Goal: Task Accomplishment & Management: Manage account settings

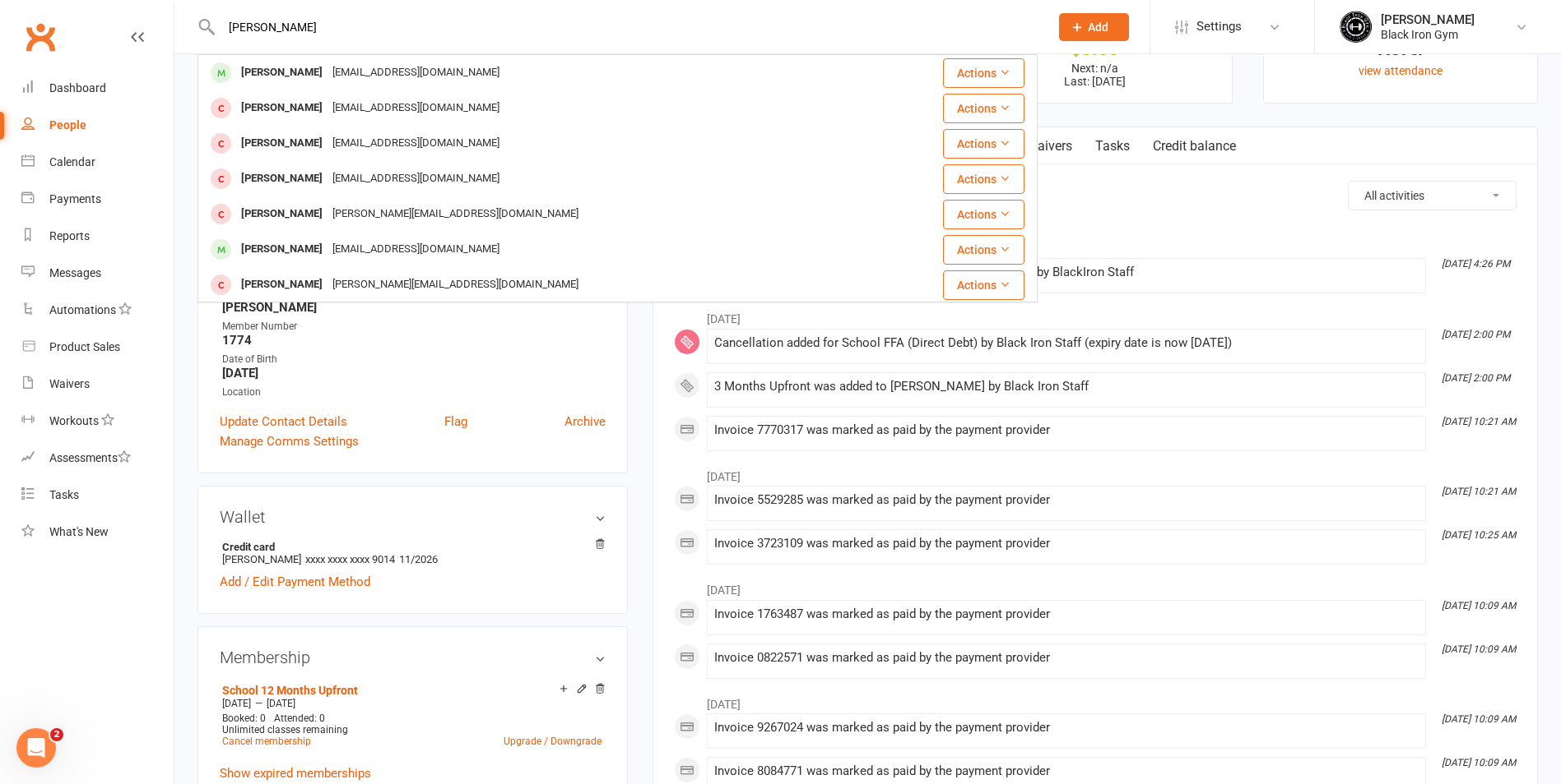
type input "[PERSON_NAME]"
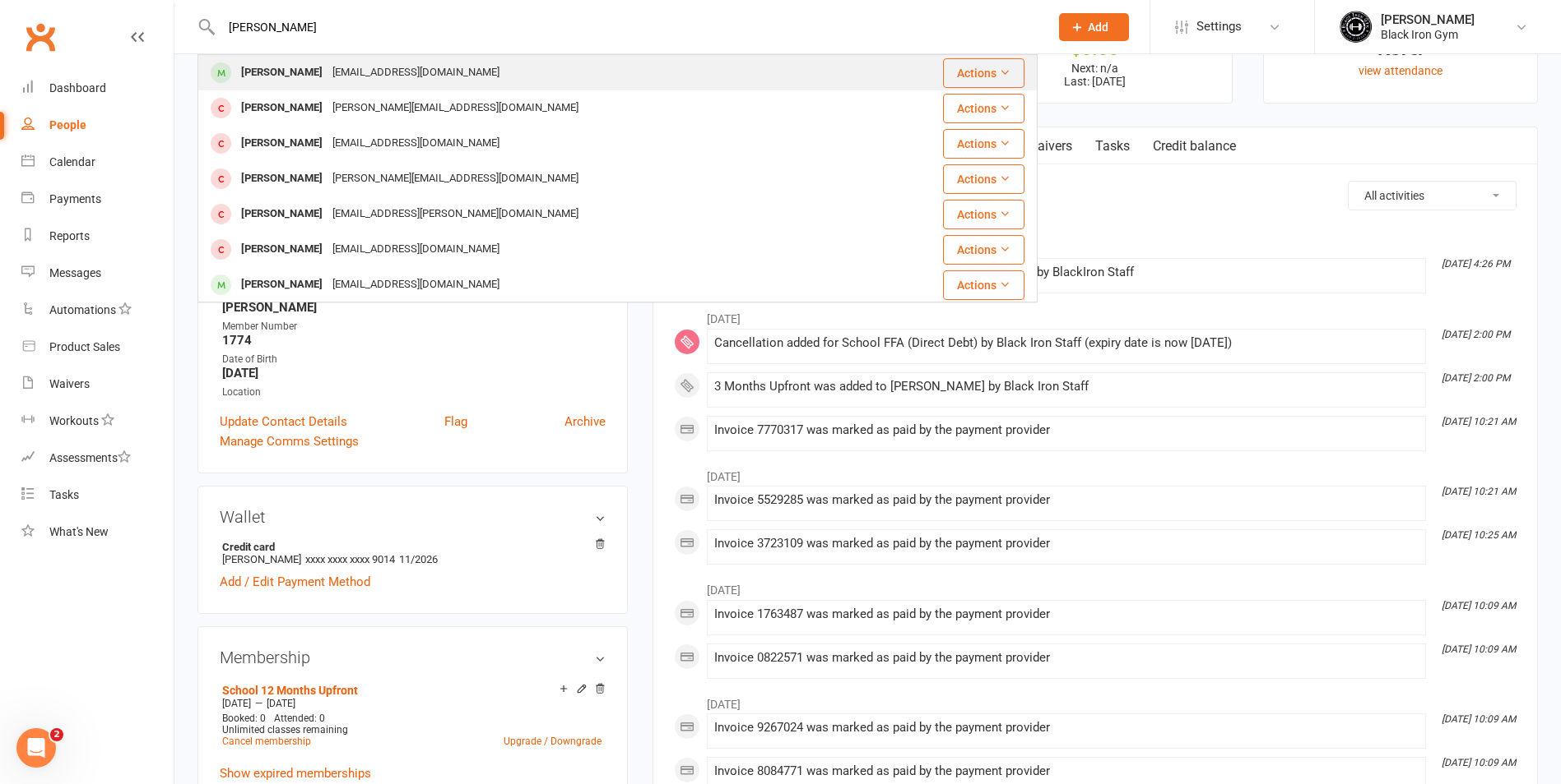
click at [405, 73] on div "[EMAIL_ADDRESS][DOMAIN_NAME]" at bounding box center [415, 72] width 177 height 23
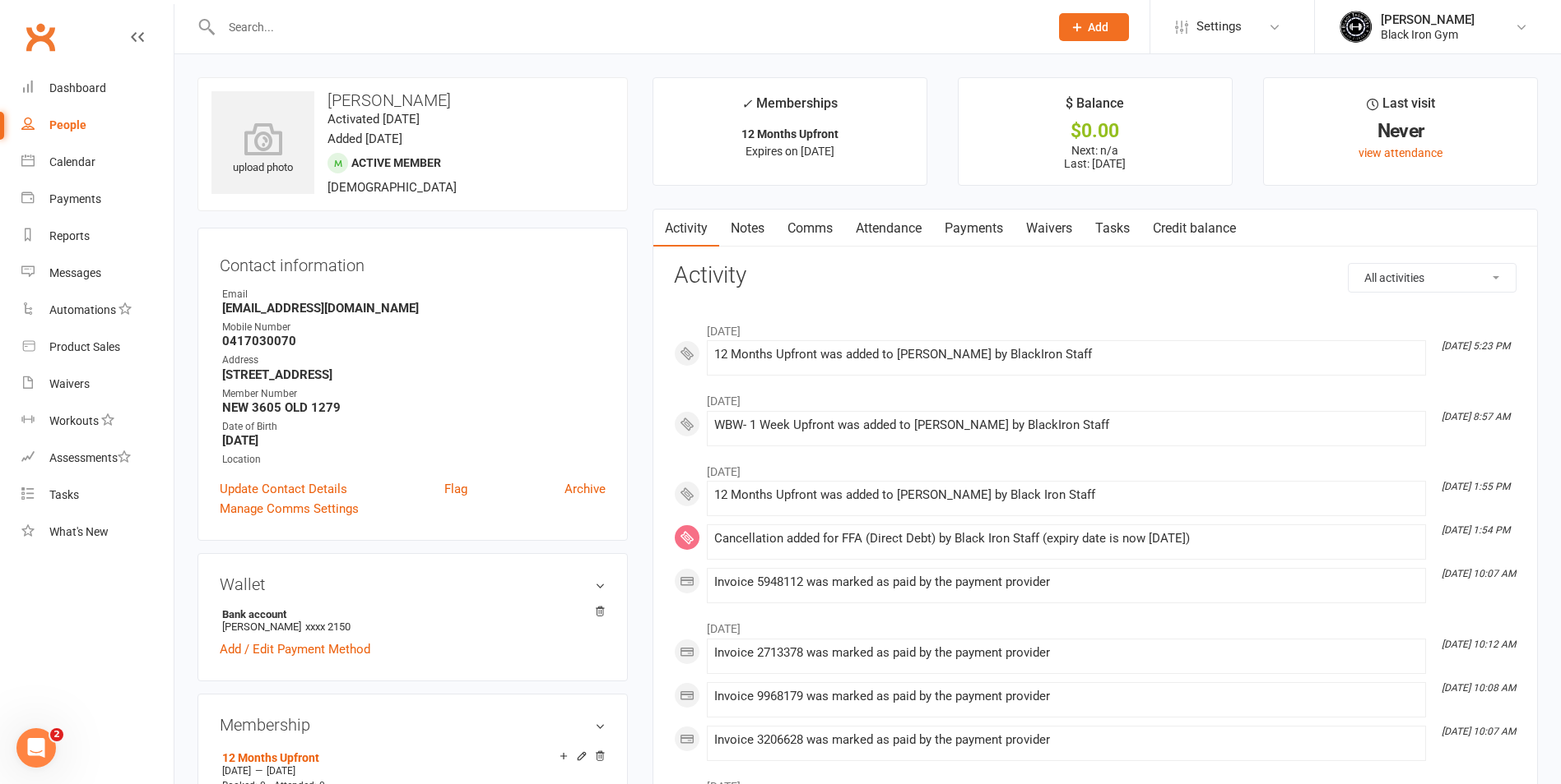
click at [280, 23] on input "text" at bounding box center [626, 27] width 822 height 23
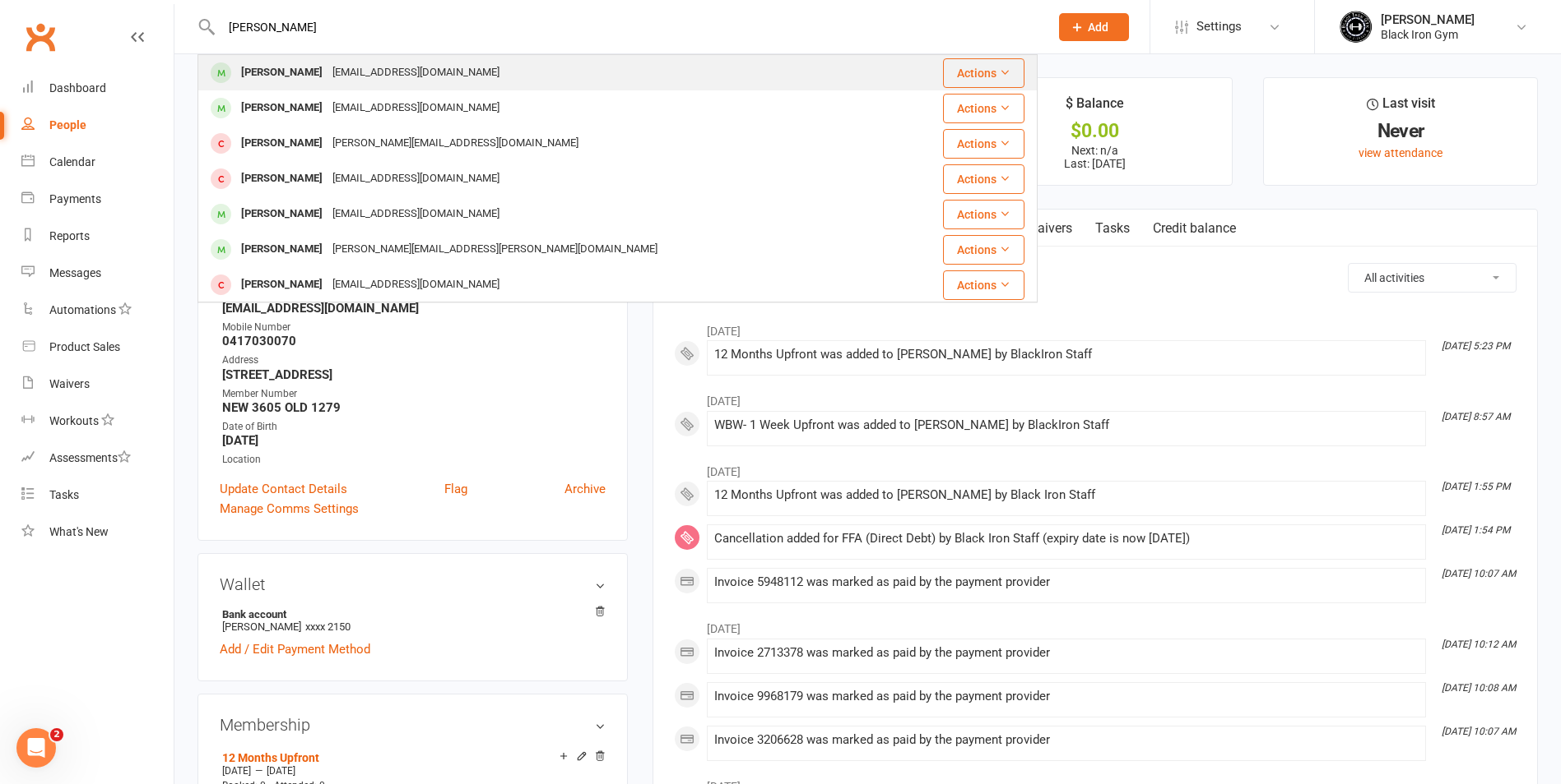
type input "[PERSON_NAME]"
click at [391, 69] on div "[EMAIL_ADDRESS][DOMAIN_NAME]" at bounding box center [415, 72] width 177 height 23
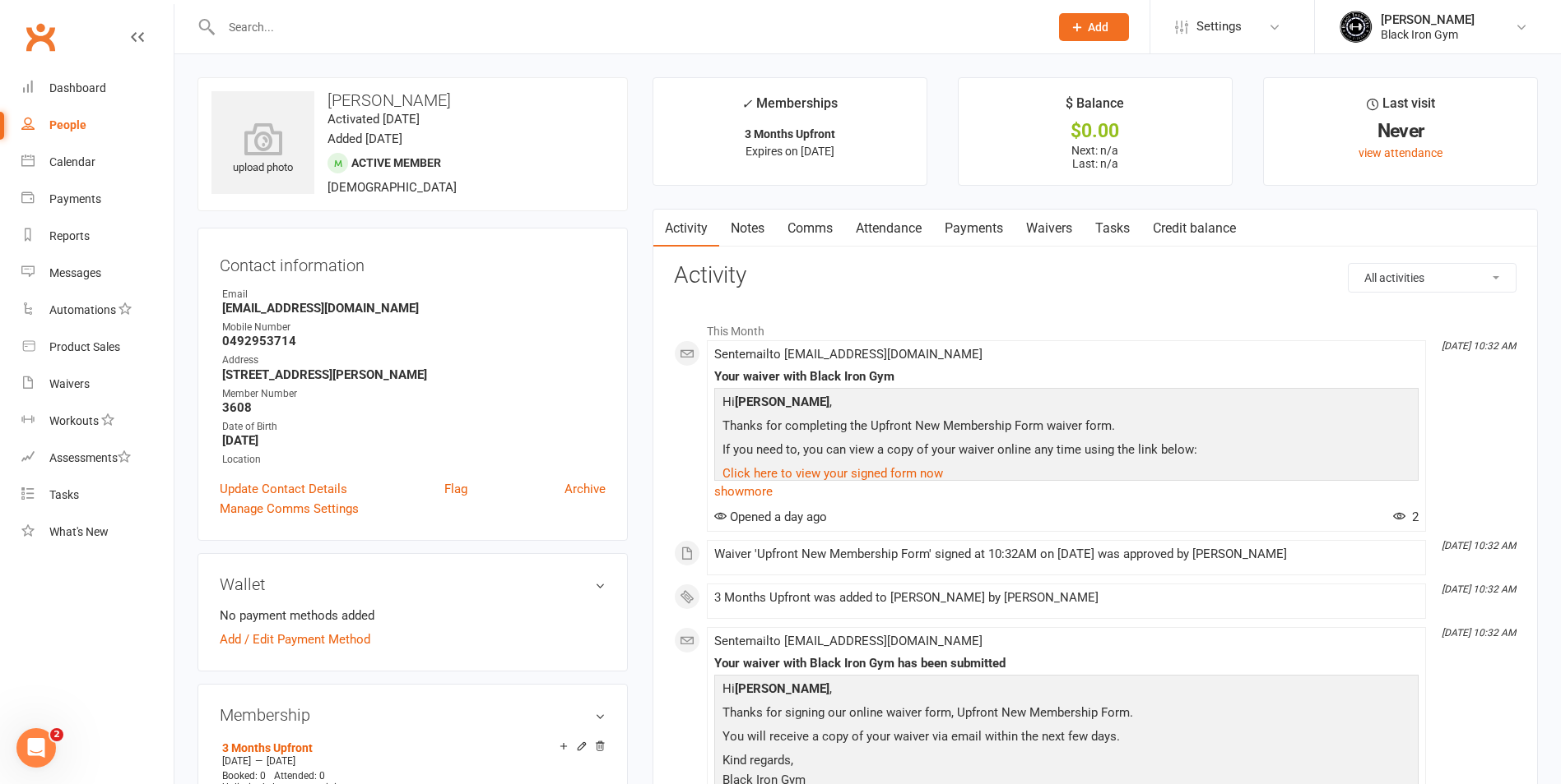
click at [269, 28] on input "text" at bounding box center [626, 27] width 822 height 23
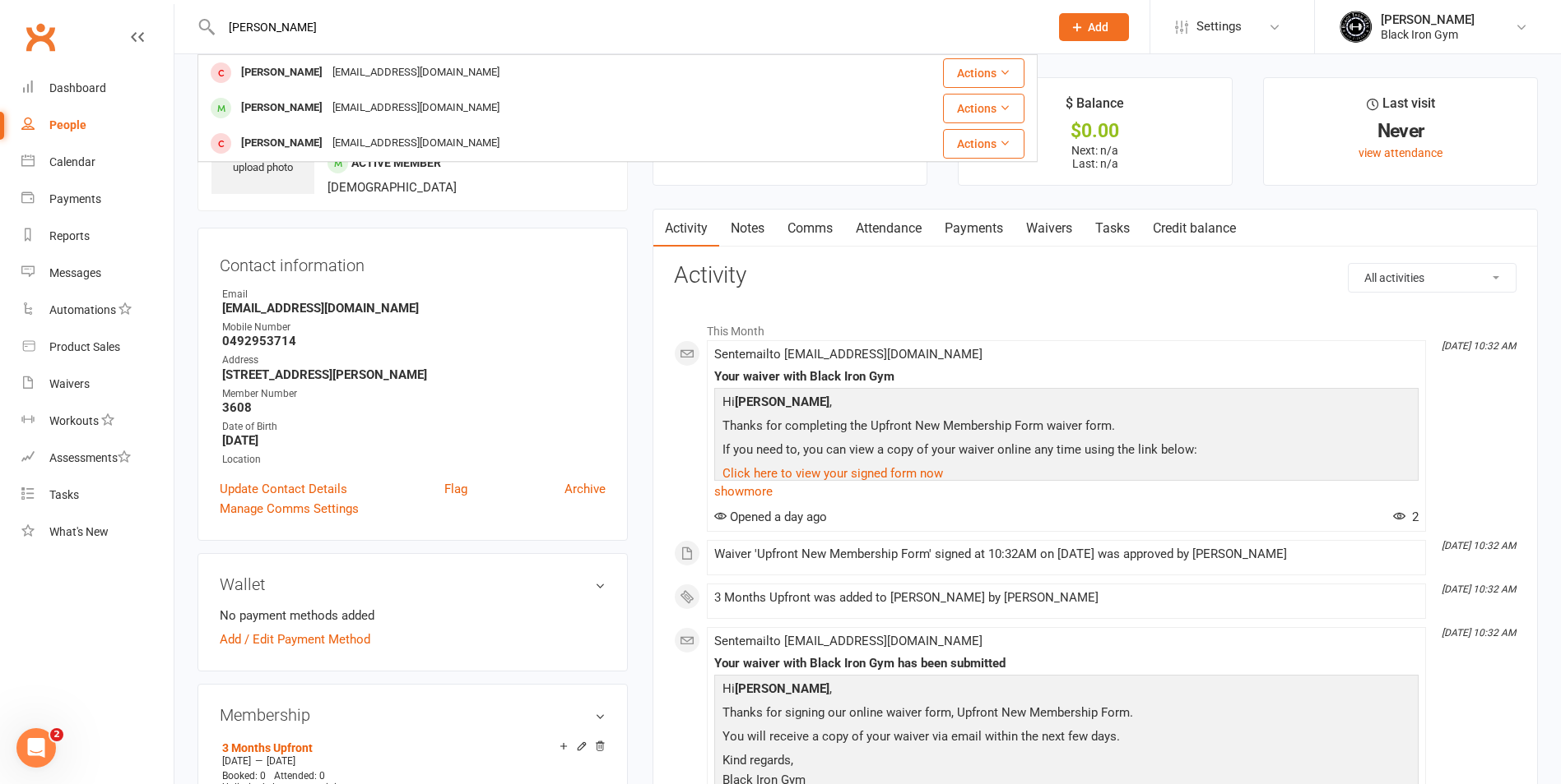
click at [342, 34] on input "[PERSON_NAME]" at bounding box center [626, 27] width 822 height 23
drag, startPoint x: 285, startPoint y: 23, endPoint x: 162, endPoint y: 32, distance: 123.3
click at [162, 4] on header "[PERSON_NAME] [EMAIL_ADDRESS][DOMAIN_NAME] Actions [PERSON_NAME] [EMAIL_ADDRESS…" at bounding box center [780, 4] width 1561 height 0
click at [351, 31] on input "[PERSON_NAME]" at bounding box center [626, 27] width 822 height 23
click at [378, 31] on input "[PERSON_NAME]" at bounding box center [626, 27] width 822 height 23
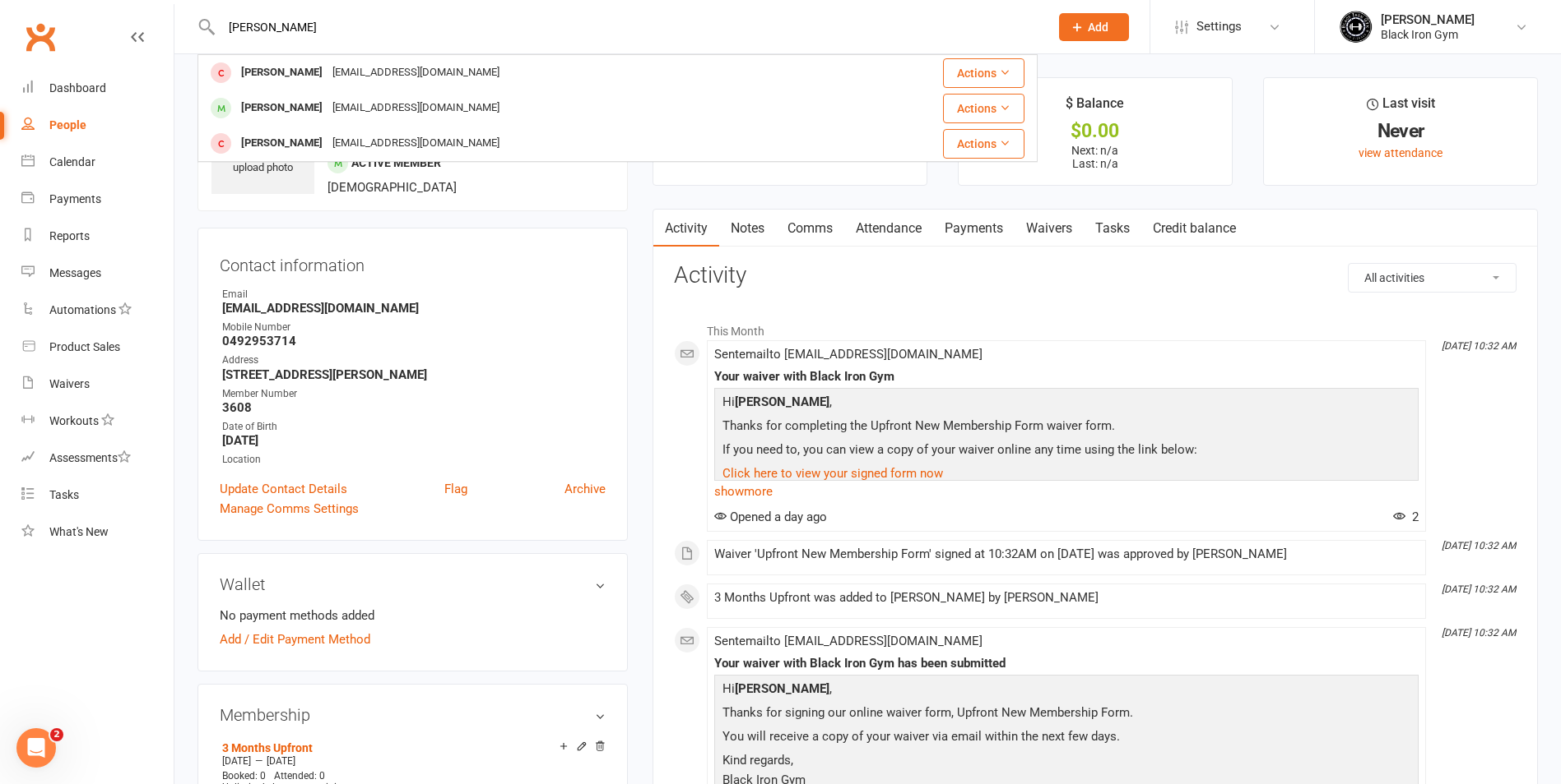
drag, startPoint x: 276, startPoint y: 32, endPoint x: 174, endPoint y: 43, distance: 102.6
click at [174, 4] on header "[PERSON_NAME] [EMAIL_ADDRESS][DOMAIN_NAME] Actions [PERSON_NAME] [EMAIL_ADDRESS…" at bounding box center [780, 4] width 1561 height 0
type input "[PERSON_NAME]"
click at [135, 28] on link at bounding box center [137, 53] width 13 height 50
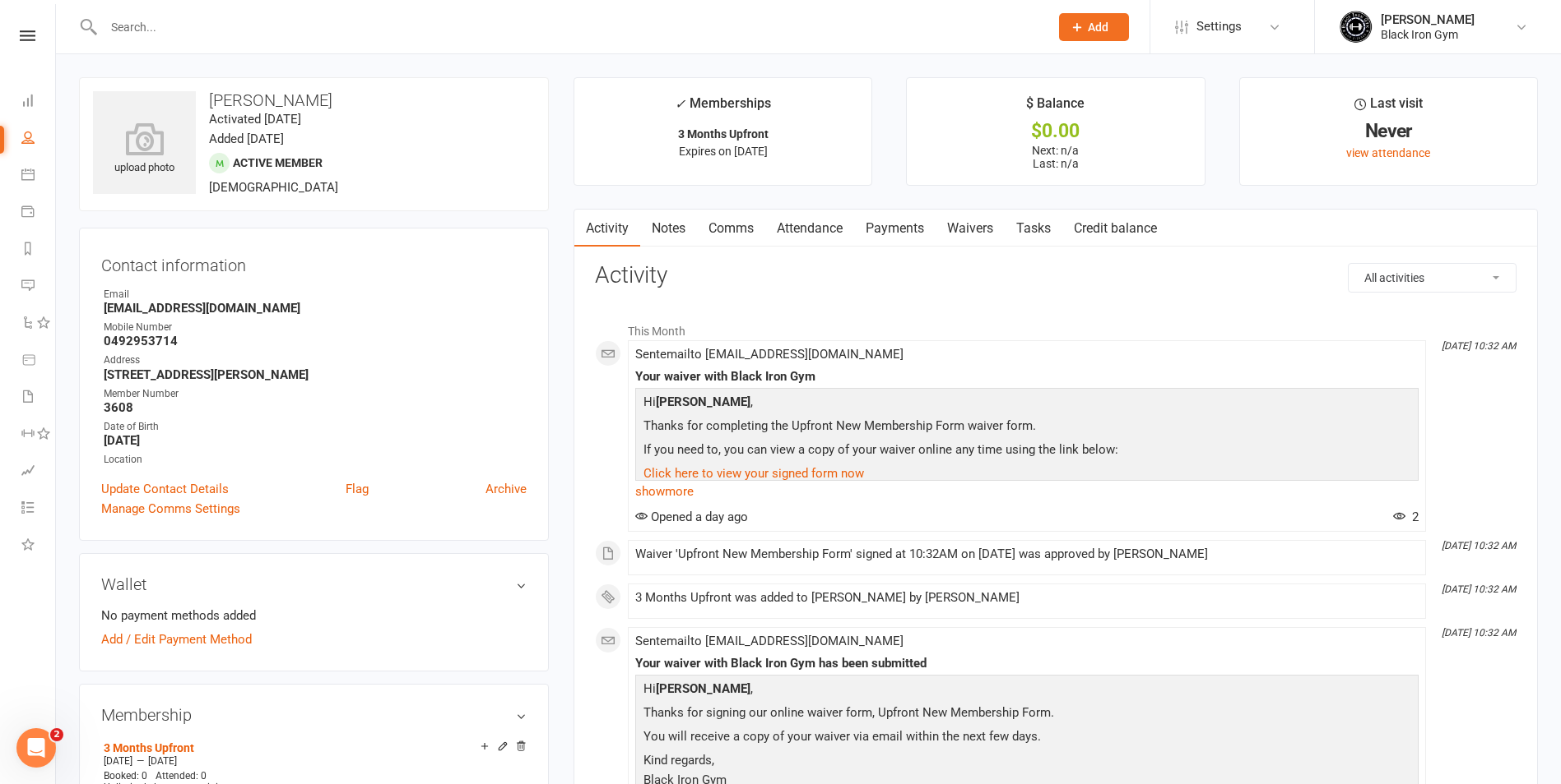
click at [173, 14] on div at bounding box center [558, 26] width 958 height 54
click at [169, 28] on input "text" at bounding box center [569, 27] width 940 height 23
click at [133, 11] on div at bounding box center [558, 26] width 958 height 54
click at [128, 28] on input "text" at bounding box center [569, 27] width 940 height 23
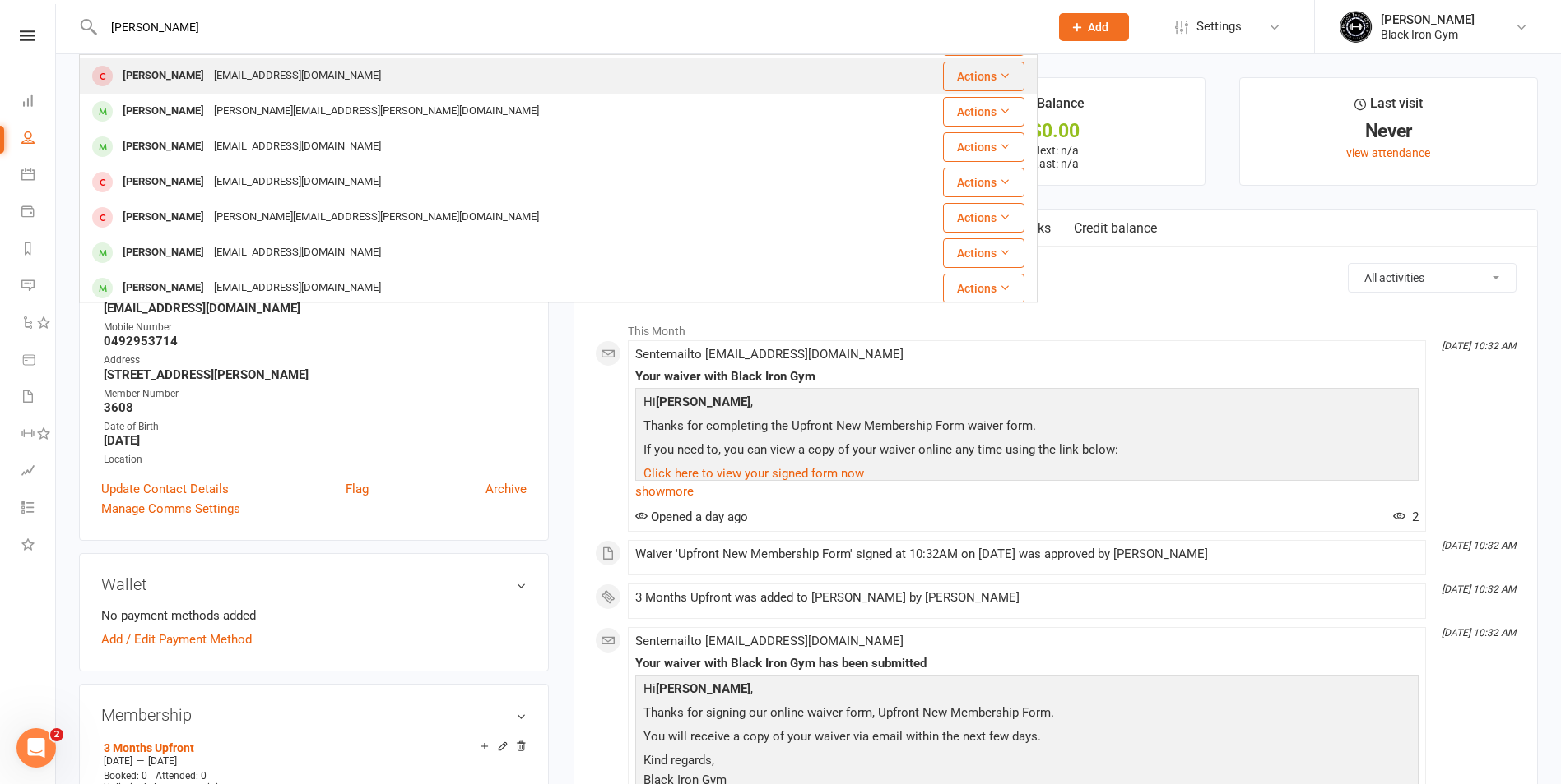
scroll to position [411, 0]
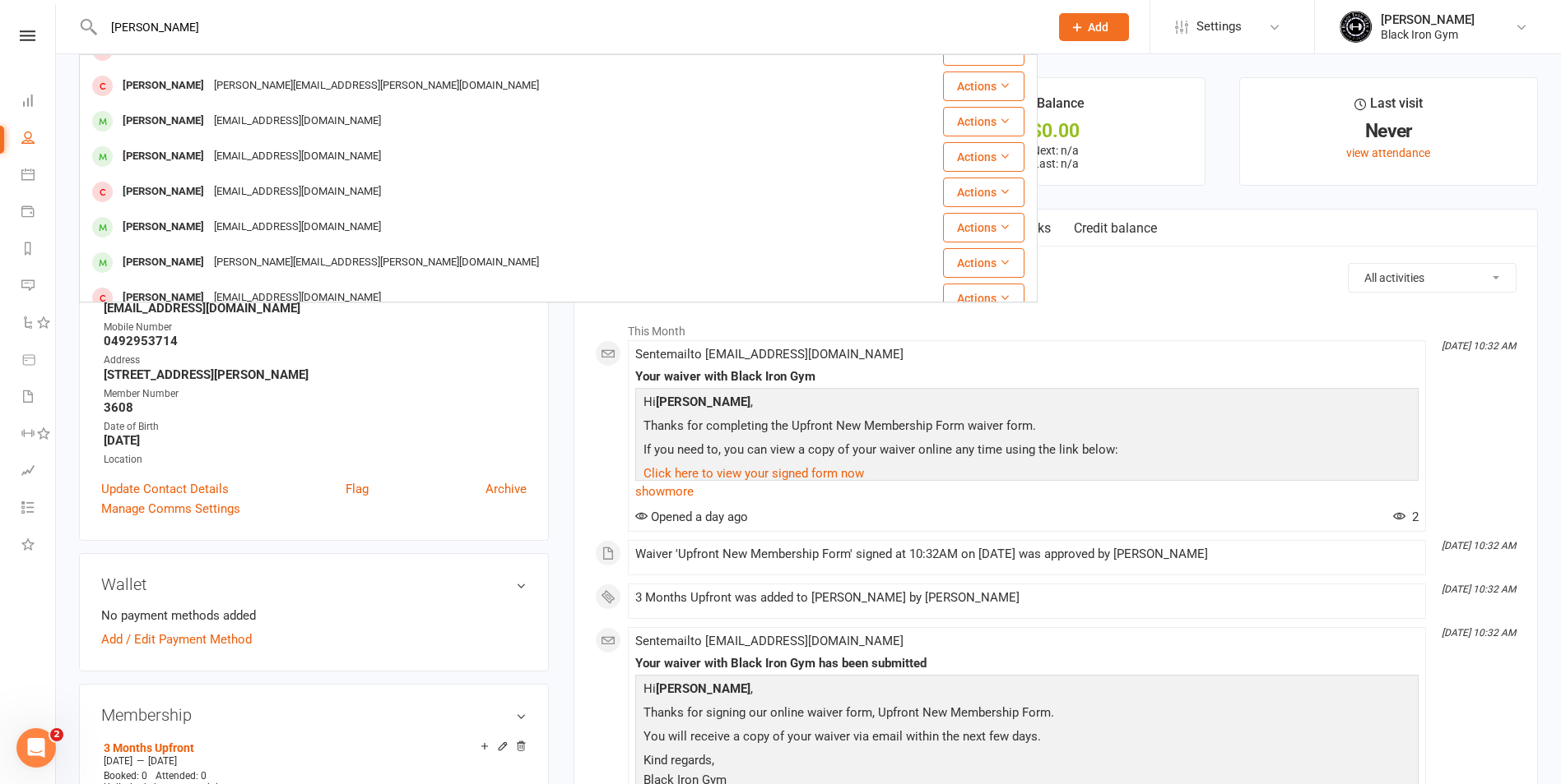
drag, startPoint x: 145, startPoint y: 24, endPoint x: 75, endPoint y: 41, distance: 72.0
click at [75, 41] on react-component "[PERSON_NAME] [PERSON_NAME] [EMAIL_ADDRESS][DOMAIN_NAME] Actions [PERSON_NAME] …" at bounding box center [519, 26] width 1037 height 54
type input "[PERSON_NAME]"
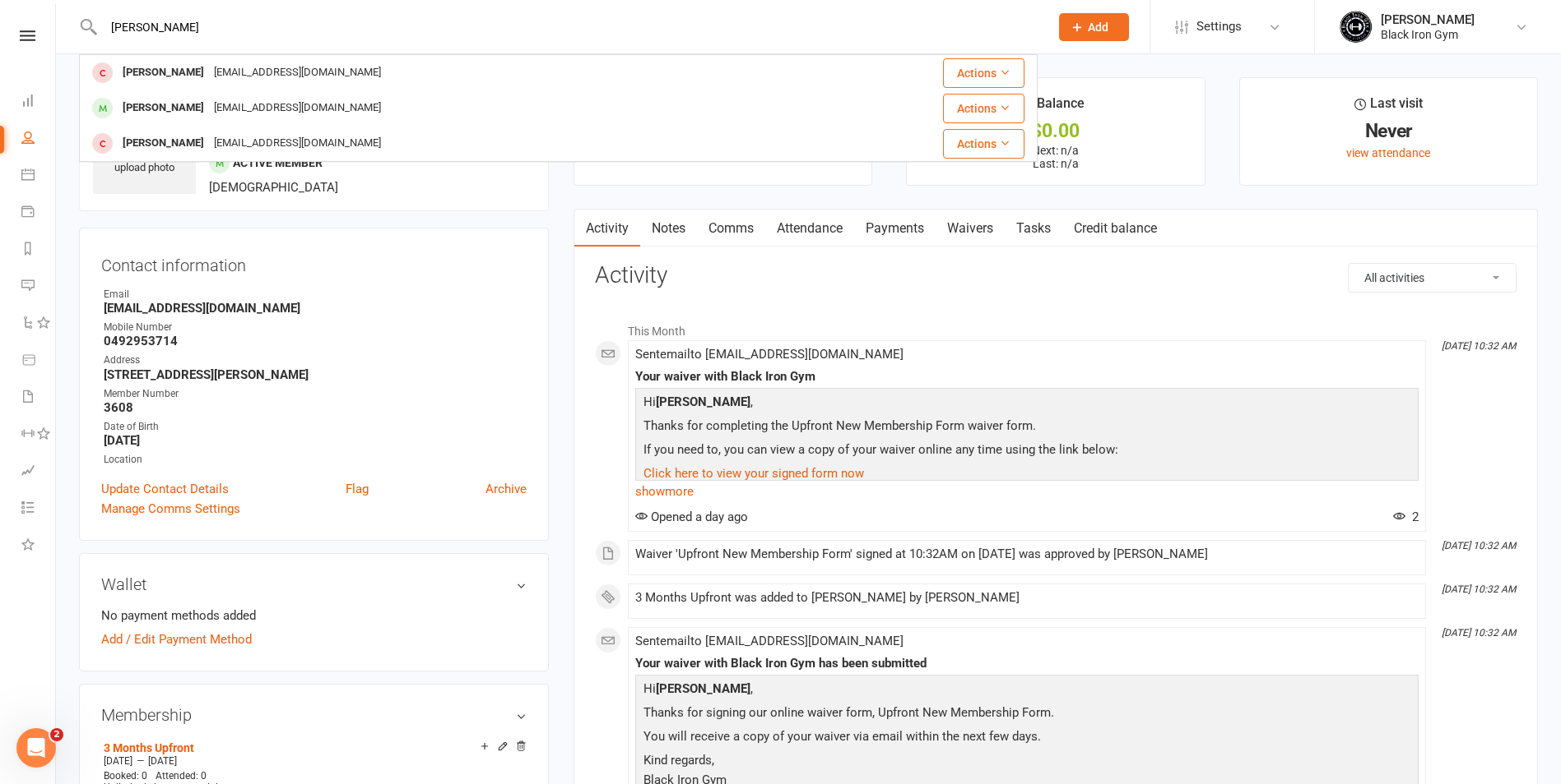
drag, startPoint x: 207, startPoint y: 34, endPoint x: -3, endPoint y: 97, distance: 219.2
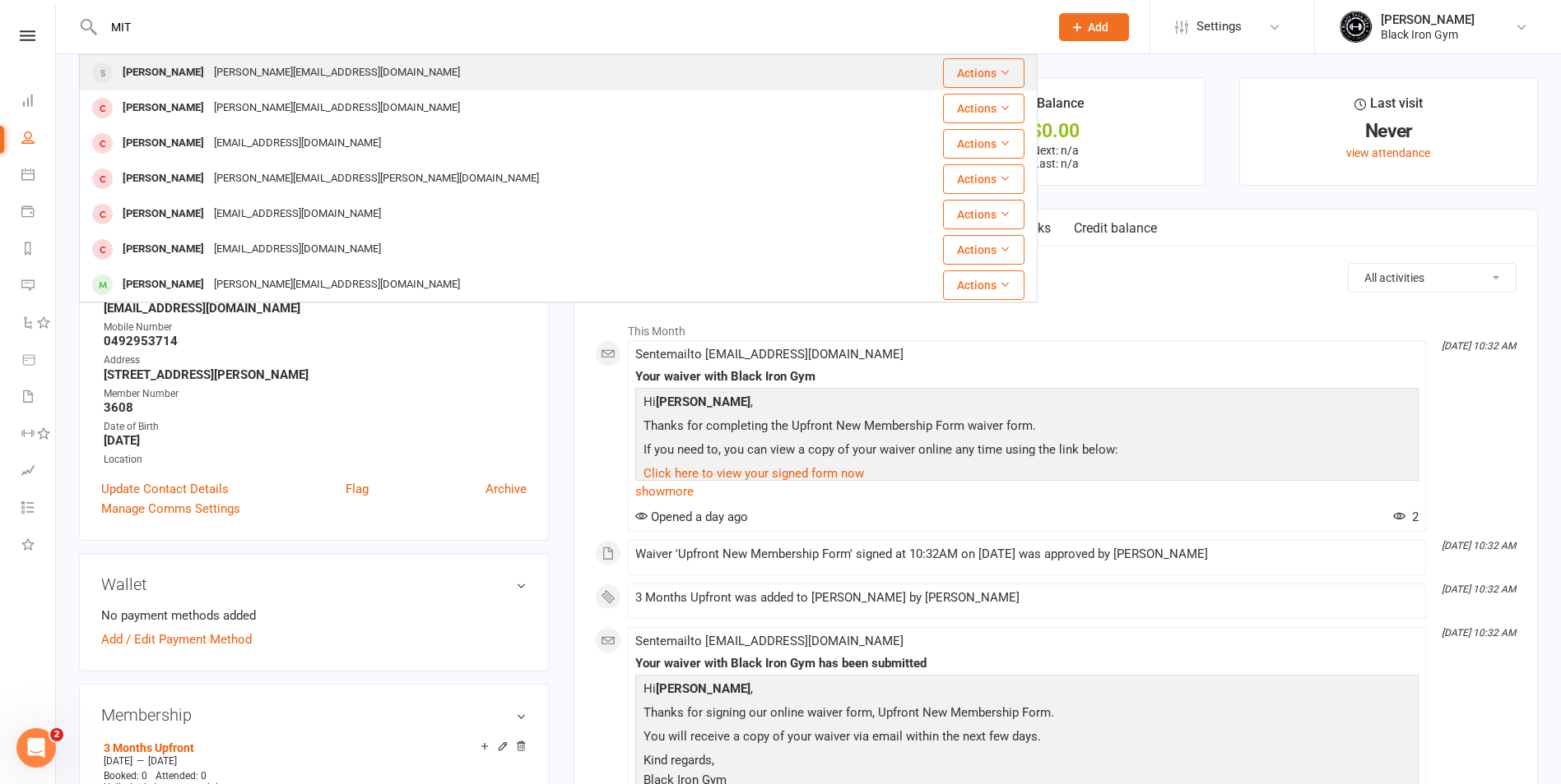
type input "MIT"
click at [169, 83] on div "[PERSON_NAME]" at bounding box center [162, 72] width 91 height 23
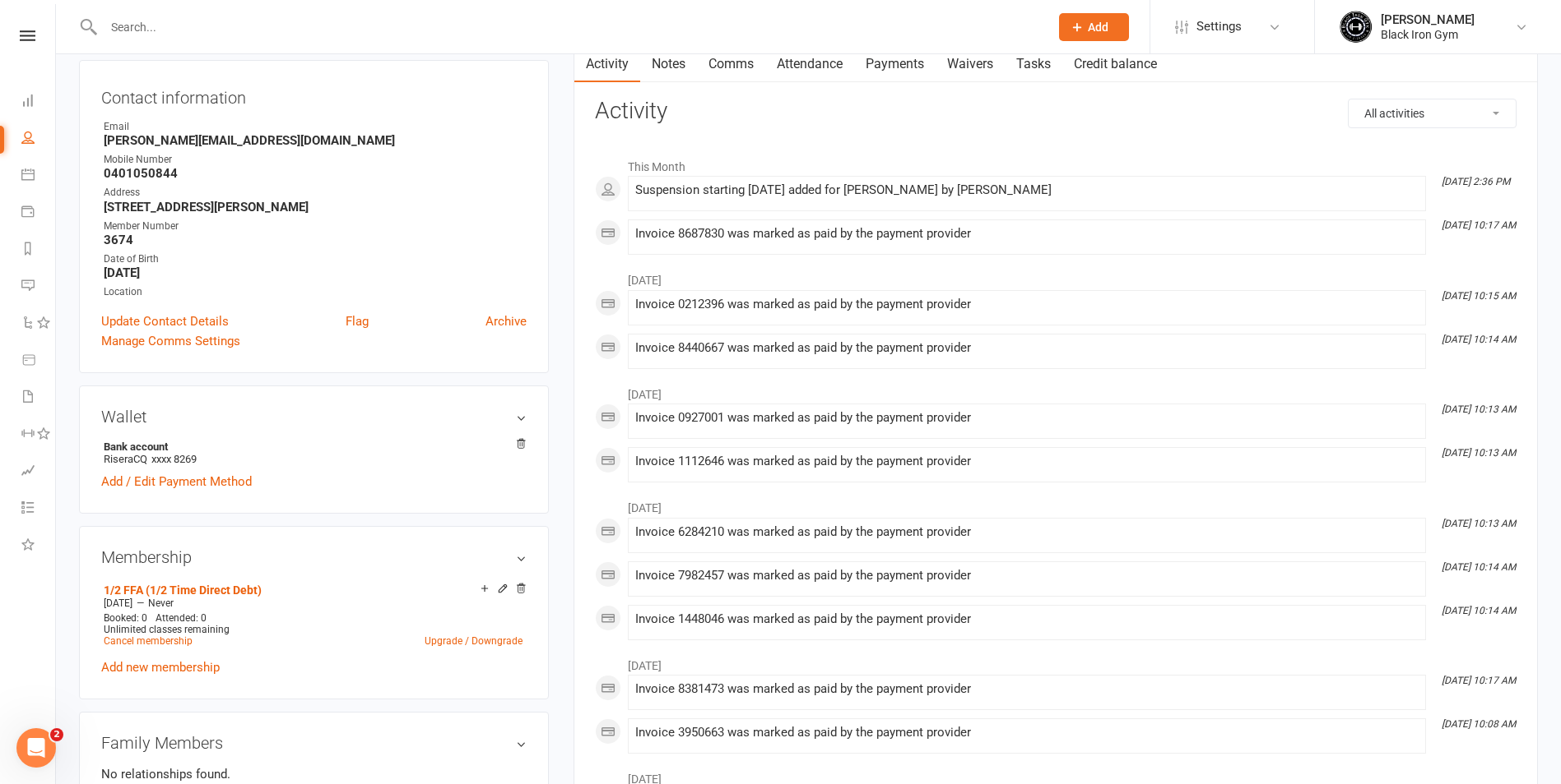
scroll to position [850, 0]
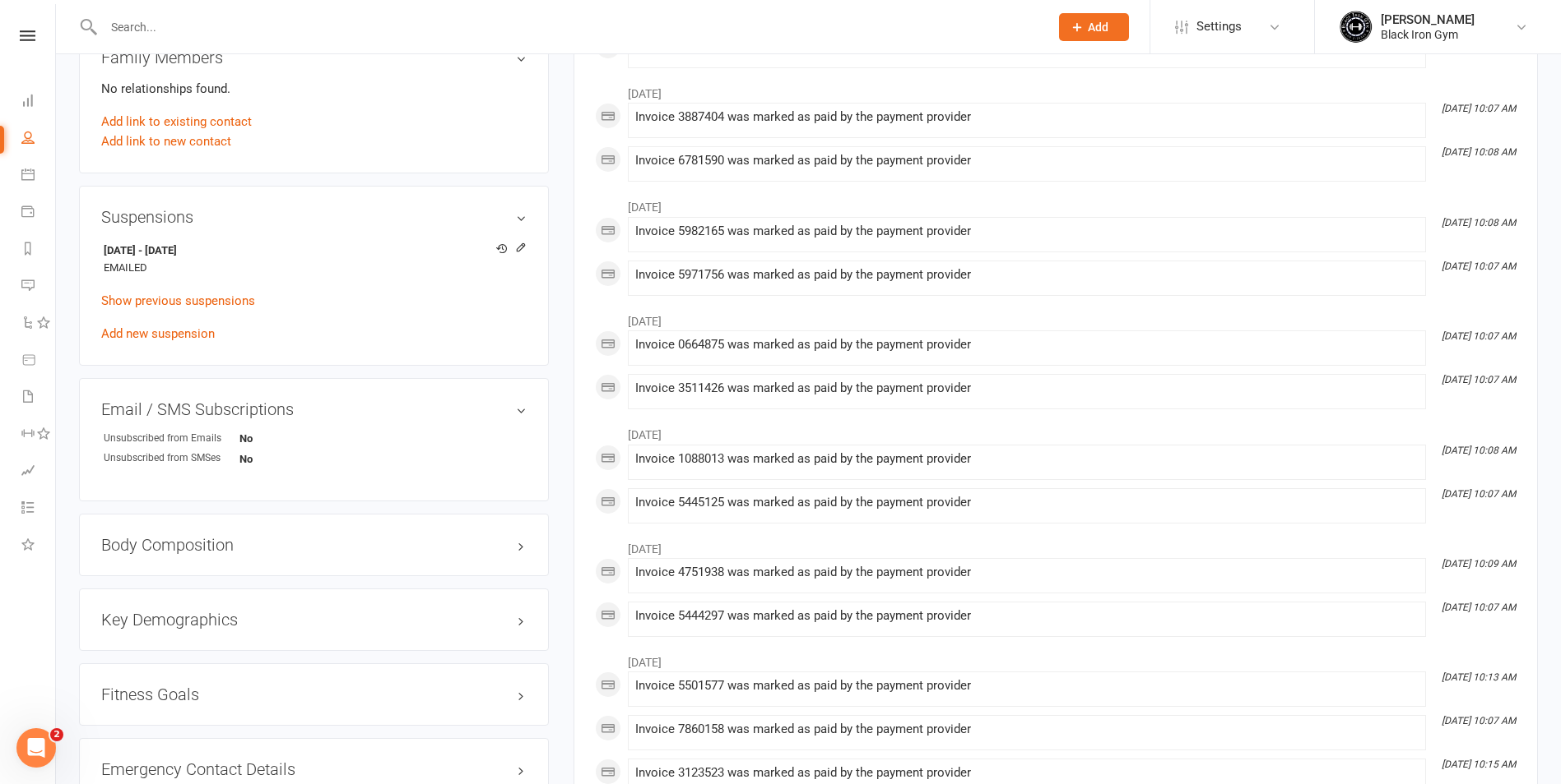
click at [138, 12] on div at bounding box center [558, 26] width 958 height 54
click at [138, 17] on input "text" at bounding box center [569, 27] width 940 height 23
type input "[PERSON_NAME]"
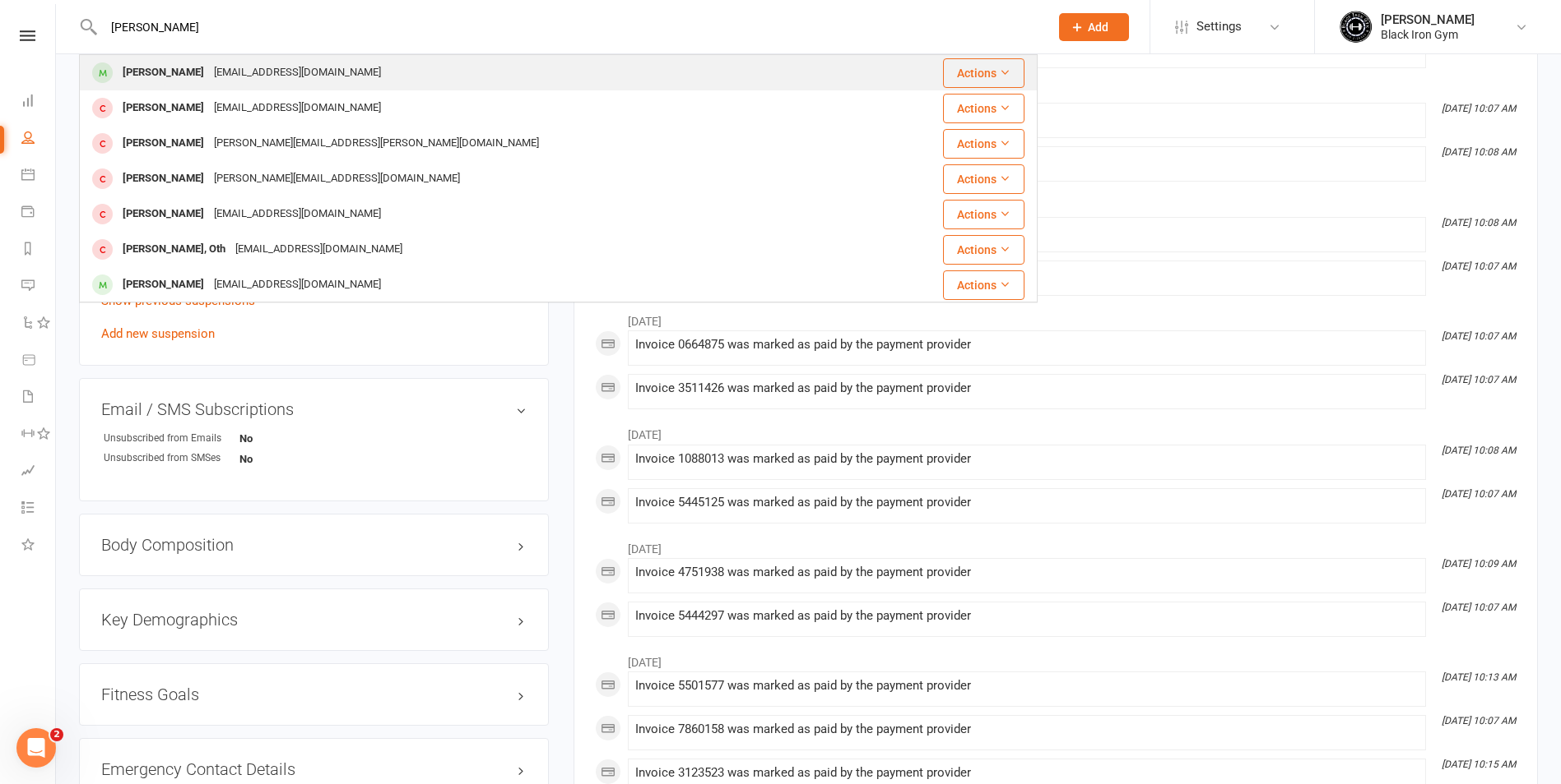
click at [209, 68] on div "[EMAIL_ADDRESS][DOMAIN_NAME]" at bounding box center [297, 72] width 177 height 23
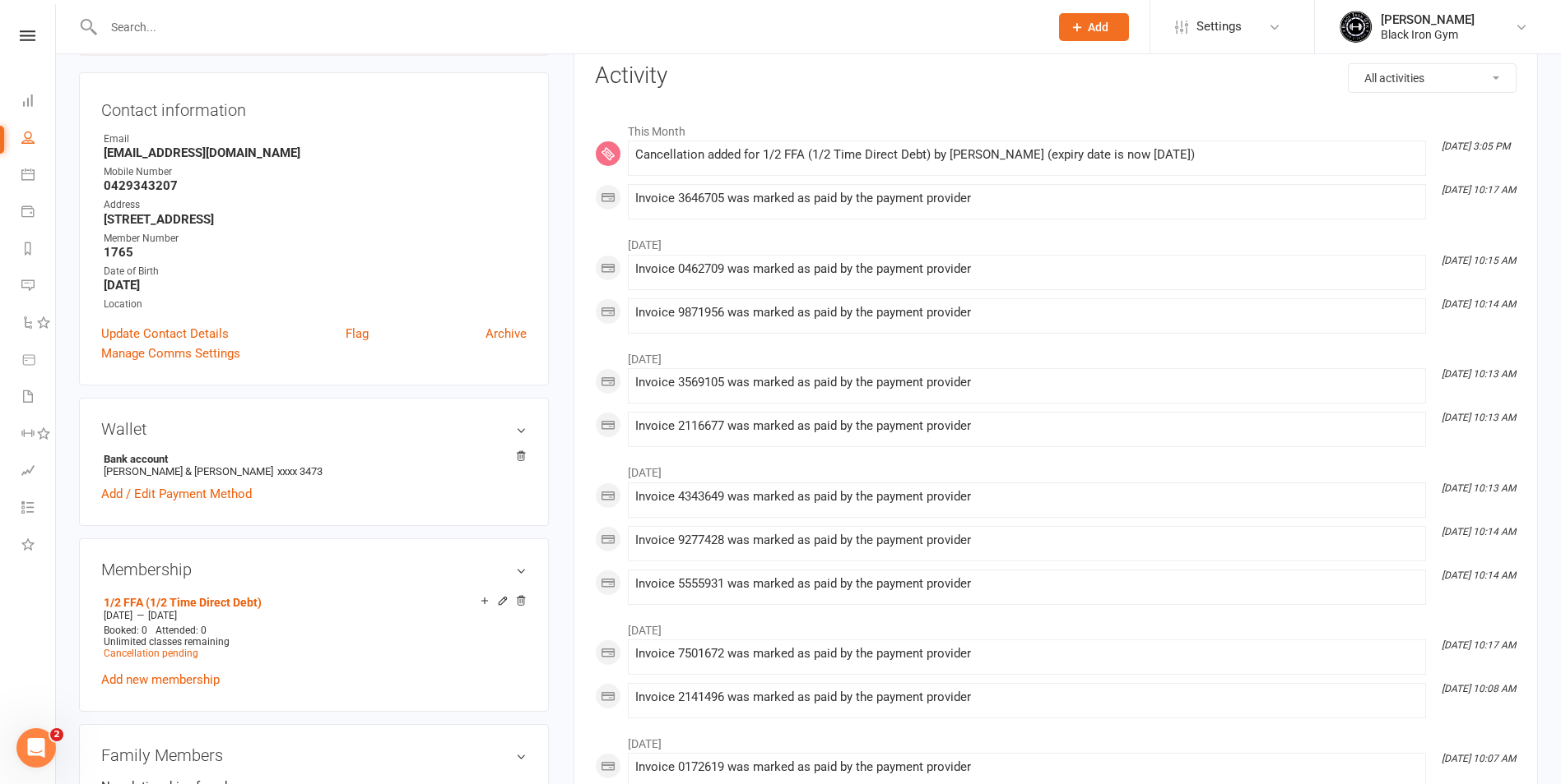
scroll to position [247, 0]
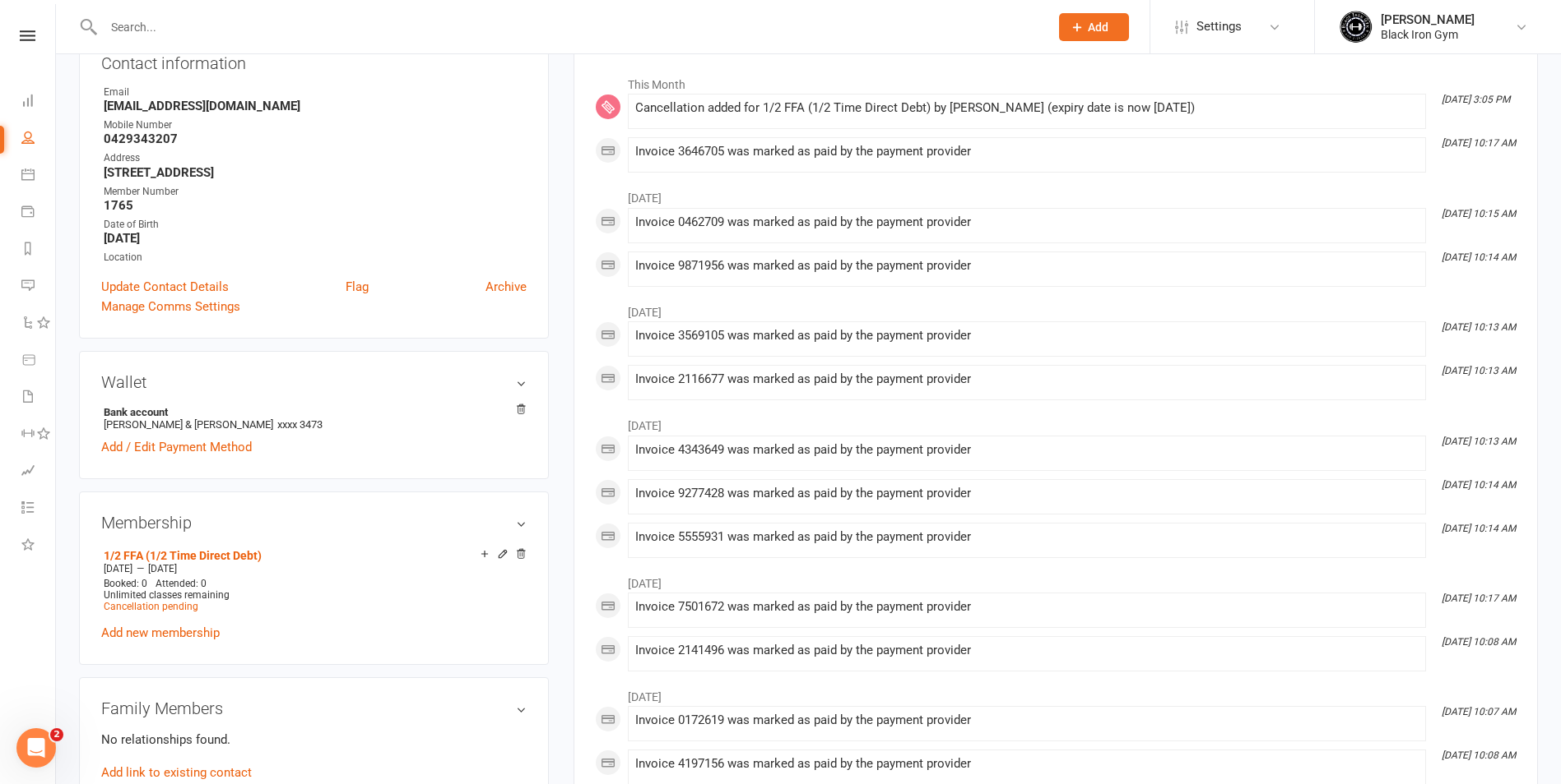
click at [181, 28] on input "text" at bounding box center [569, 27] width 940 height 23
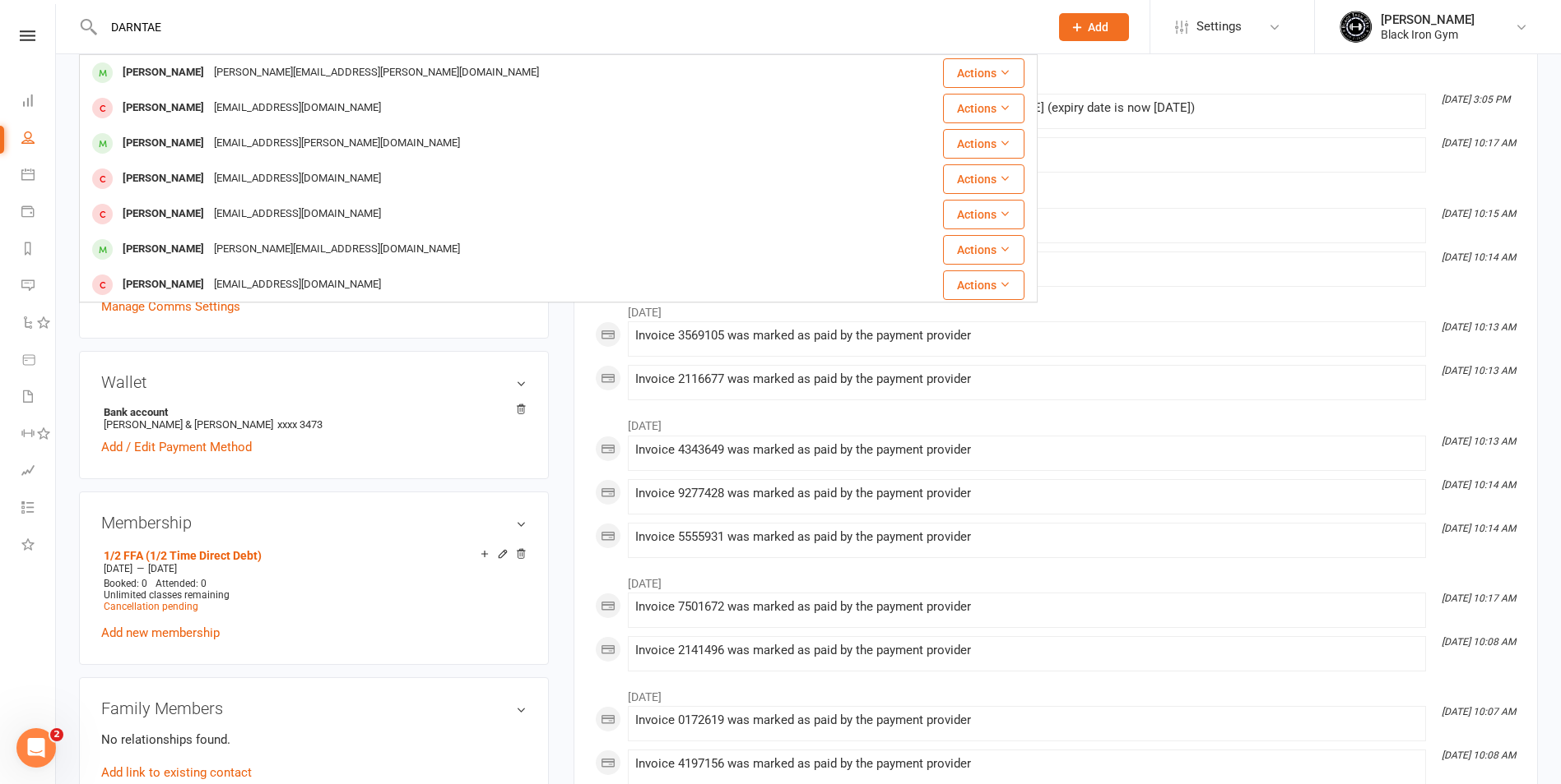
type input "DARNTAE"
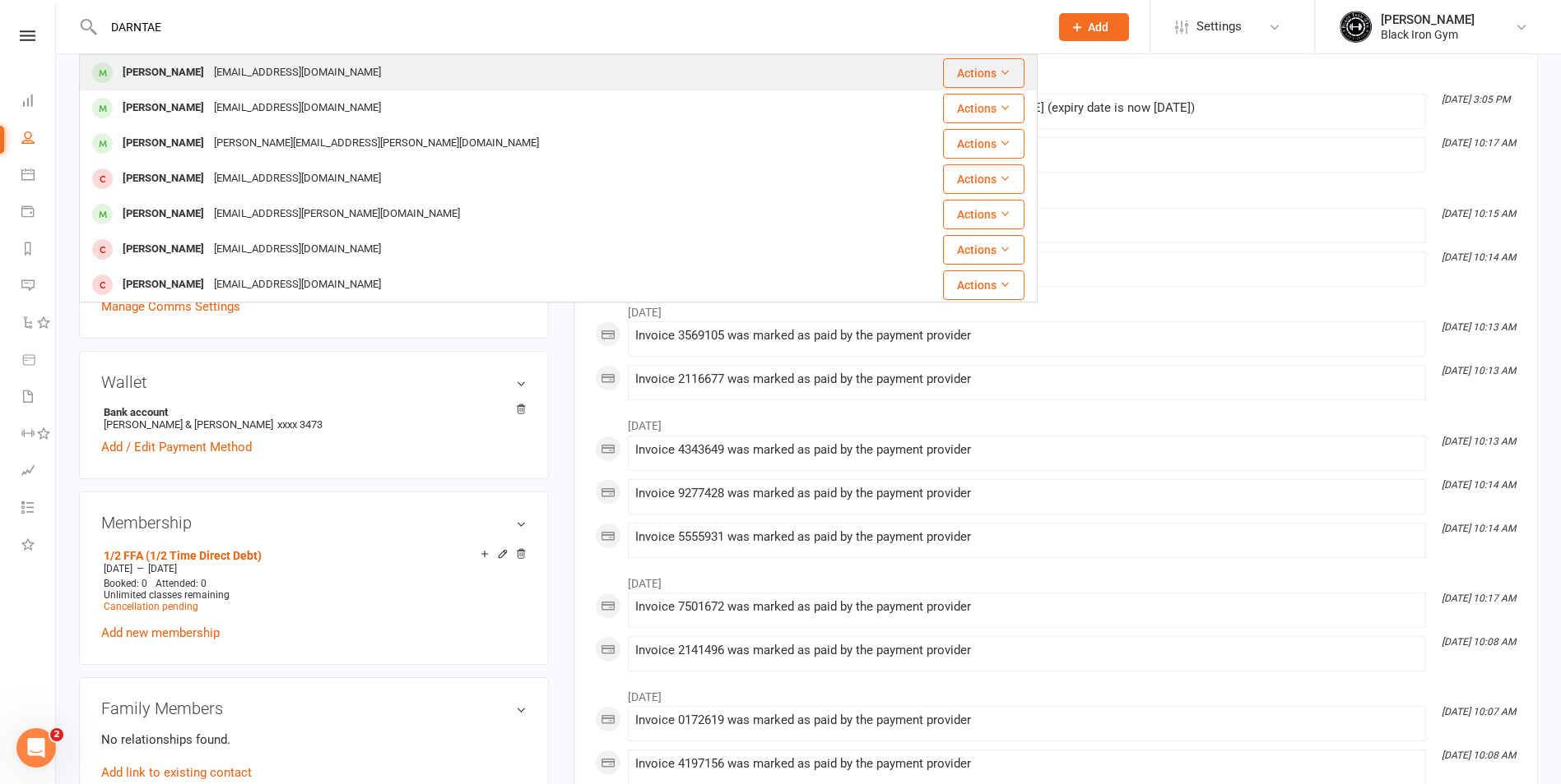
click at [240, 75] on div "[EMAIL_ADDRESS][DOMAIN_NAME]" at bounding box center [297, 72] width 177 height 23
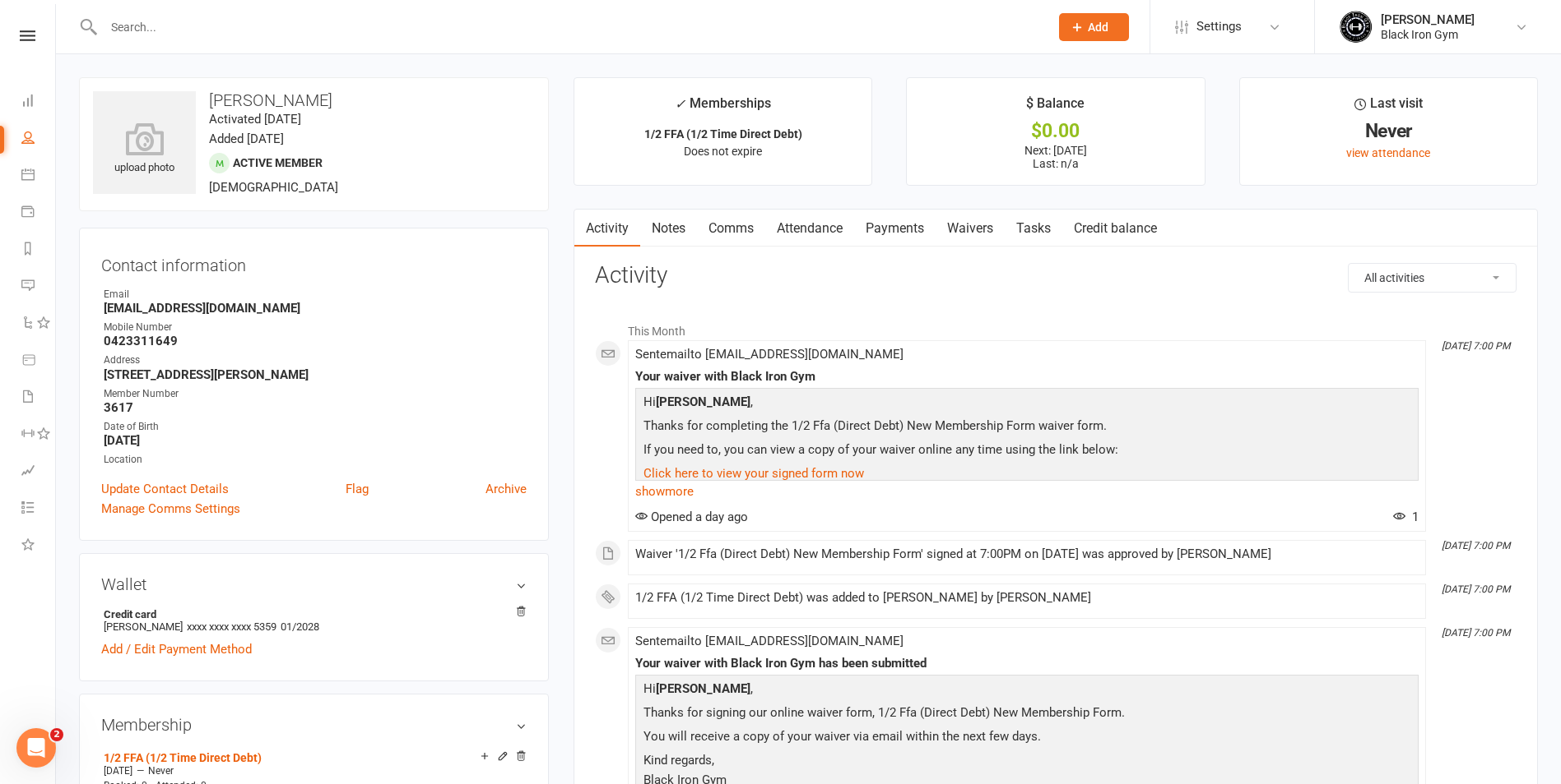
click at [139, 19] on input "text" at bounding box center [569, 27] width 940 height 23
type input "[PERSON_NAME]"
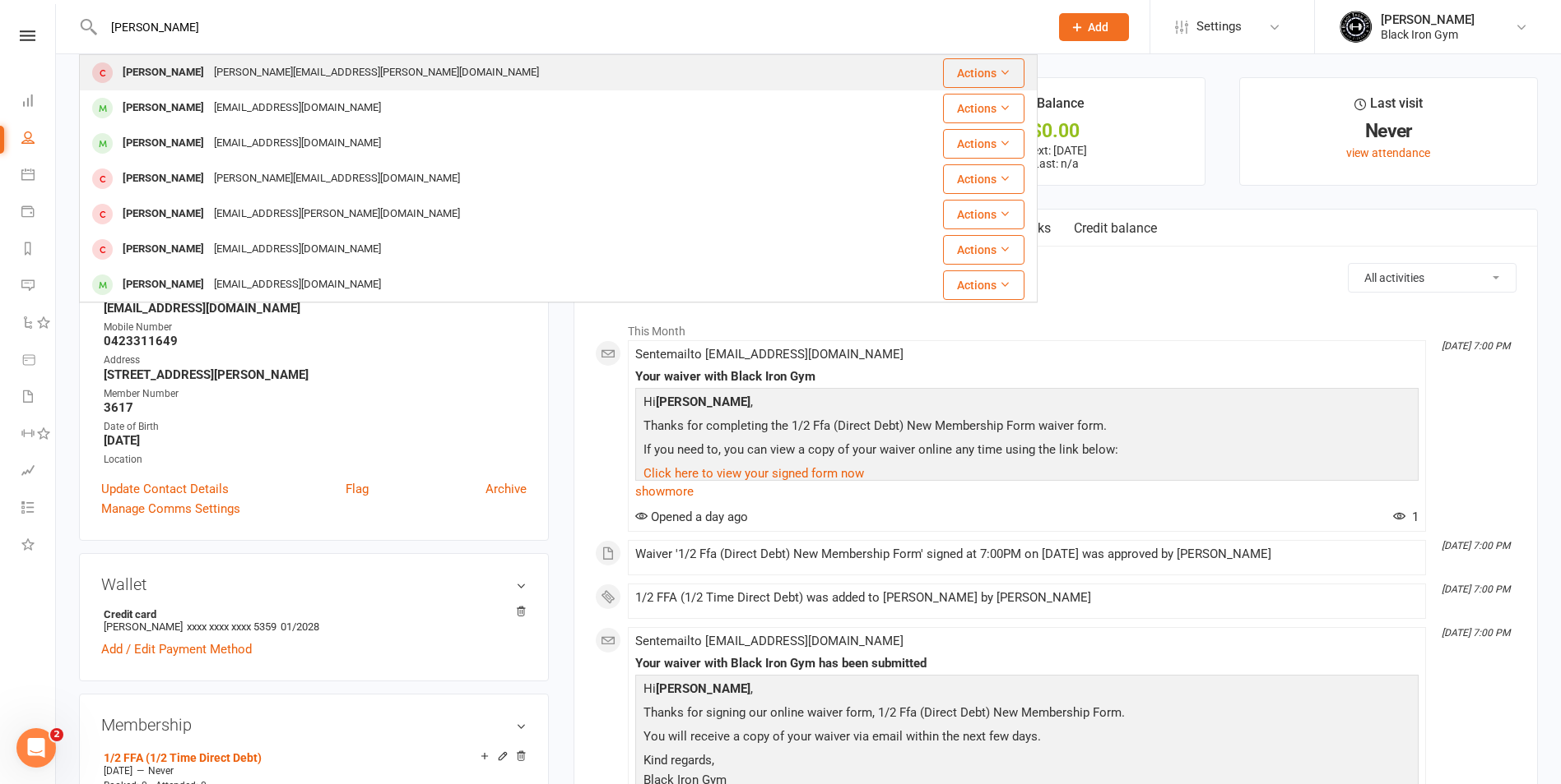
click at [258, 71] on div "[PERSON_NAME][EMAIL_ADDRESS][PERSON_NAME][DOMAIN_NAME]" at bounding box center [376, 72] width 335 height 23
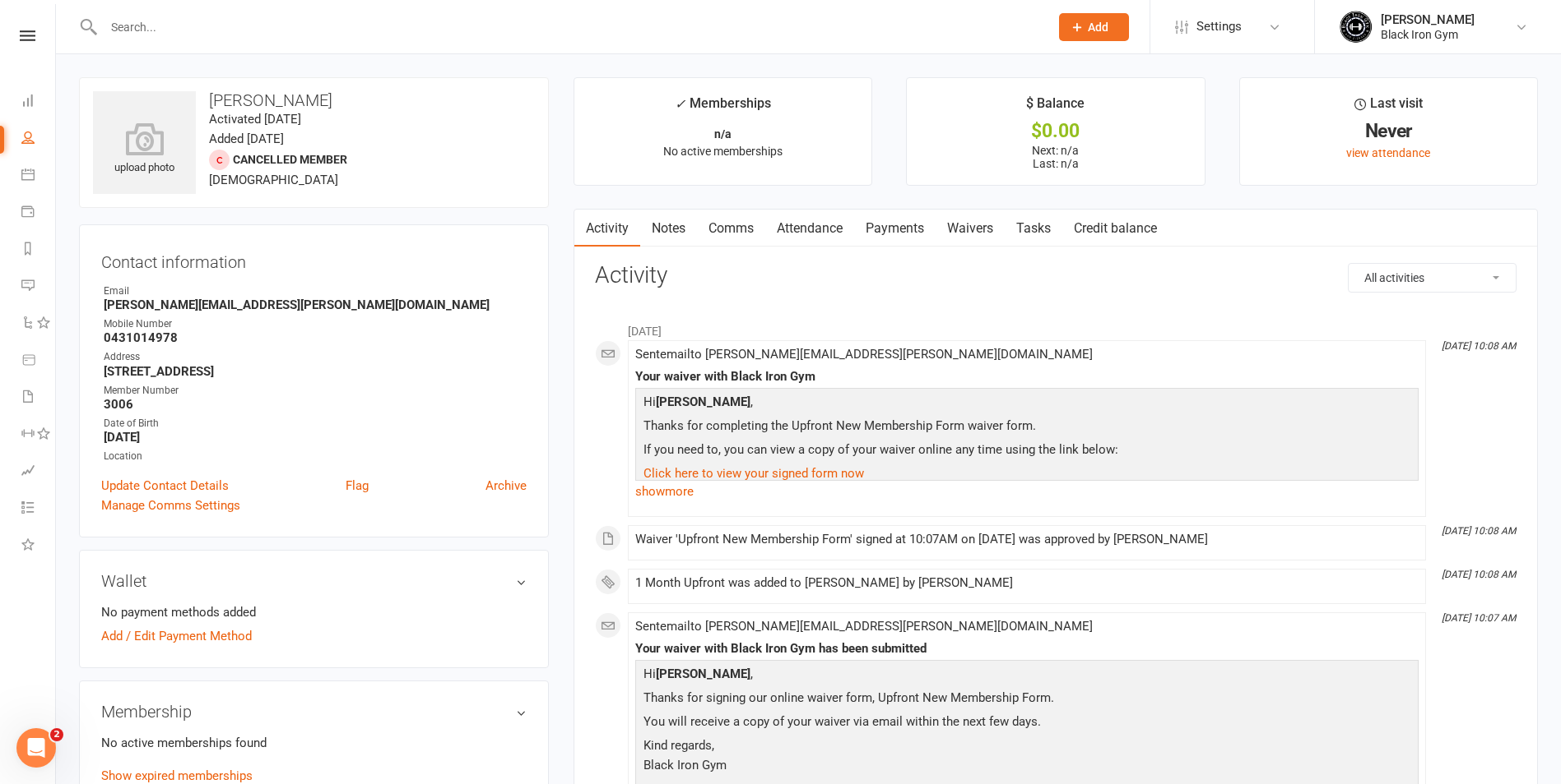
click at [875, 225] on link "Payments" at bounding box center [894, 228] width 81 height 38
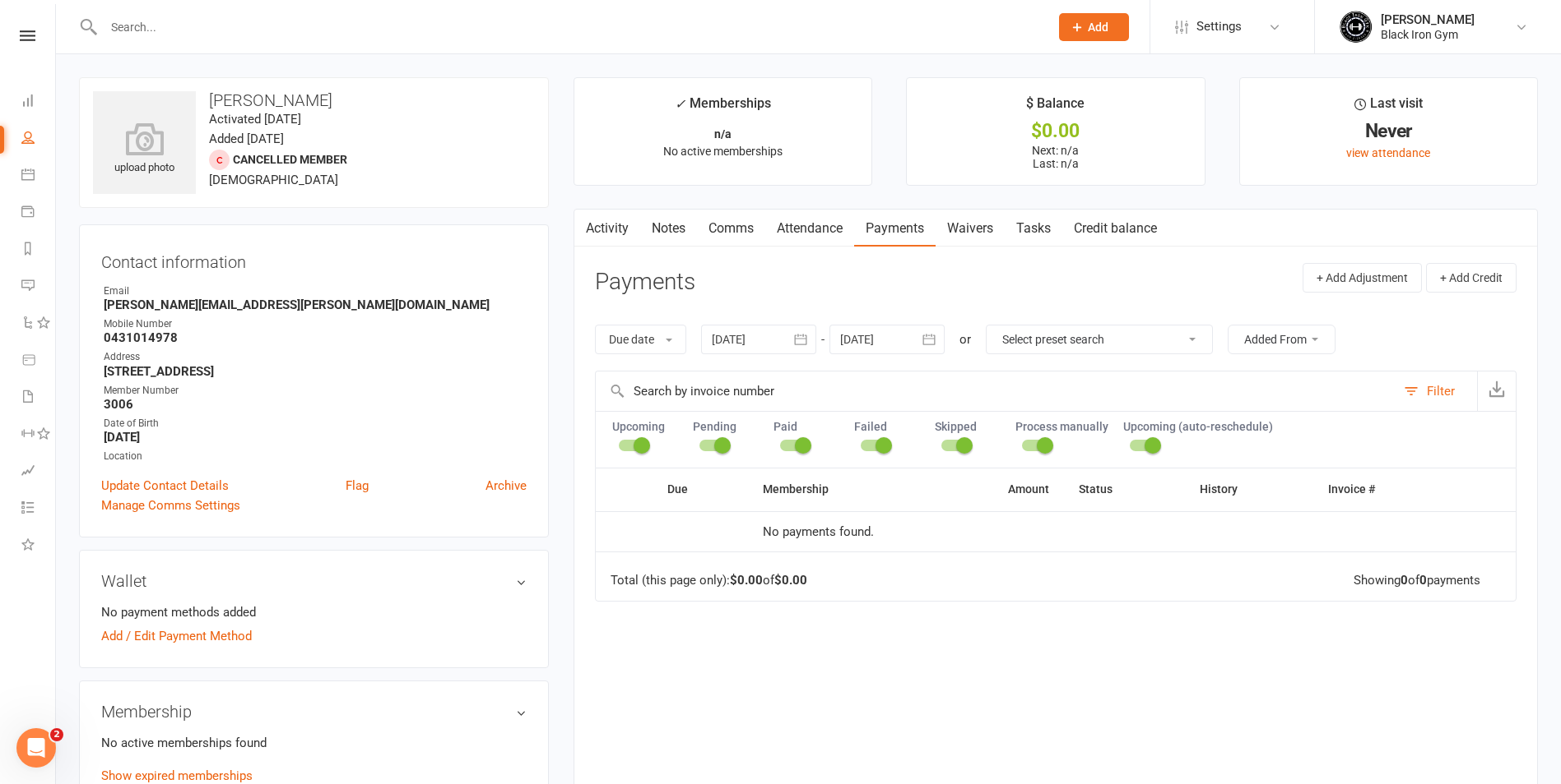
click at [606, 229] on link "Activity" at bounding box center [607, 228] width 65 height 38
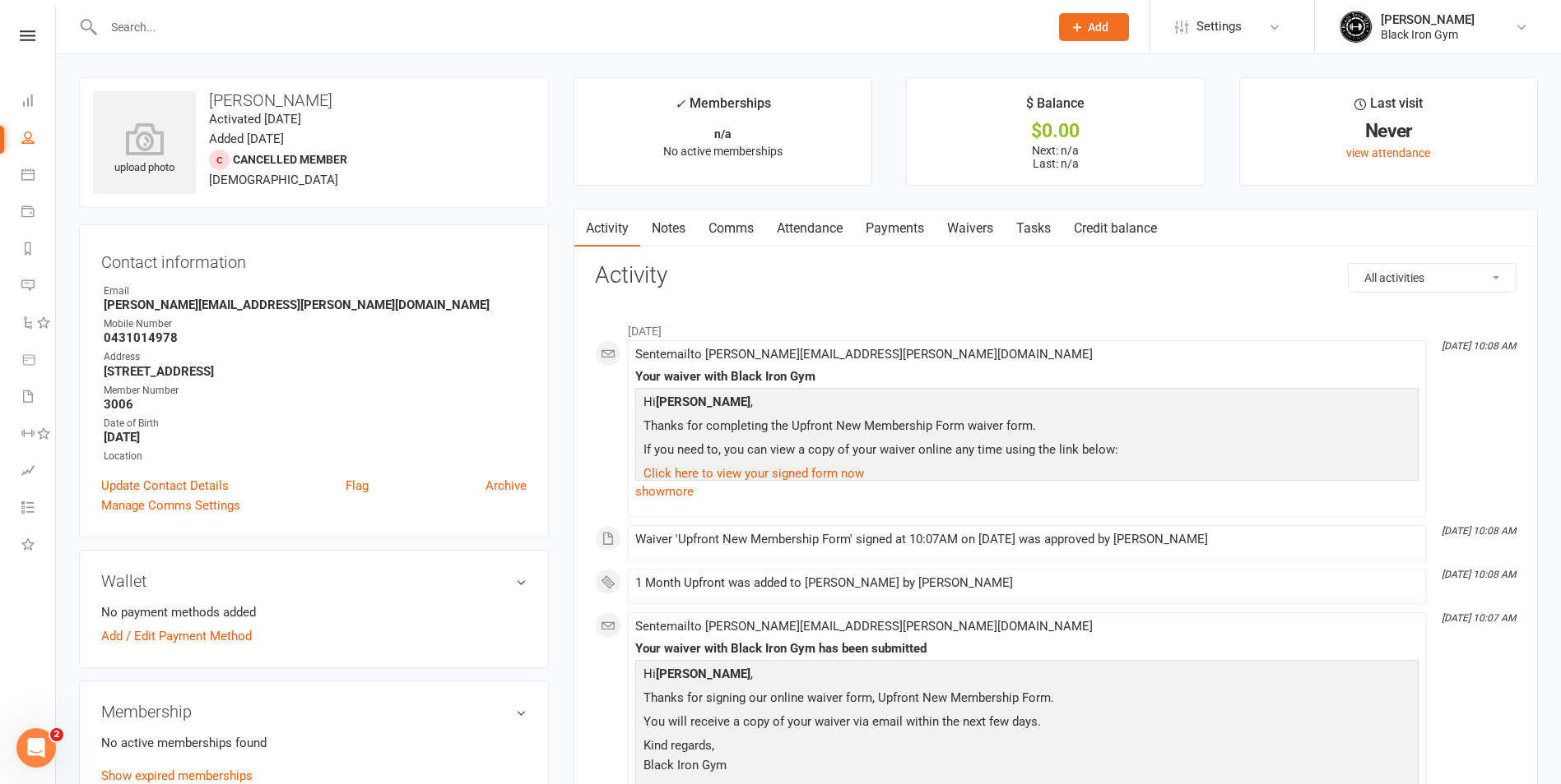
click at [316, 51] on div at bounding box center [558, 26] width 958 height 54
click at [299, 30] on input "text" at bounding box center [569, 27] width 940 height 23
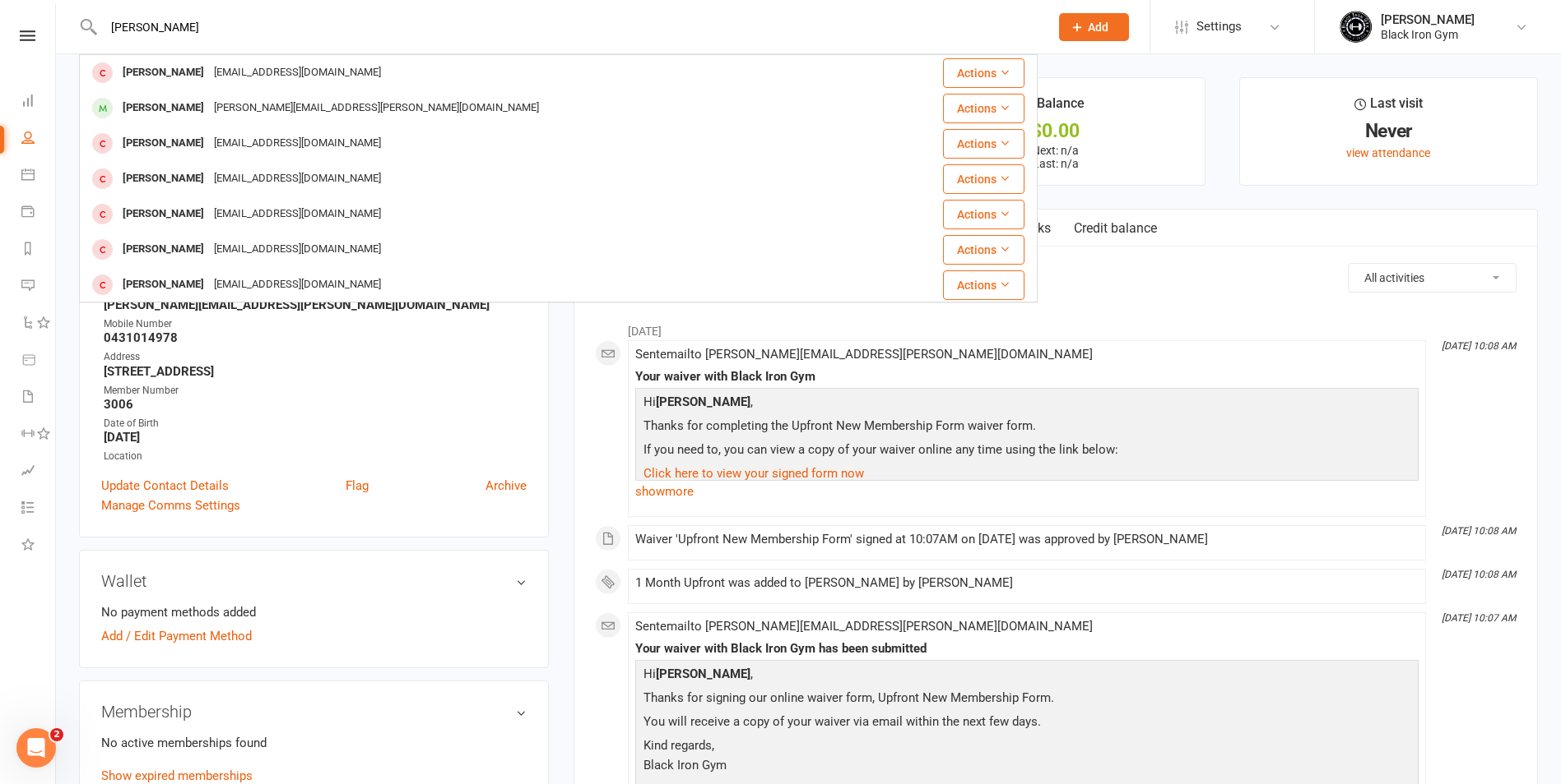
click at [133, 21] on input "[PERSON_NAME]" at bounding box center [569, 27] width 940 height 23
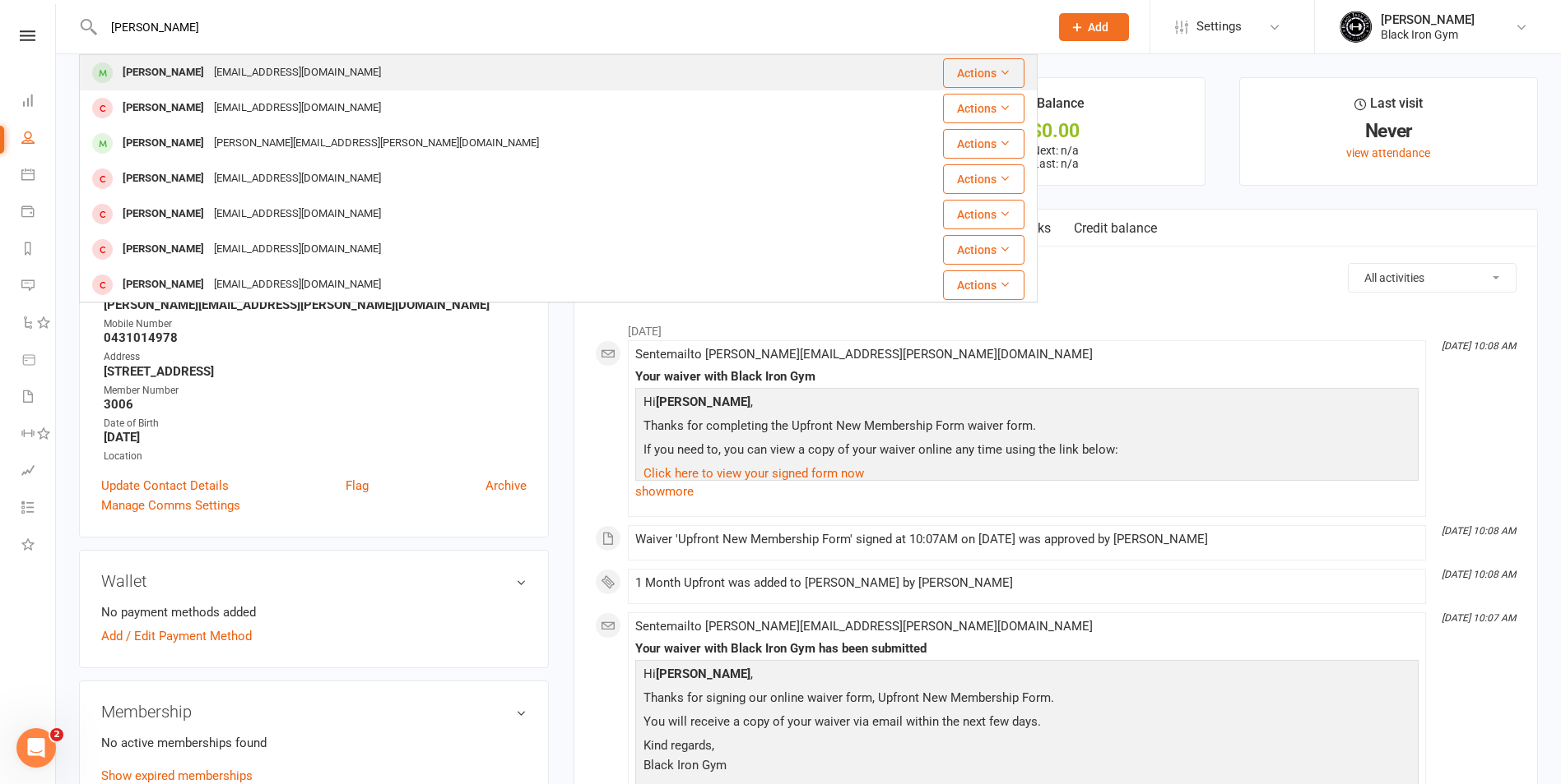
type input "[PERSON_NAME]"
click at [165, 69] on div "[PERSON_NAME]" at bounding box center [162, 72] width 91 height 23
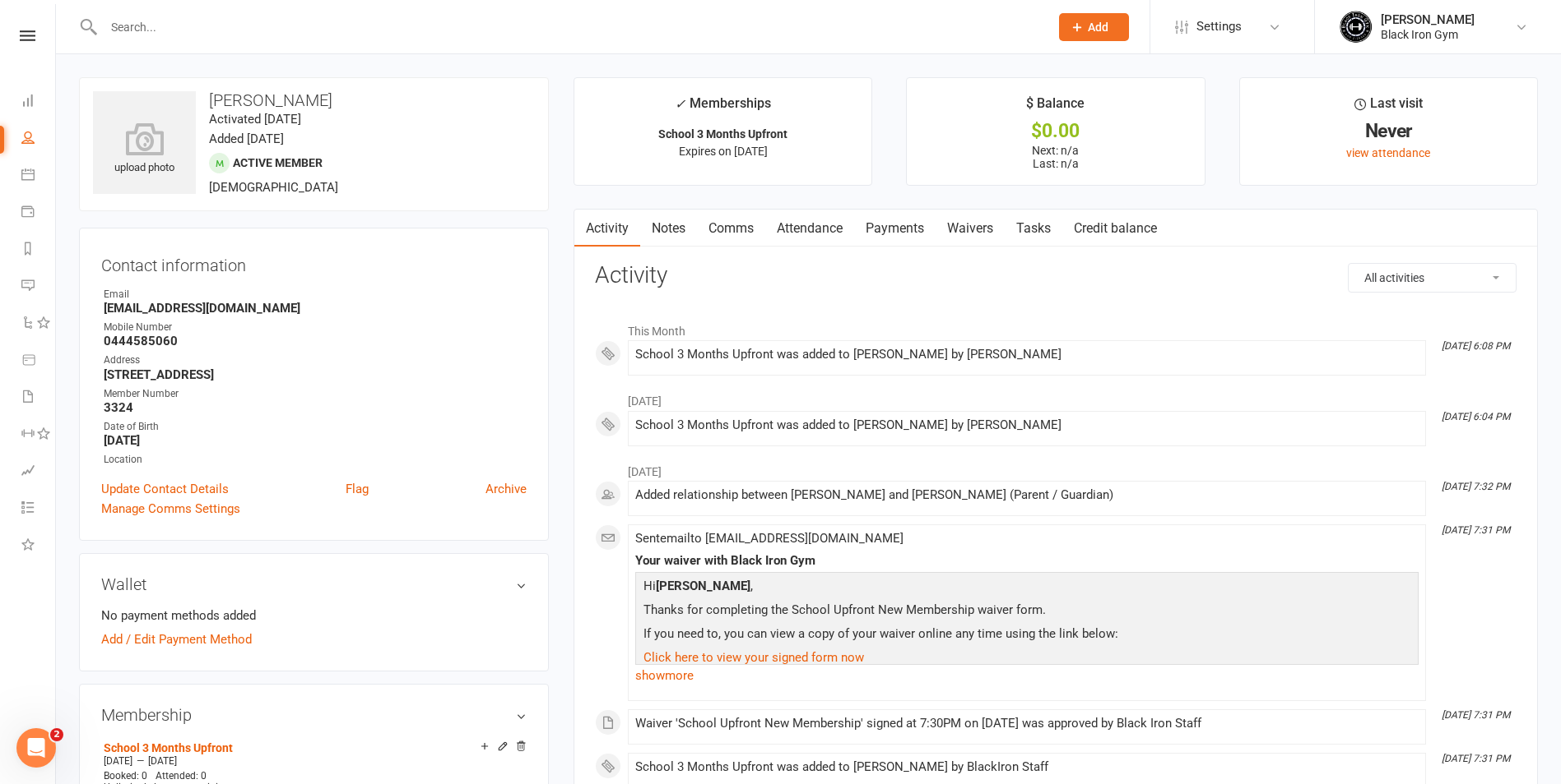
click at [186, 37] on input "text" at bounding box center [569, 27] width 940 height 23
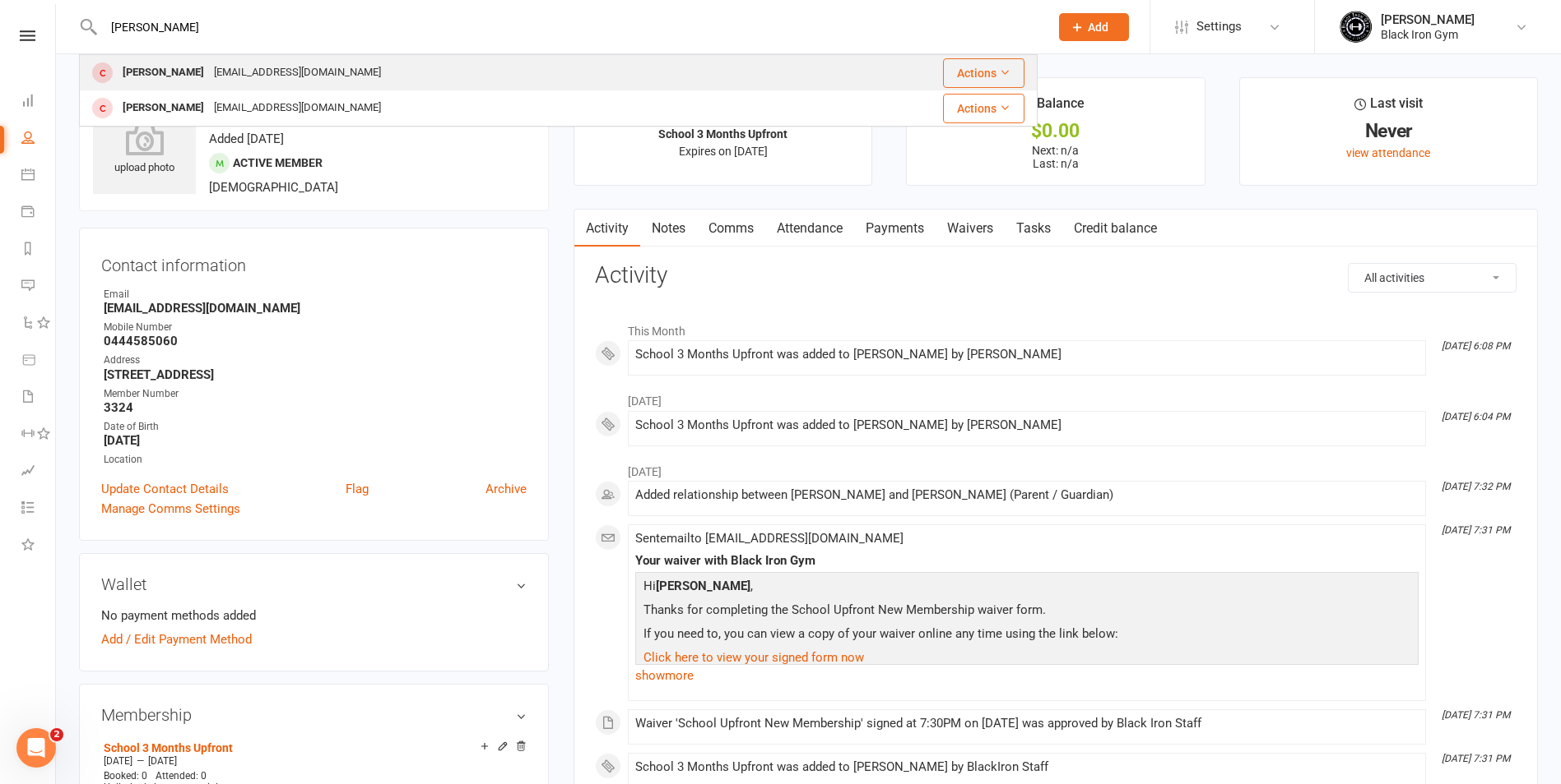
type input "[PERSON_NAME]"
click at [381, 73] on div "[PERSON_NAME] [EMAIL_ADDRESS][DOMAIN_NAME]" at bounding box center [447, 72] width 733 height 34
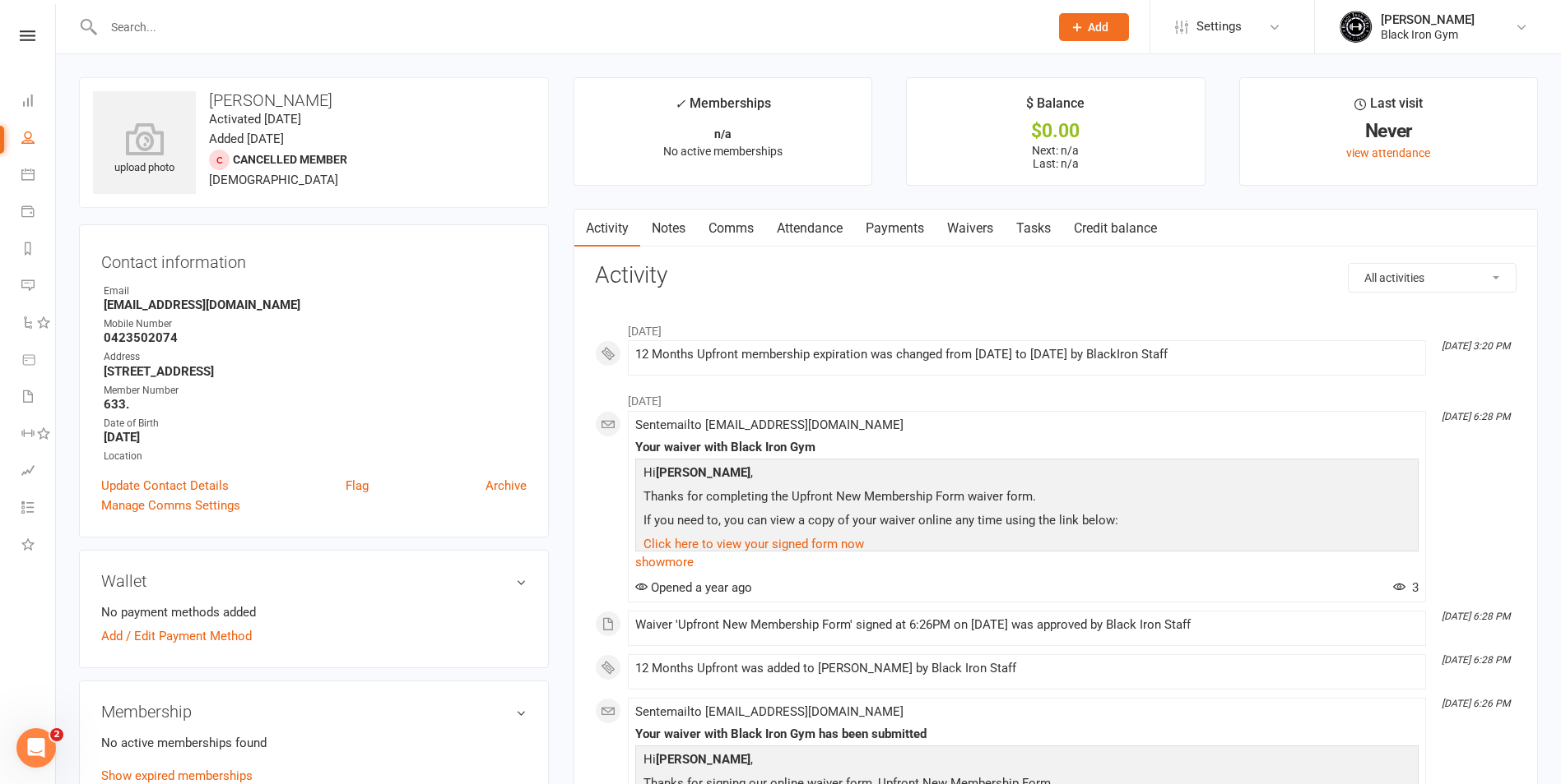
click at [911, 230] on link "Payments" at bounding box center [894, 228] width 81 height 38
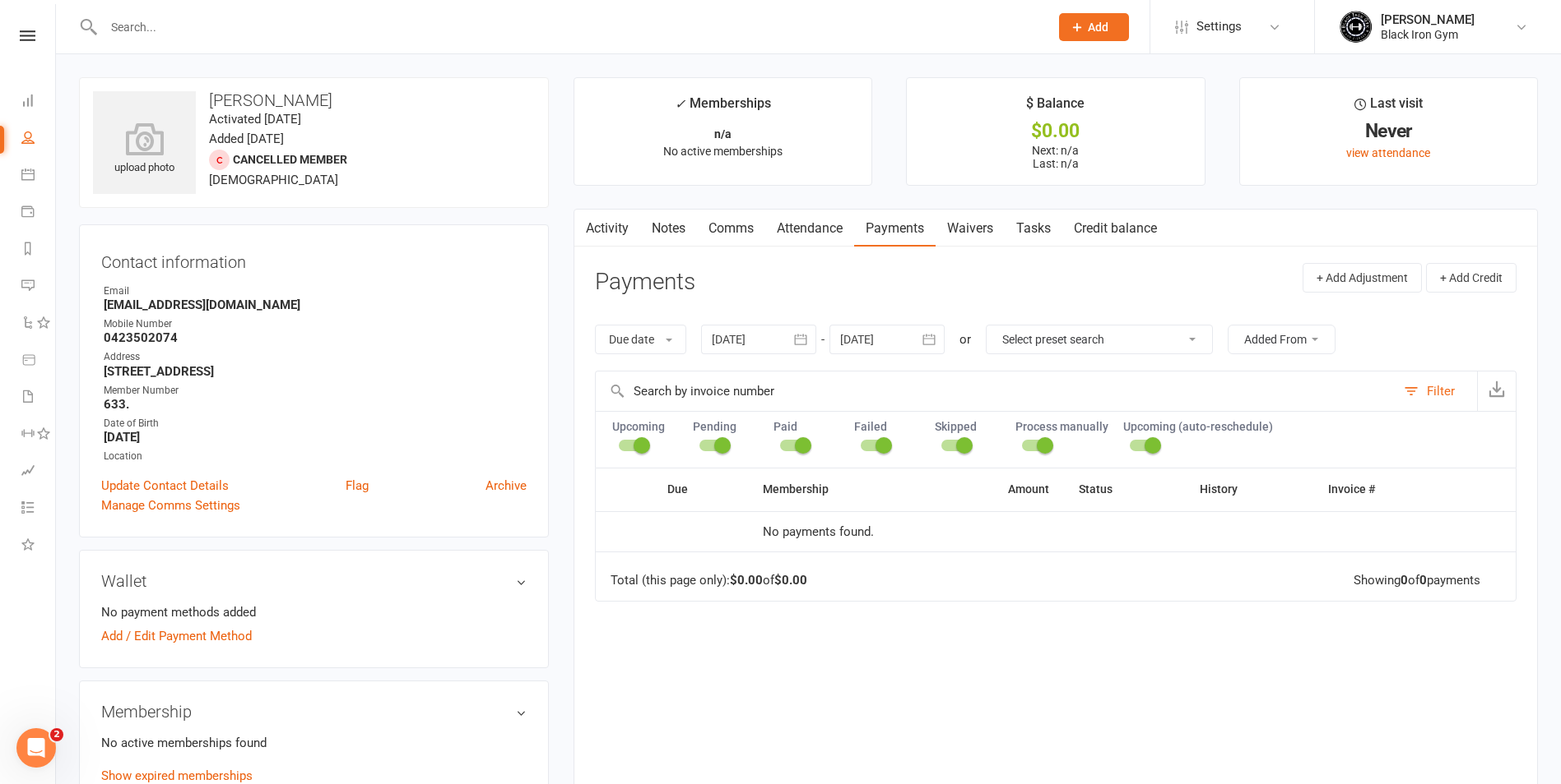
click at [145, 27] on input "text" at bounding box center [569, 27] width 940 height 23
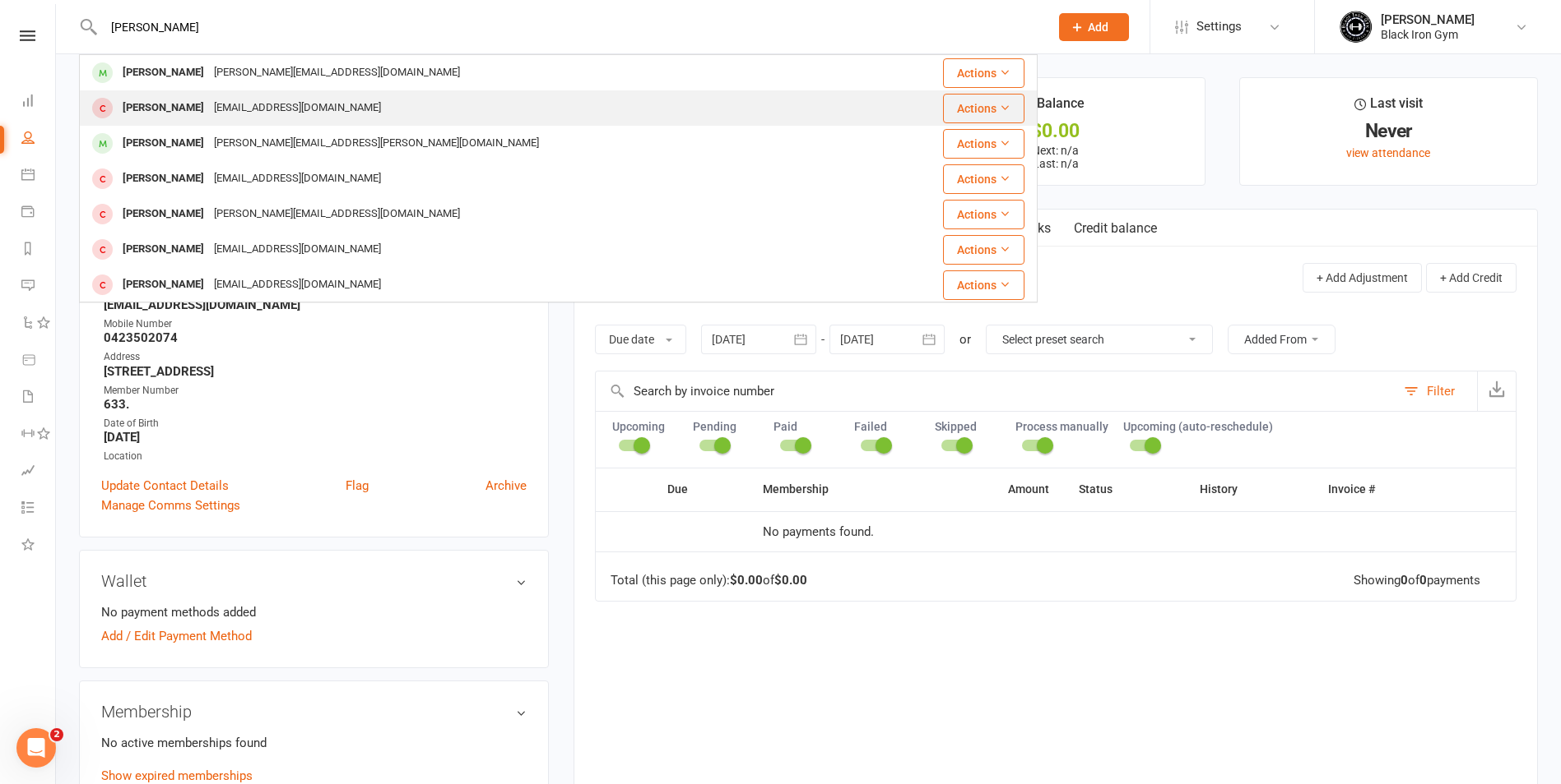
type input "[PERSON_NAME]"
click at [242, 116] on div "[EMAIL_ADDRESS][DOMAIN_NAME]" at bounding box center [297, 108] width 177 height 23
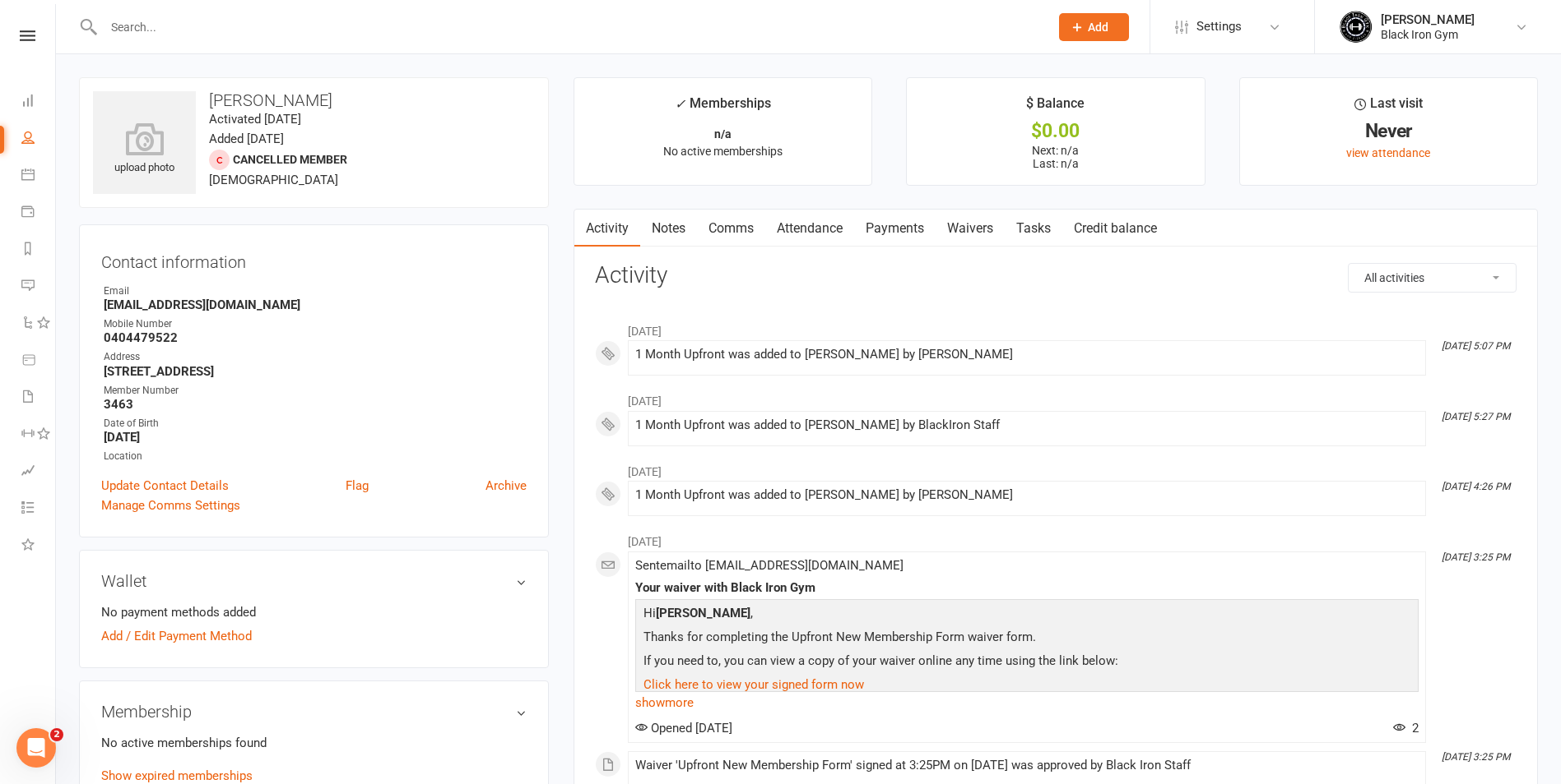
click at [181, 32] on input "text" at bounding box center [569, 27] width 940 height 23
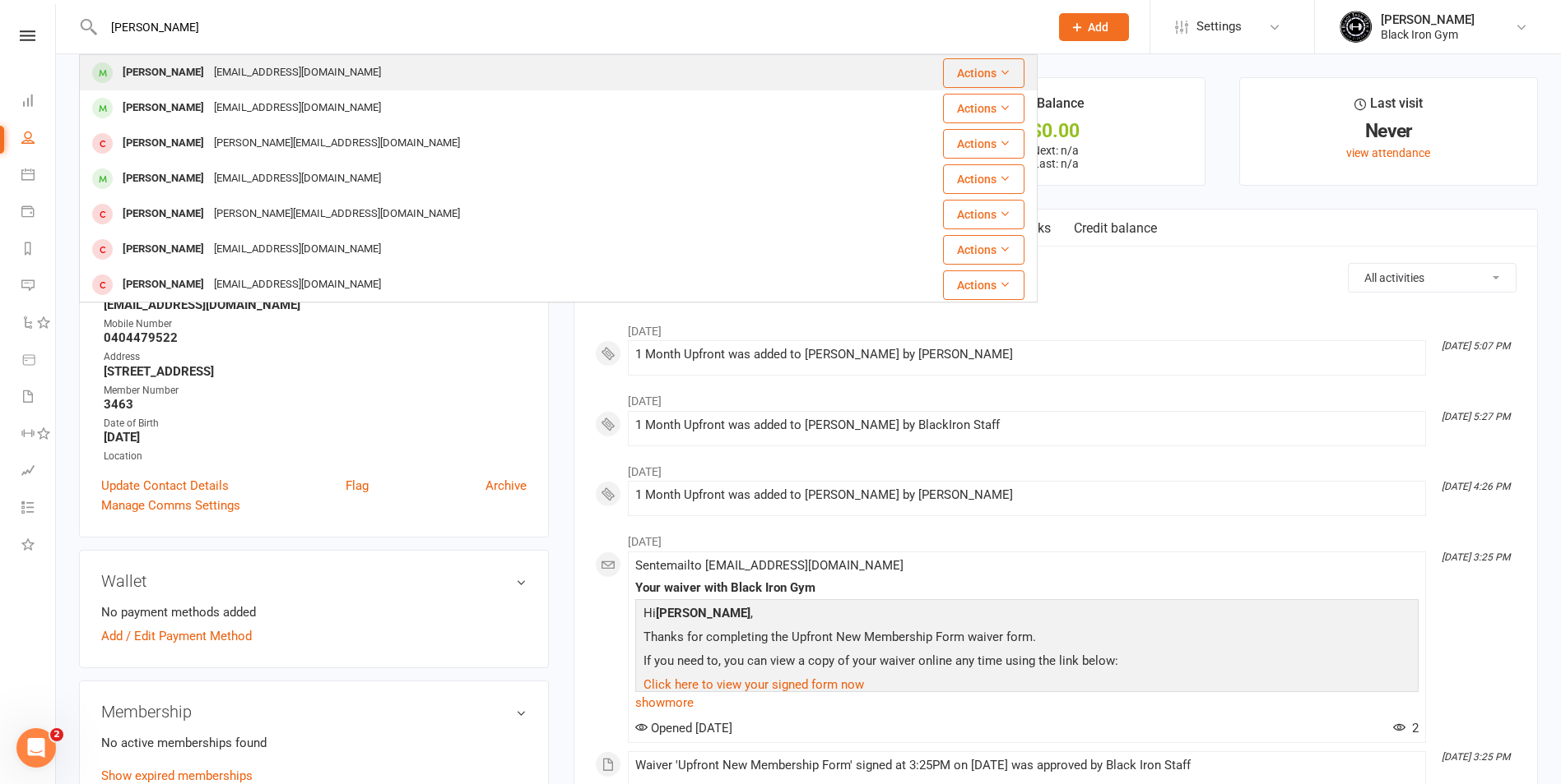
type input "[PERSON_NAME]"
click at [177, 86] on div "[PERSON_NAME] [EMAIL_ADDRESS][DOMAIN_NAME]" at bounding box center [465, 72] width 769 height 34
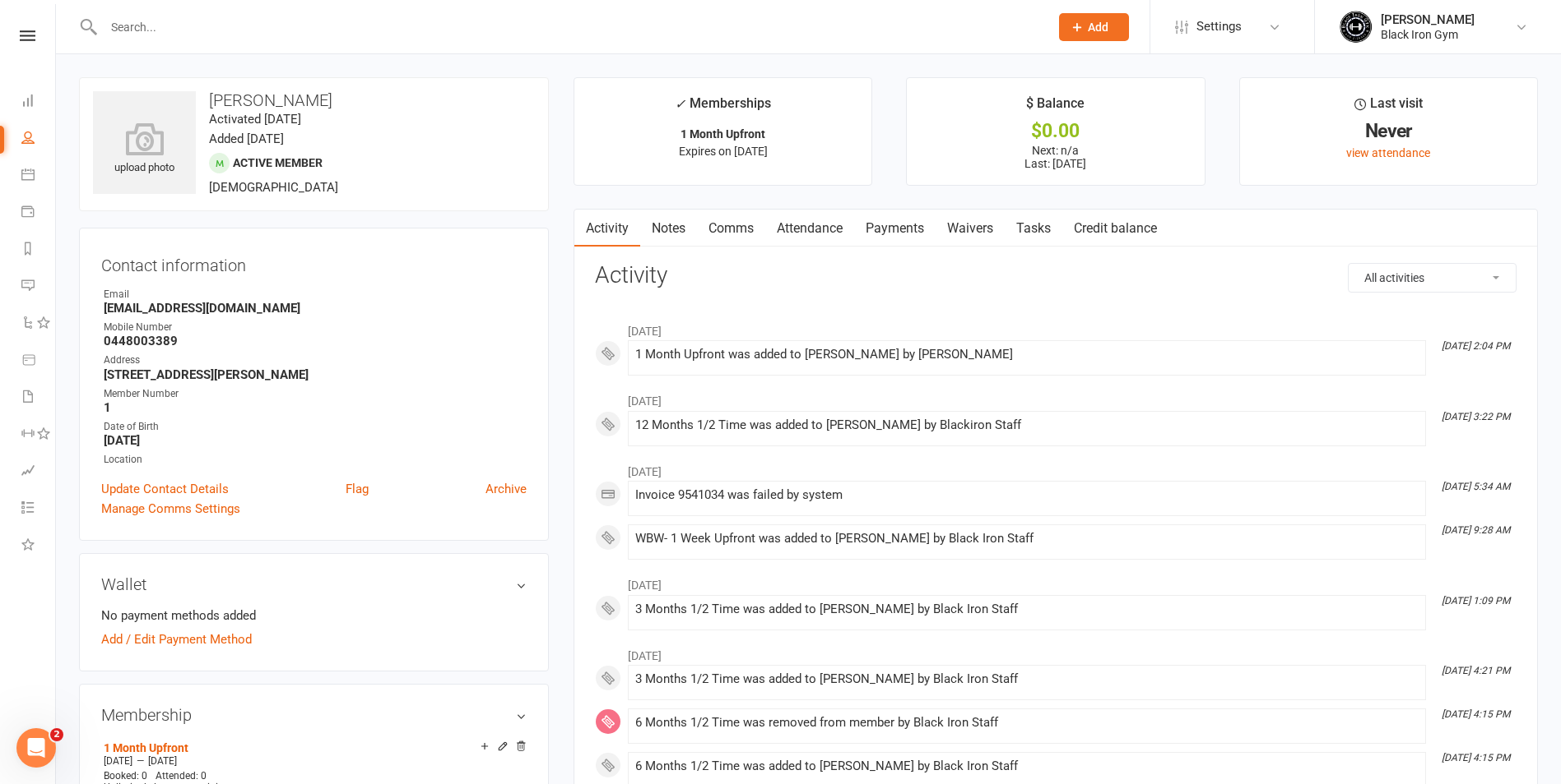
click at [144, 23] on input "text" at bounding box center [569, 27] width 940 height 23
drag, startPoint x: 145, startPoint y: 11, endPoint x: 144, endPoint y: 21, distance: 10.0
click at [145, 14] on div at bounding box center [558, 26] width 958 height 54
click at [144, 33] on input "text" at bounding box center [569, 27] width 940 height 23
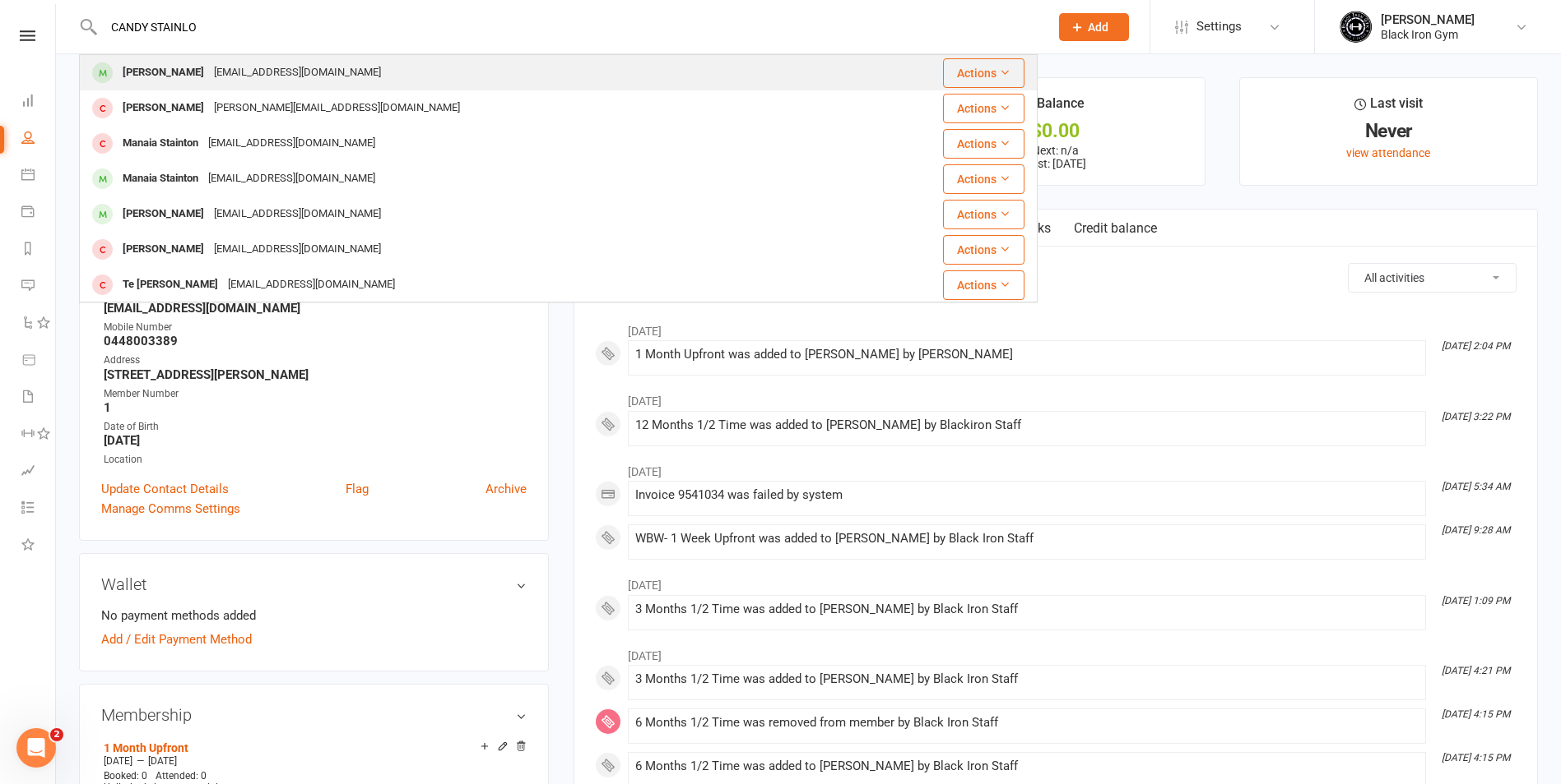
type input "CANDY STAINLO"
click at [211, 65] on div "[EMAIL_ADDRESS][DOMAIN_NAME]" at bounding box center [297, 72] width 177 height 23
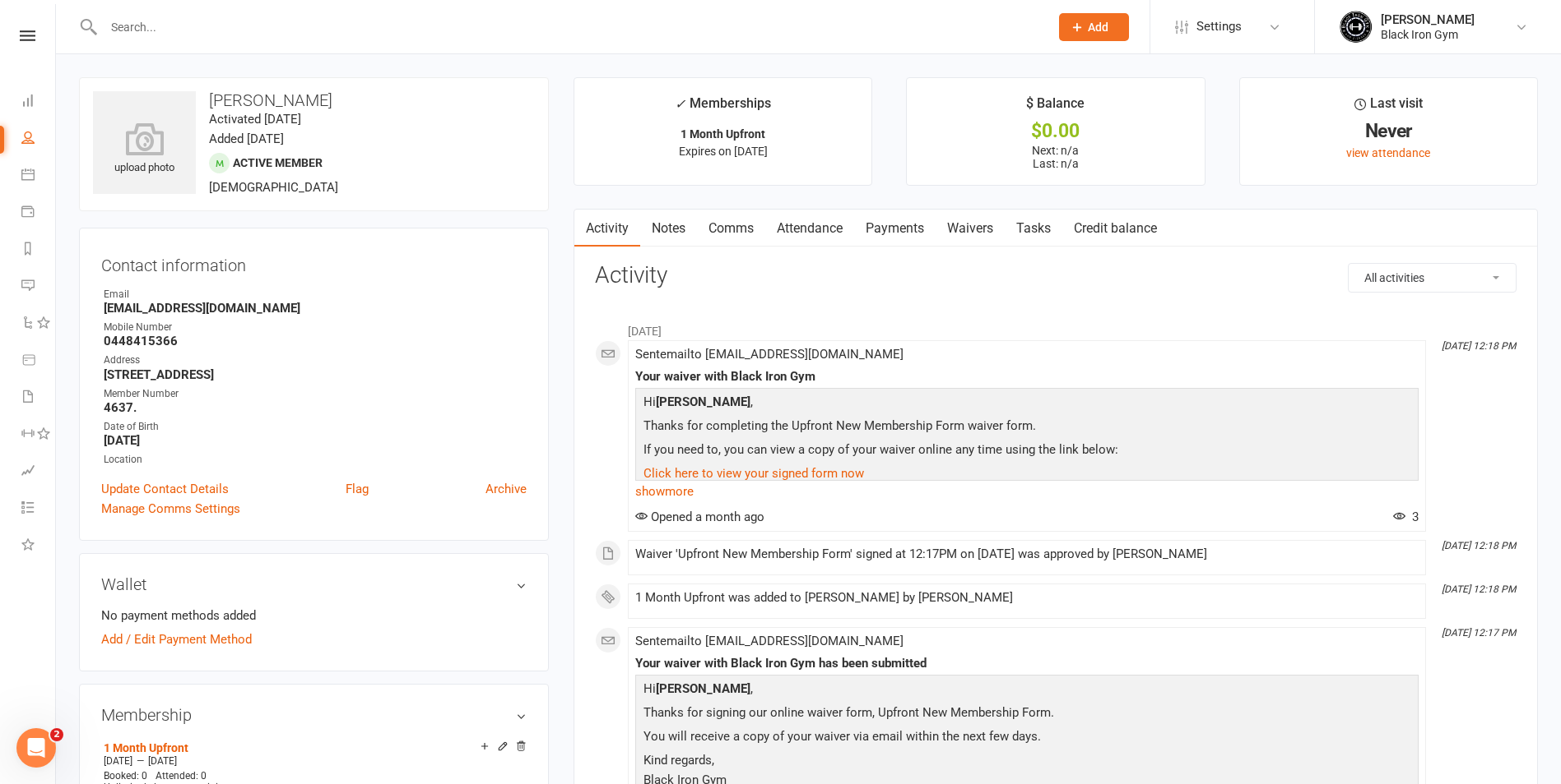
click at [122, 20] on input "text" at bounding box center [569, 27] width 940 height 23
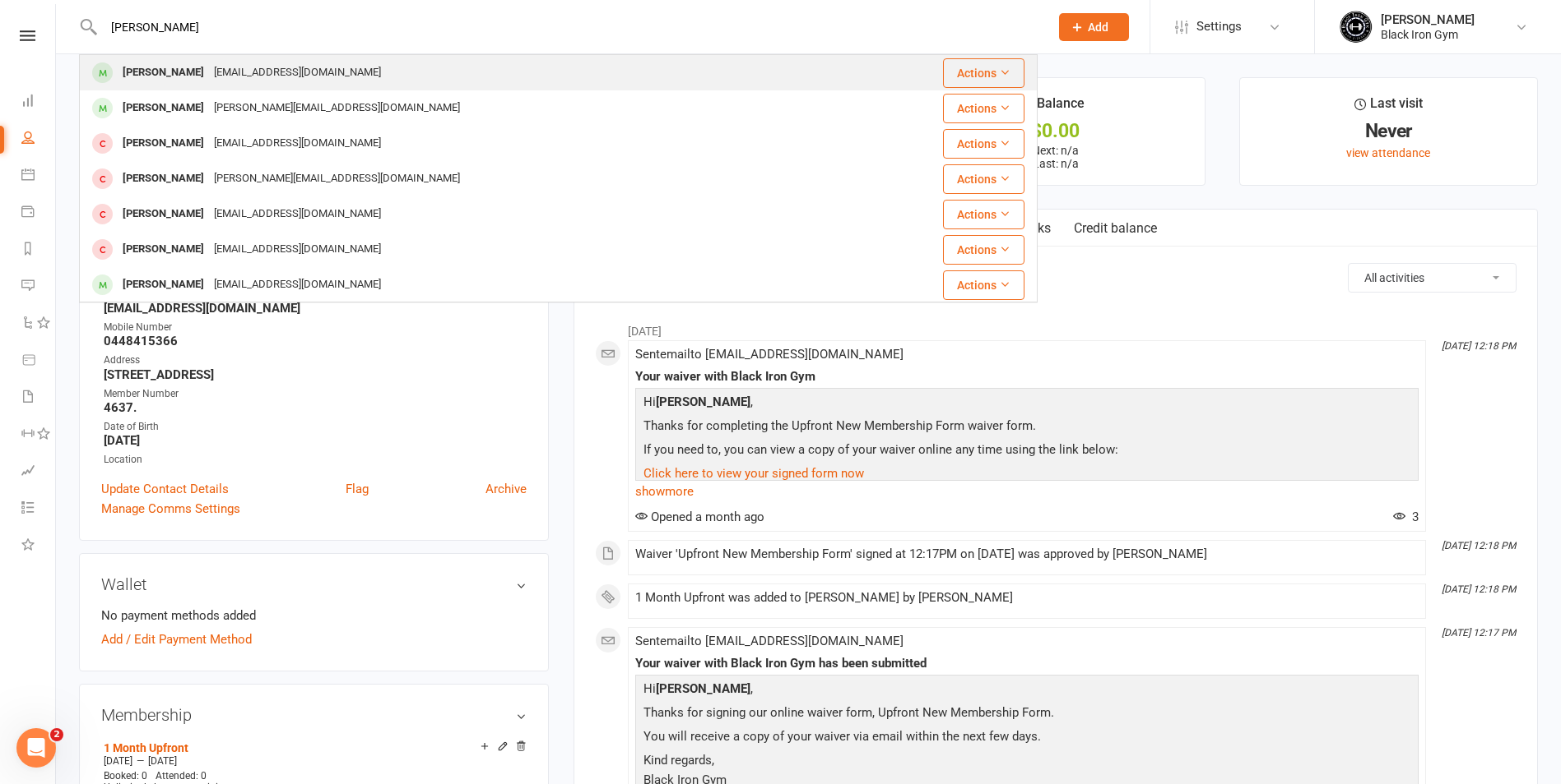
type input "[PERSON_NAME]"
click at [209, 79] on div "[EMAIL_ADDRESS][DOMAIN_NAME]" at bounding box center [297, 72] width 177 height 23
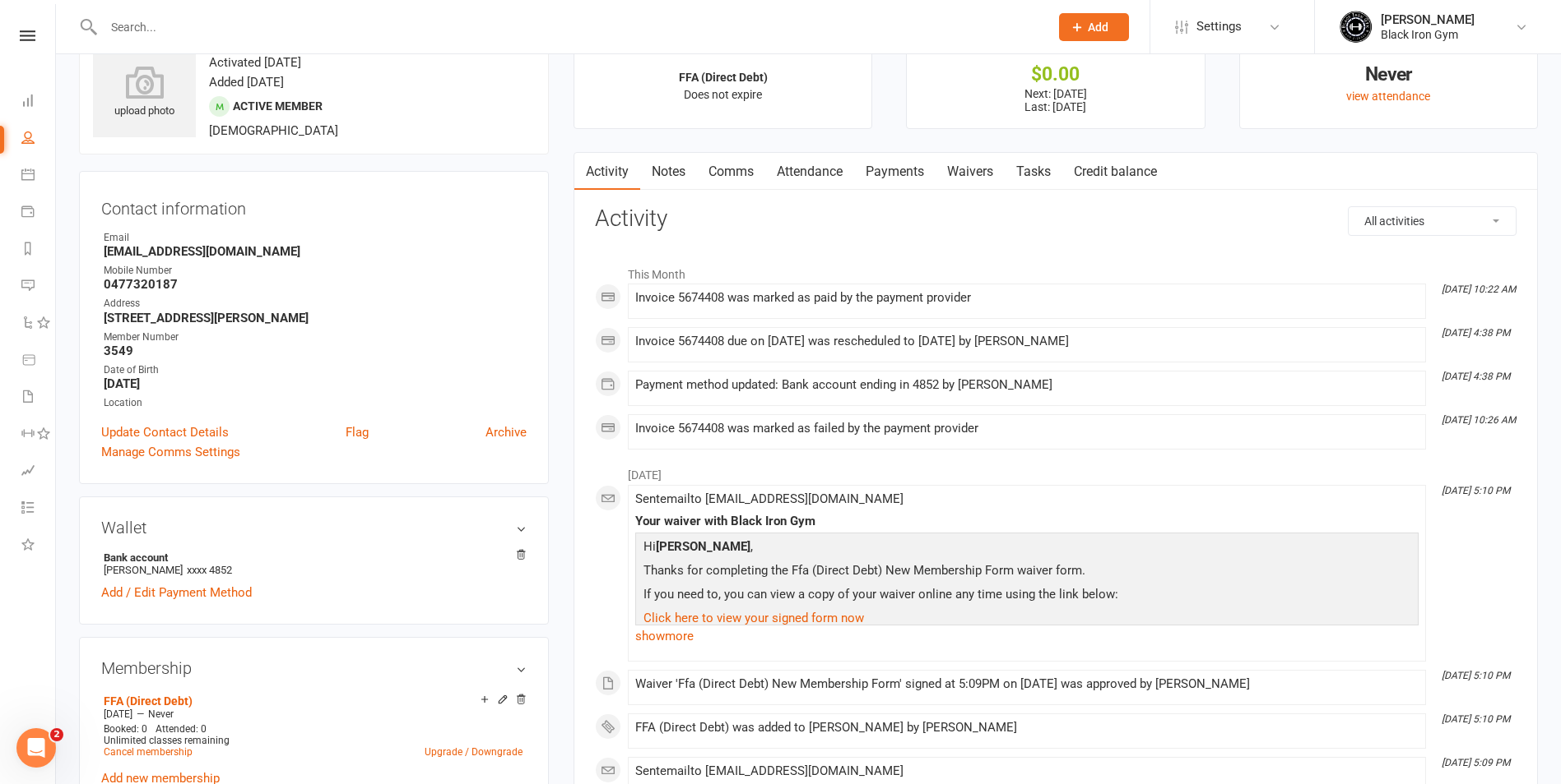
scroll to position [82, 0]
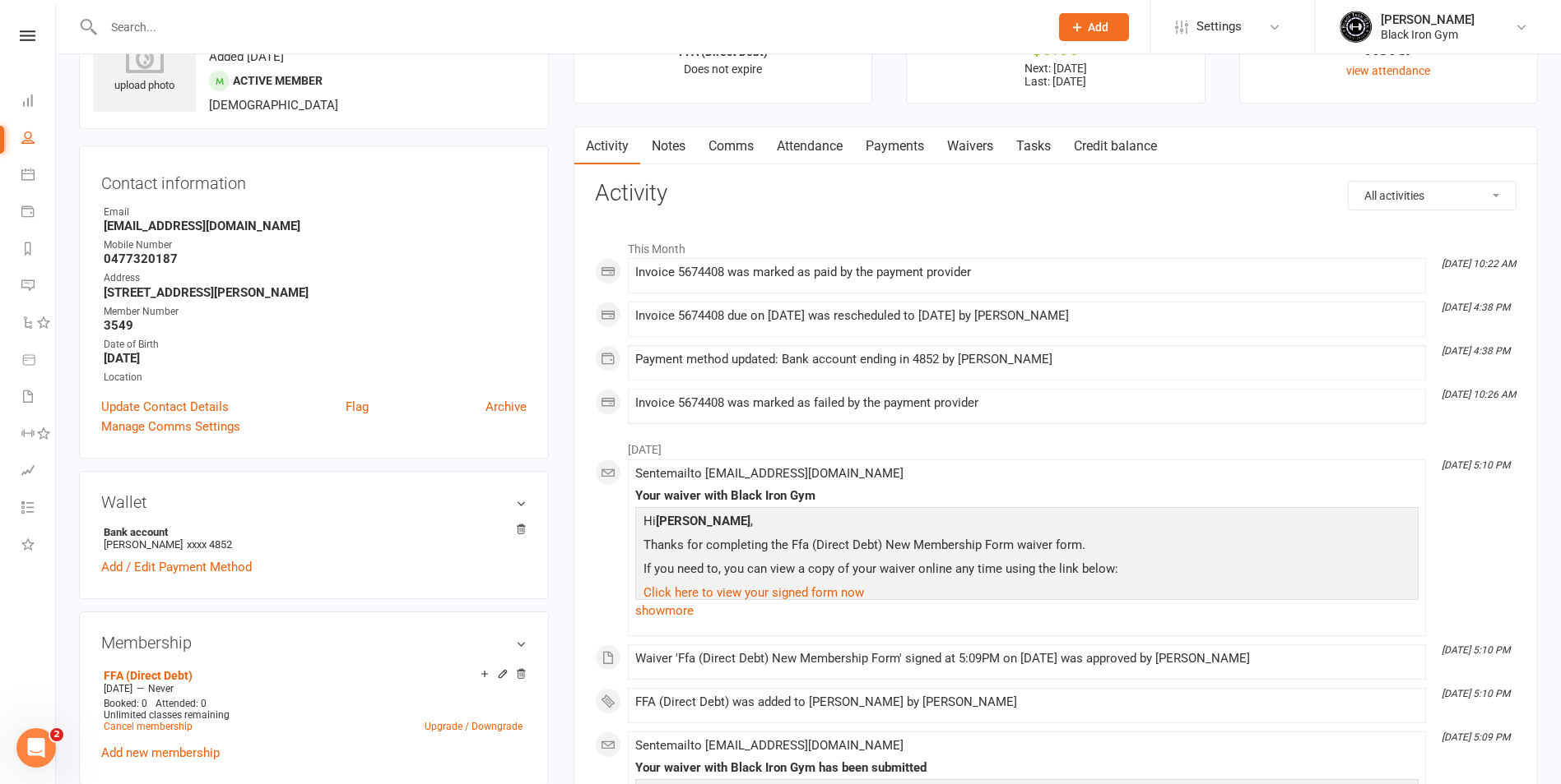
click at [911, 156] on link "Payments" at bounding box center [894, 146] width 81 height 38
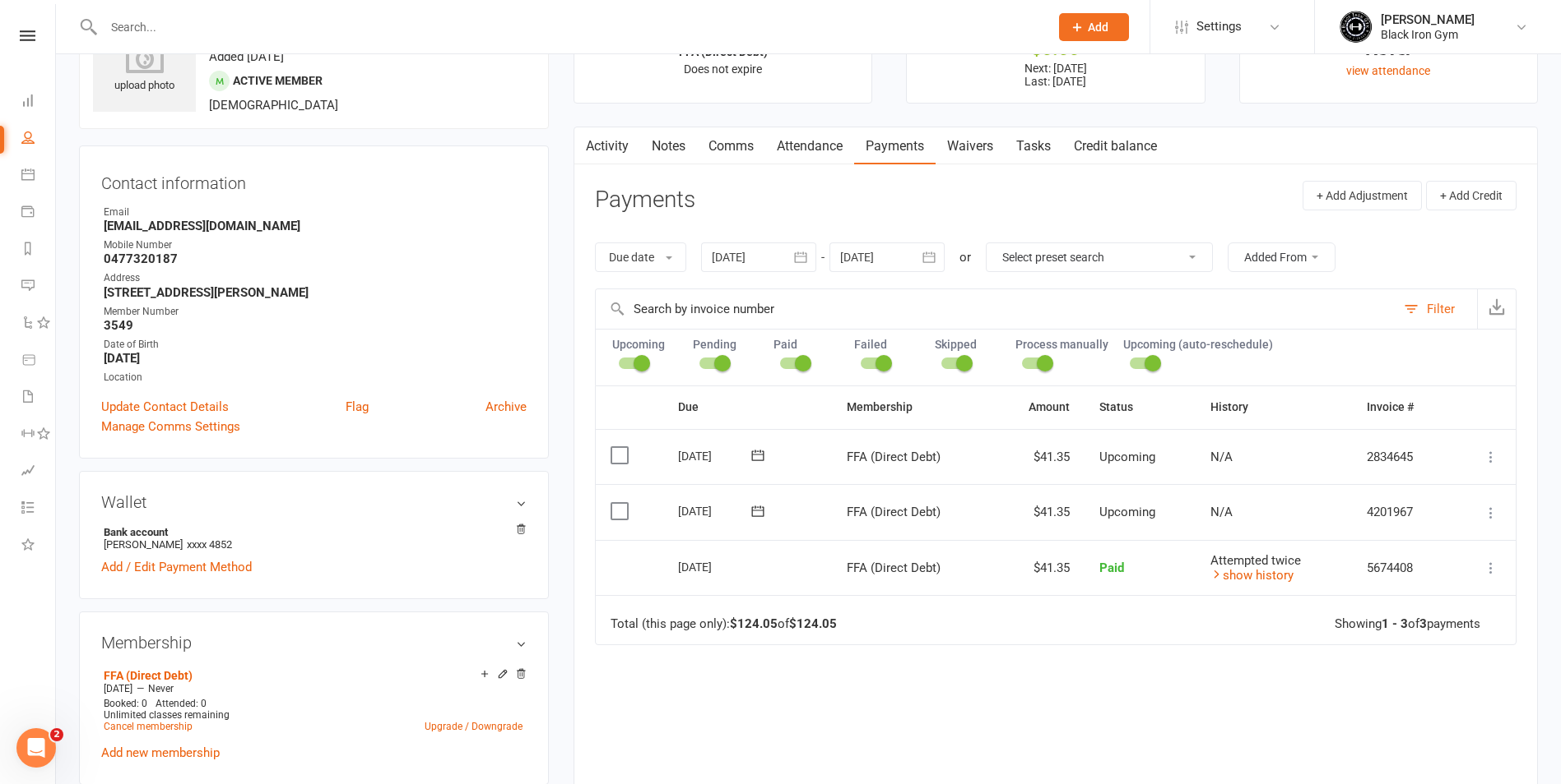
click at [1268, 584] on td "Attempted twice show history" at bounding box center [1274, 567] width 156 height 56
click at [169, 24] on input "text" at bounding box center [569, 27] width 940 height 23
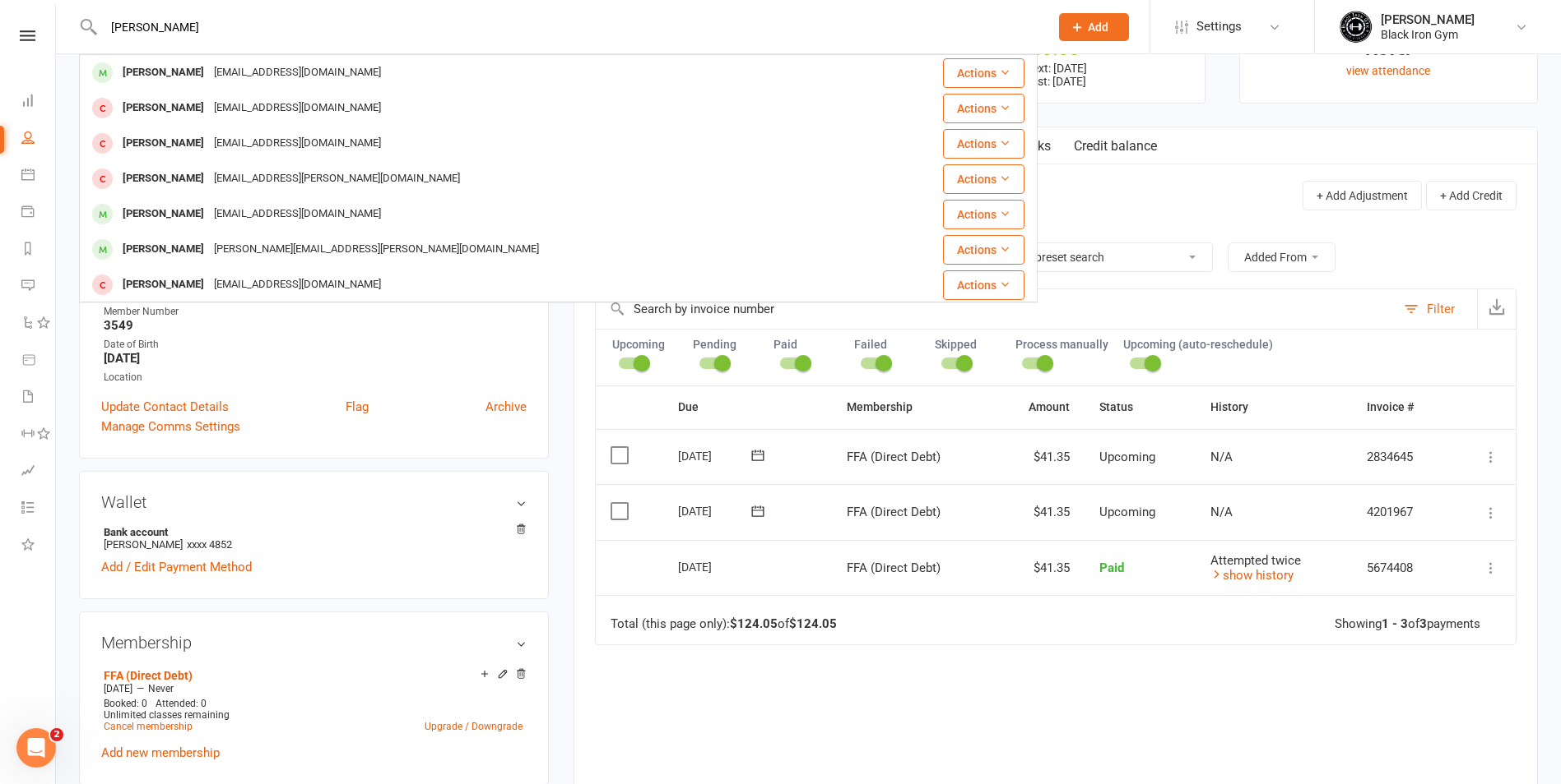
type input "[PERSON_NAME]"
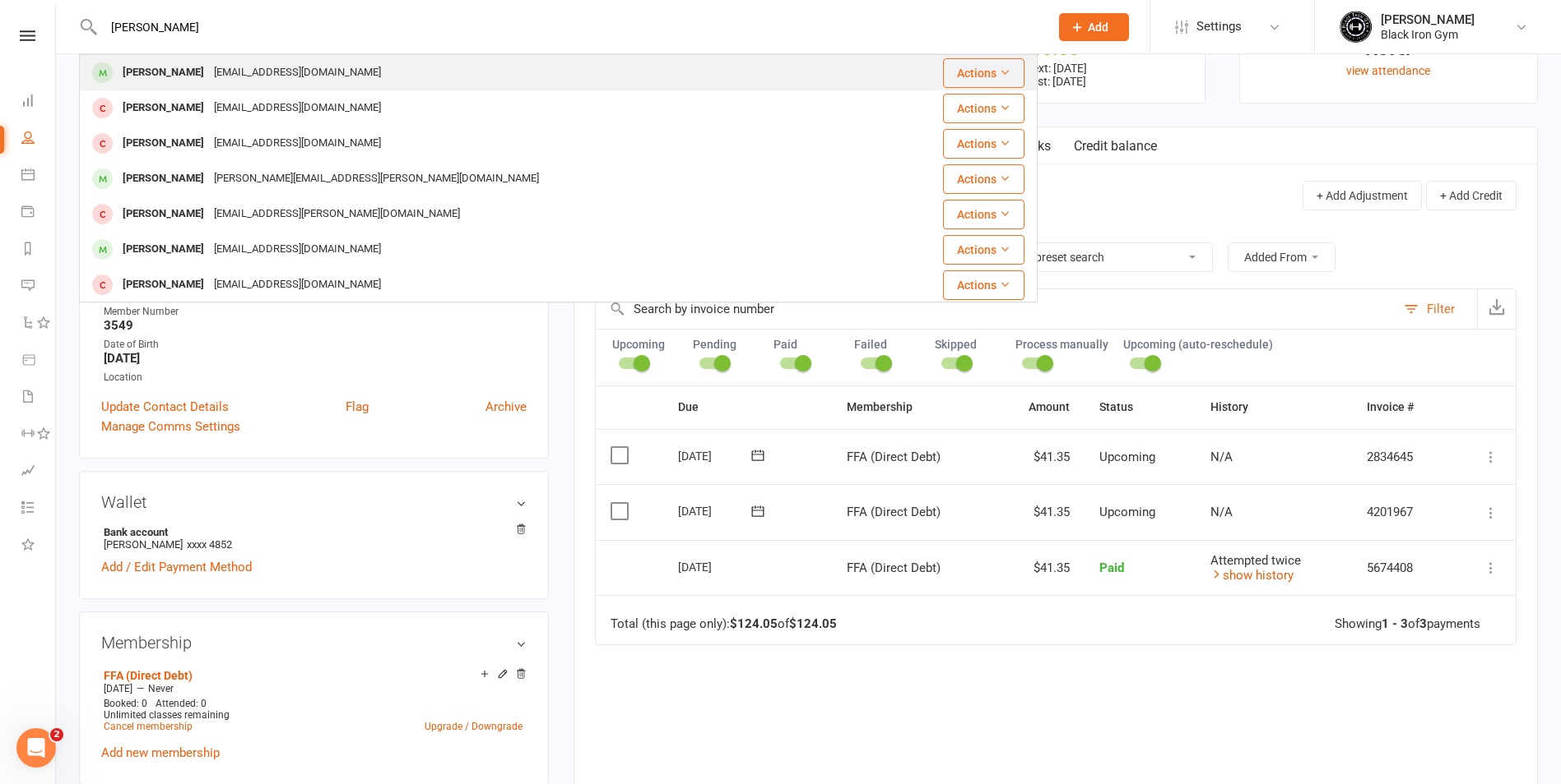
click at [409, 79] on div "Cameron Melvin [EMAIL_ADDRESS][DOMAIN_NAME]" at bounding box center [479, 72] width 795 height 34
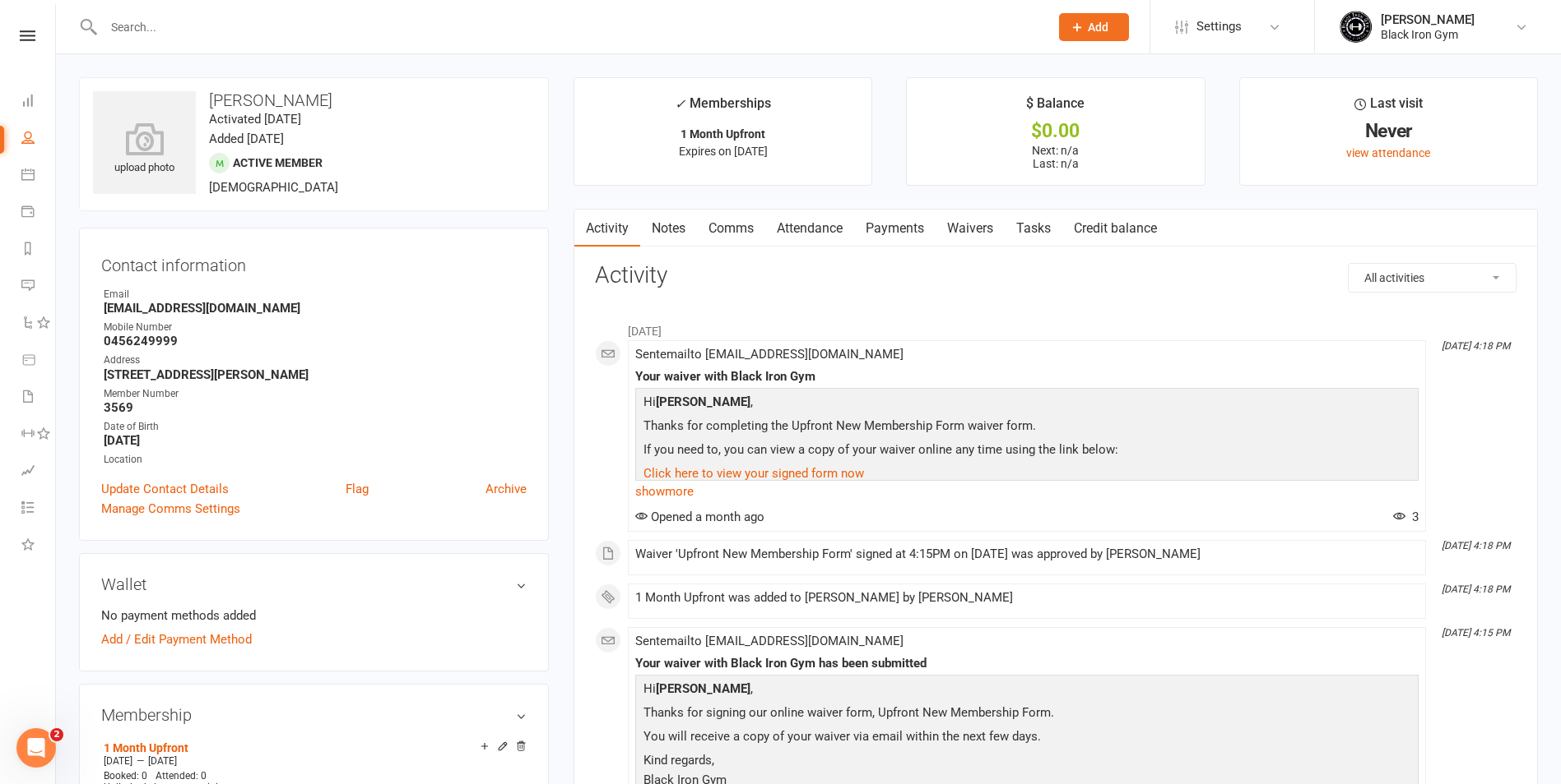
click at [161, 30] on input "text" at bounding box center [569, 27] width 940 height 23
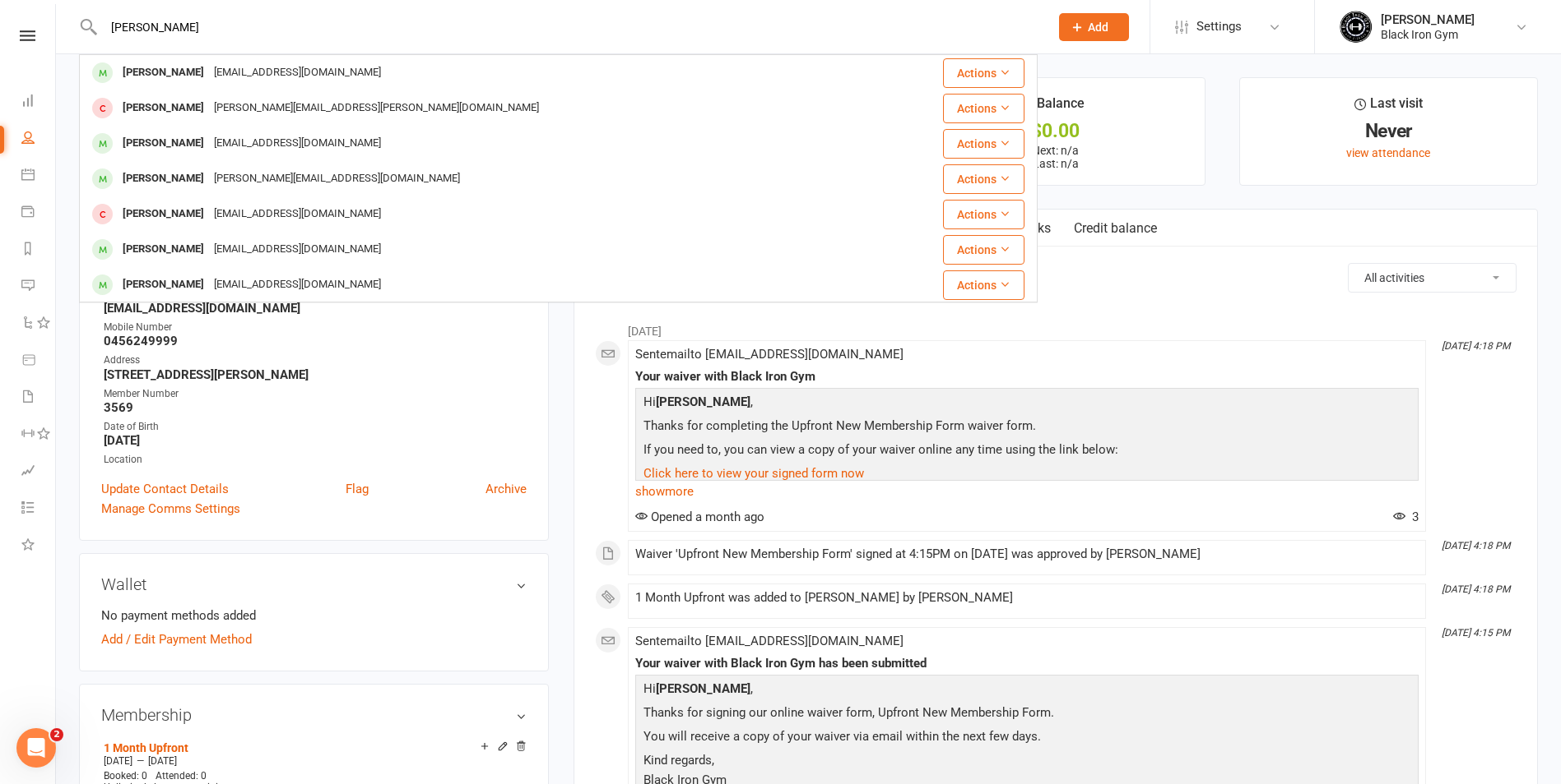
type input "[PERSON_NAME]"
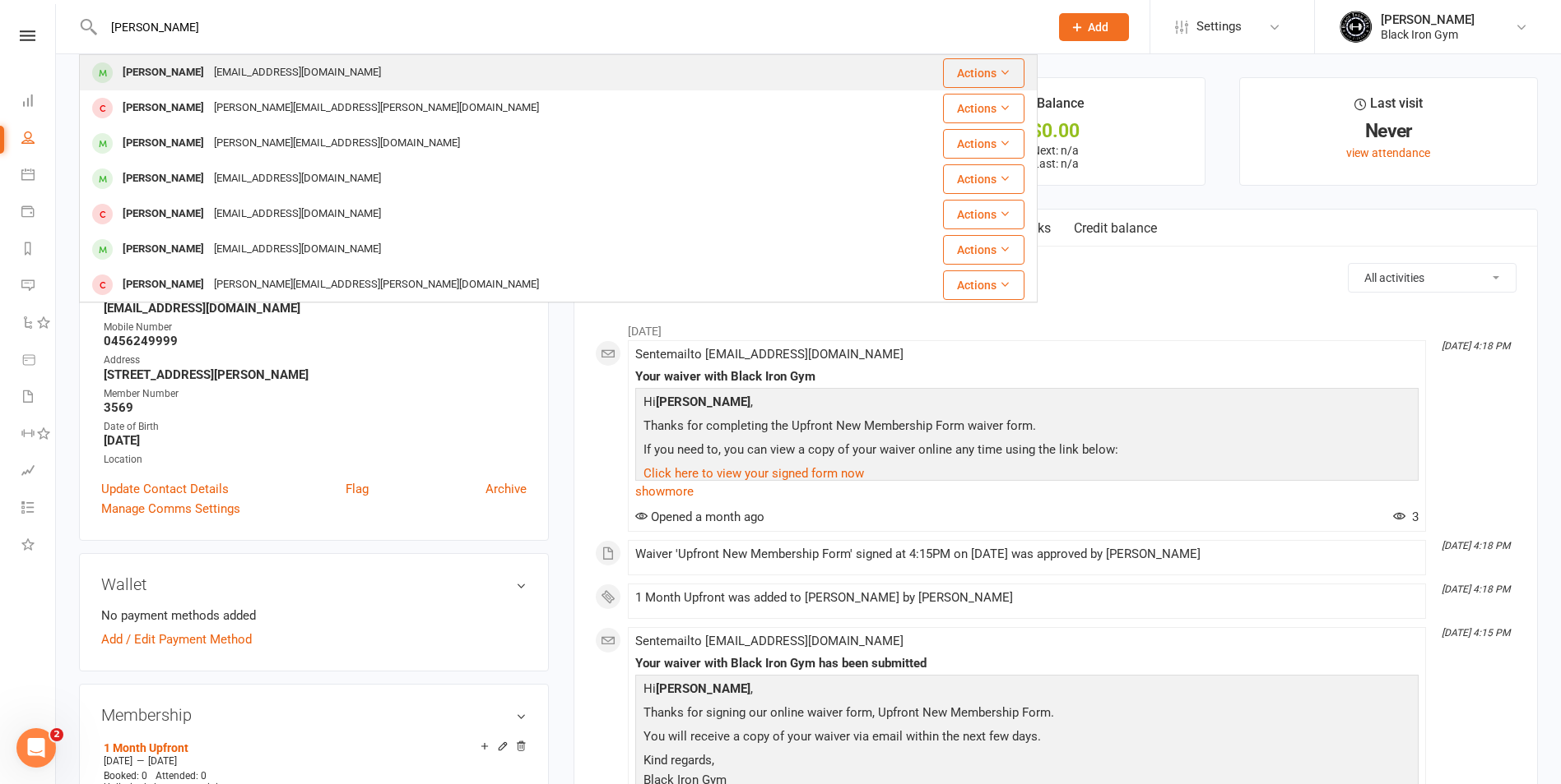
click at [209, 69] on div "[EMAIL_ADDRESS][DOMAIN_NAME]" at bounding box center [297, 72] width 177 height 23
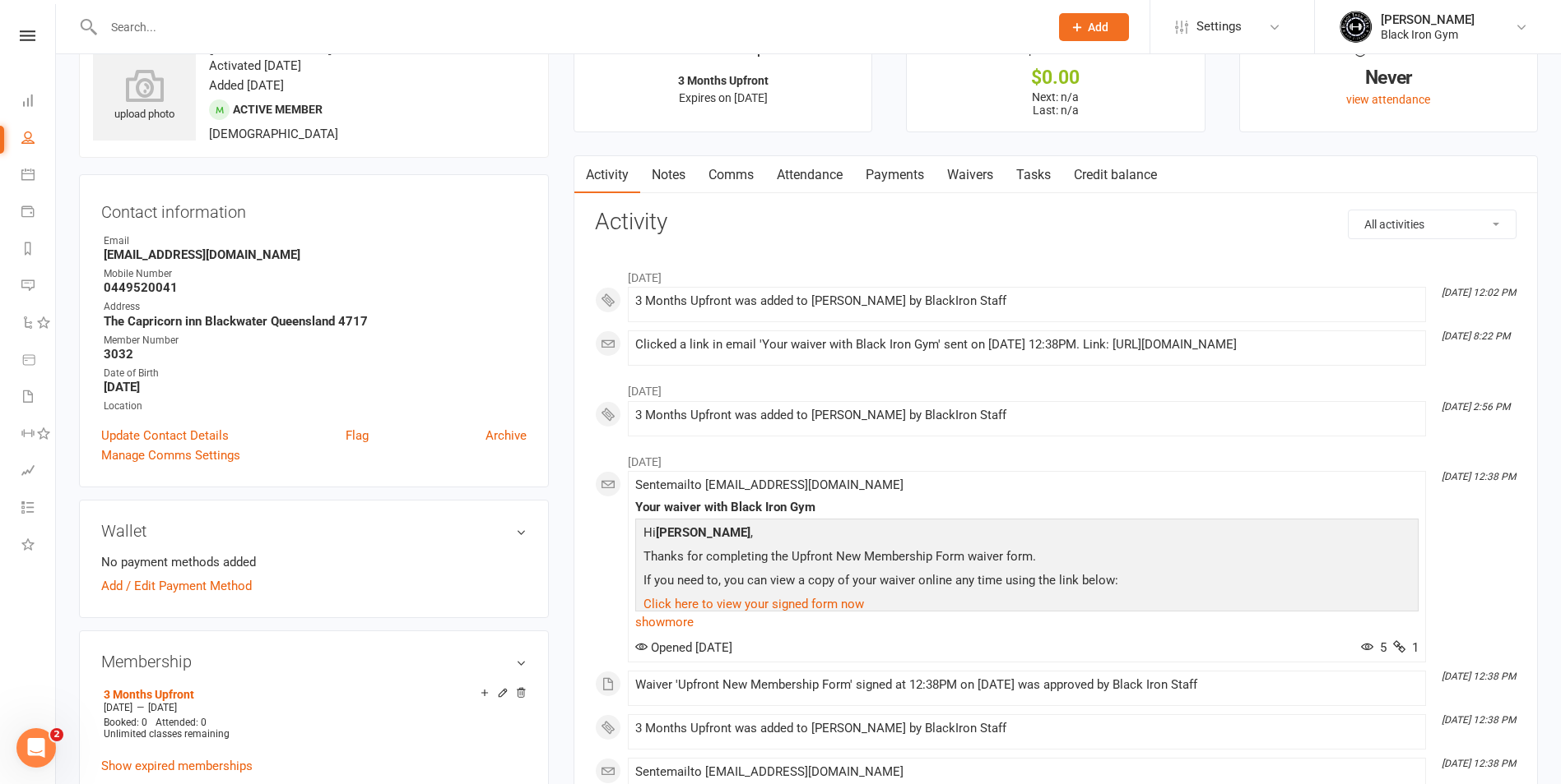
scroll to position [82, 0]
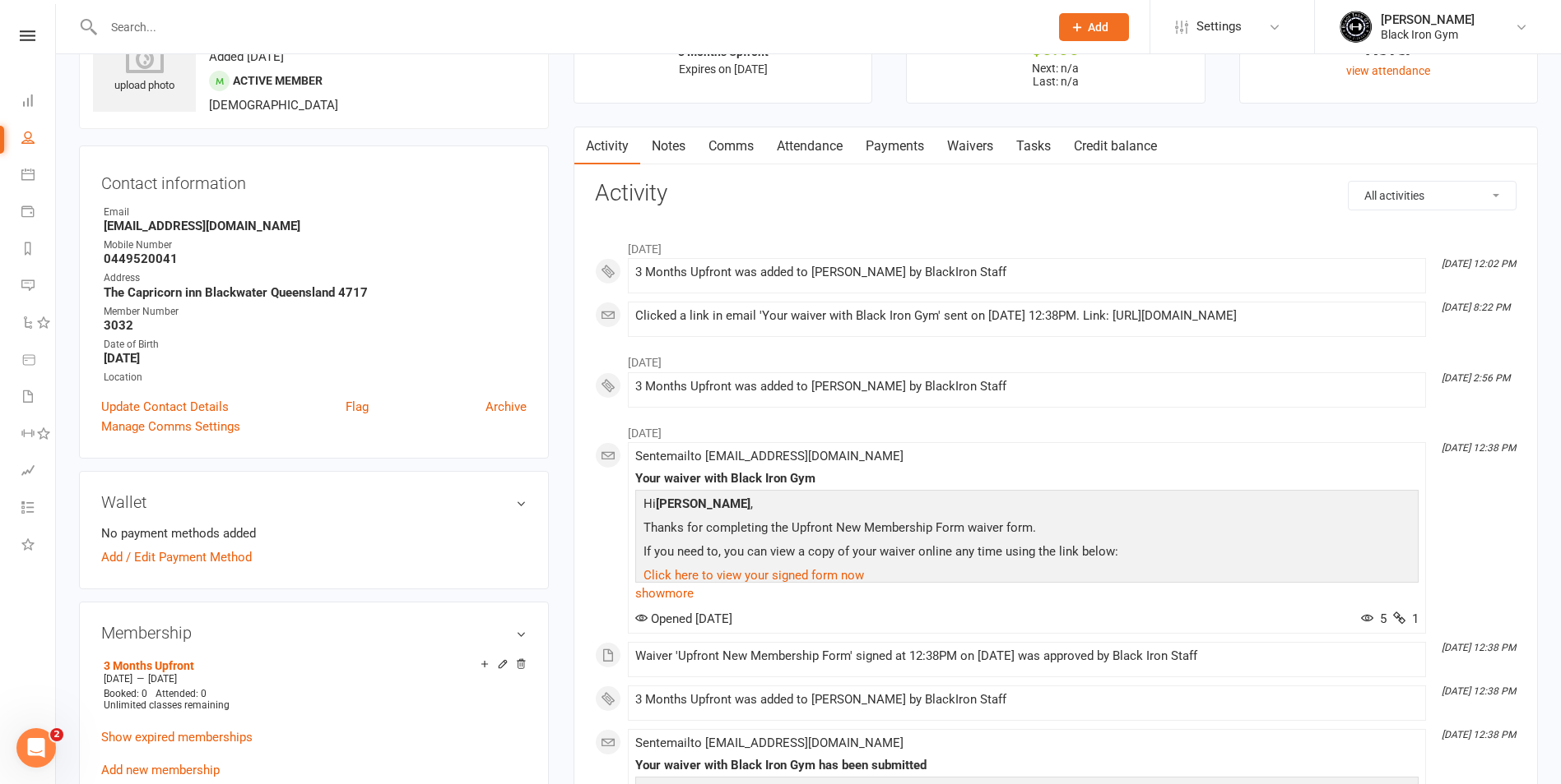
click at [186, 31] on input "text" at bounding box center [569, 27] width 940 height 23
type input "[PERSON_NAME]"
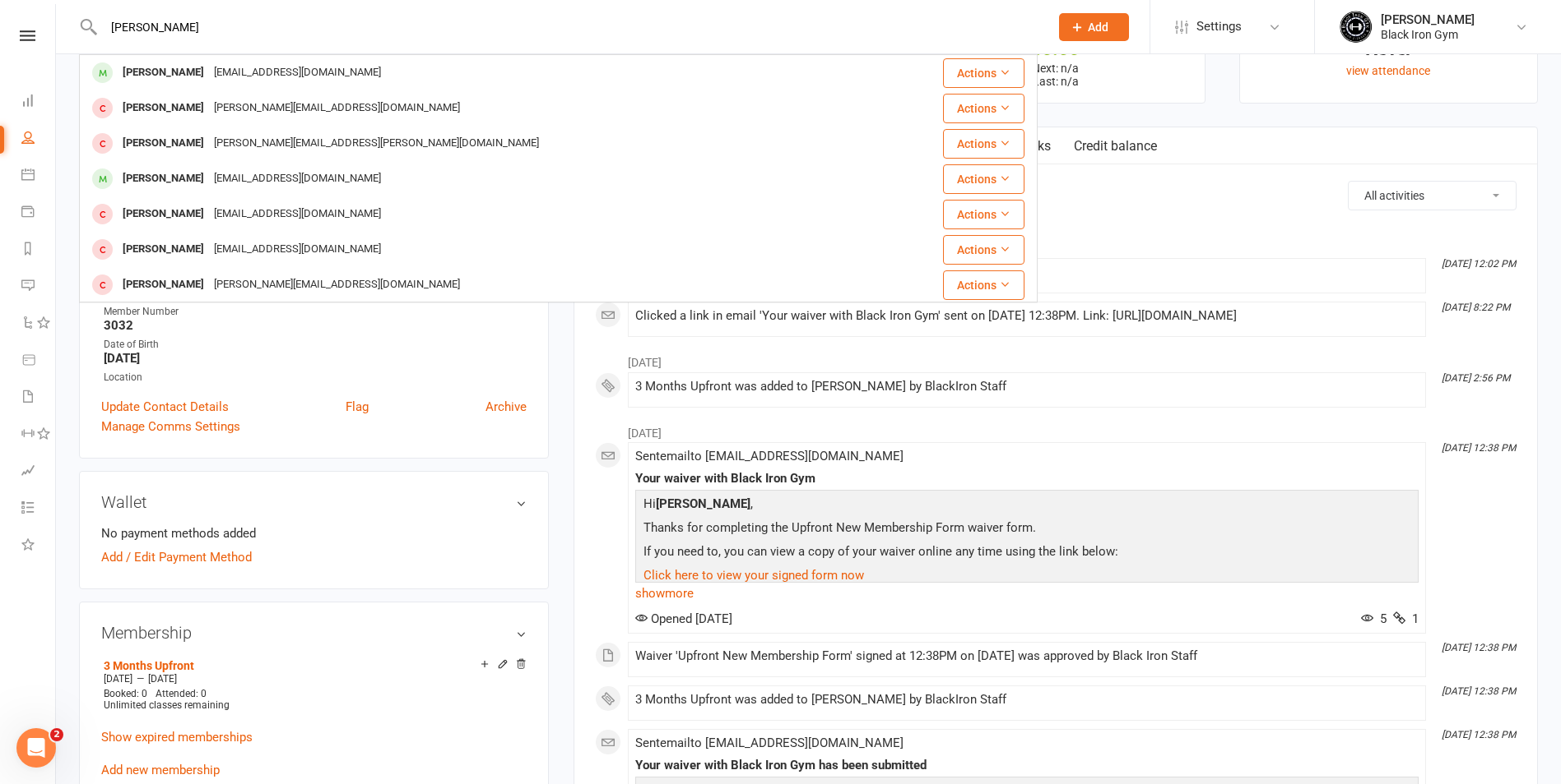
drag, startPoint x: 269, startPoint y: 43, endPoint x: 269, endPoint y: 55, distance: 12.0
click at [269, 52] on div "[PERSON_NAME] [PERSON_NAME] [EMAIL_ADDRESS][DOMAIN_NAME] Actions [PERSON_NAME] …" at bounding box center [558, 26] width 958 height 54
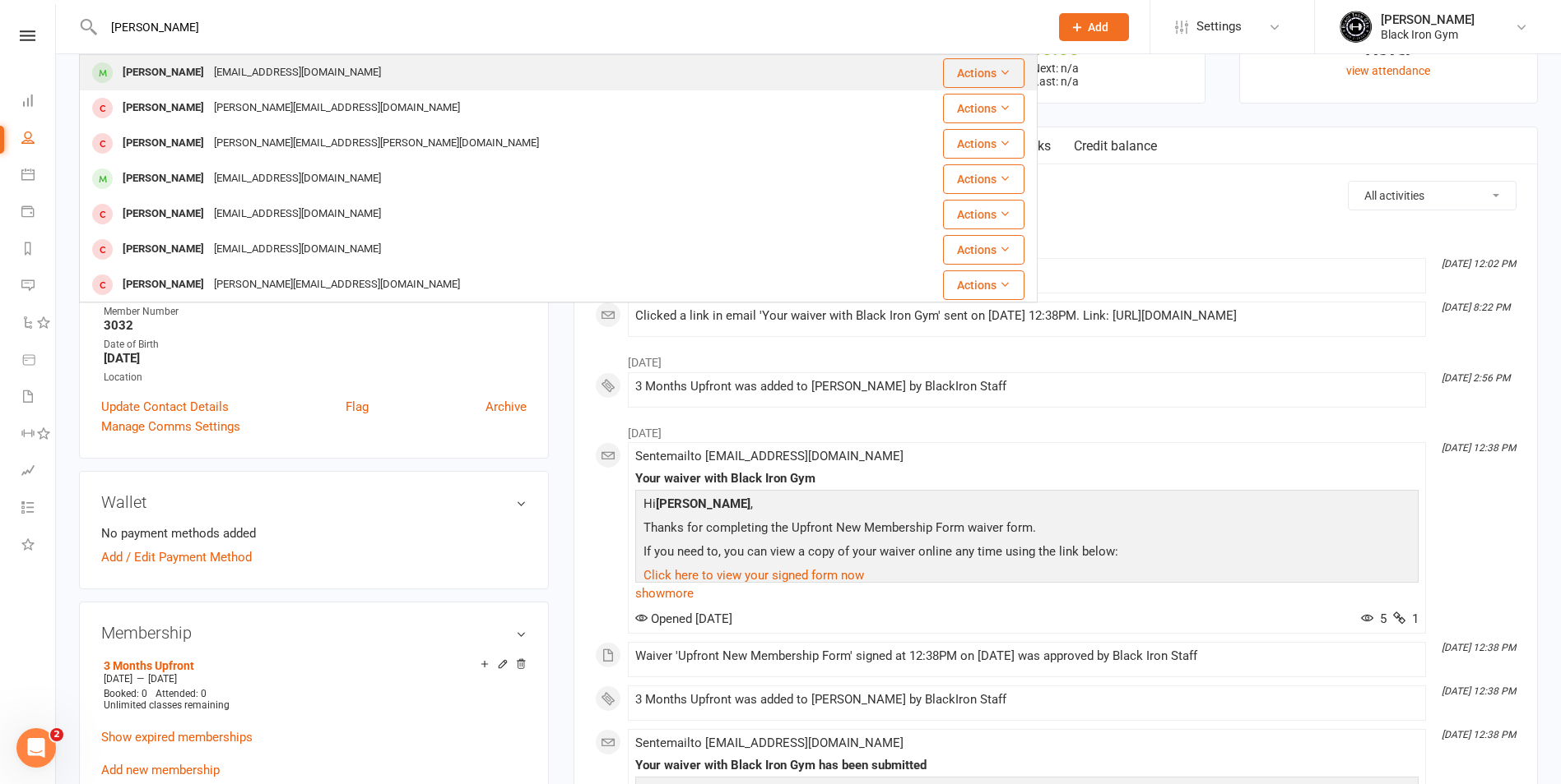
click at [281, 86] on div "[PERSON_NAME] [EMAIL_ADDRESS][DOMAIN_NAME]" at bounding box center [479, 72] width 795 height 34
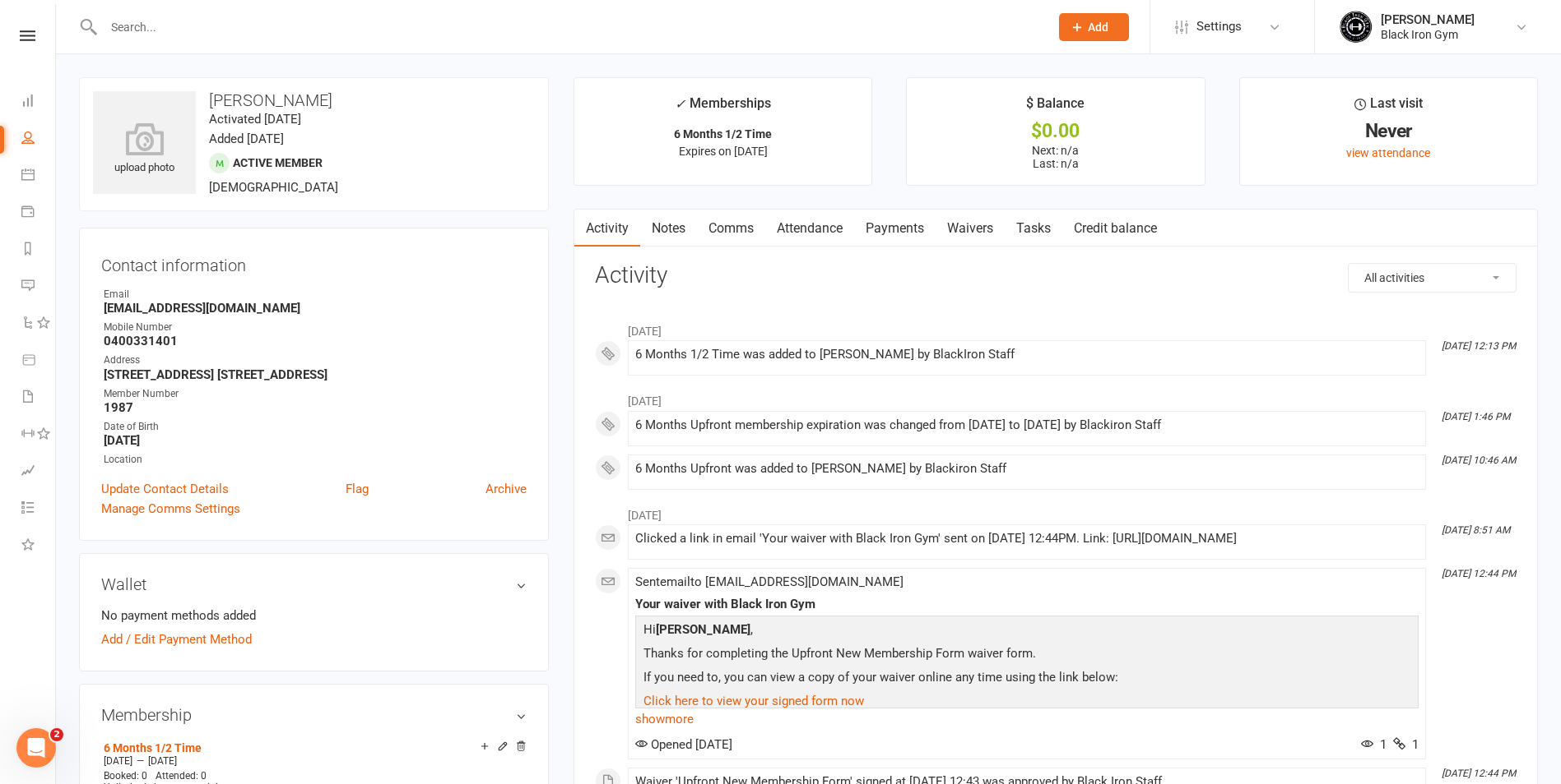
click at [135, 26] on input "text" at bounding box center [569, 27] width 940 height 23
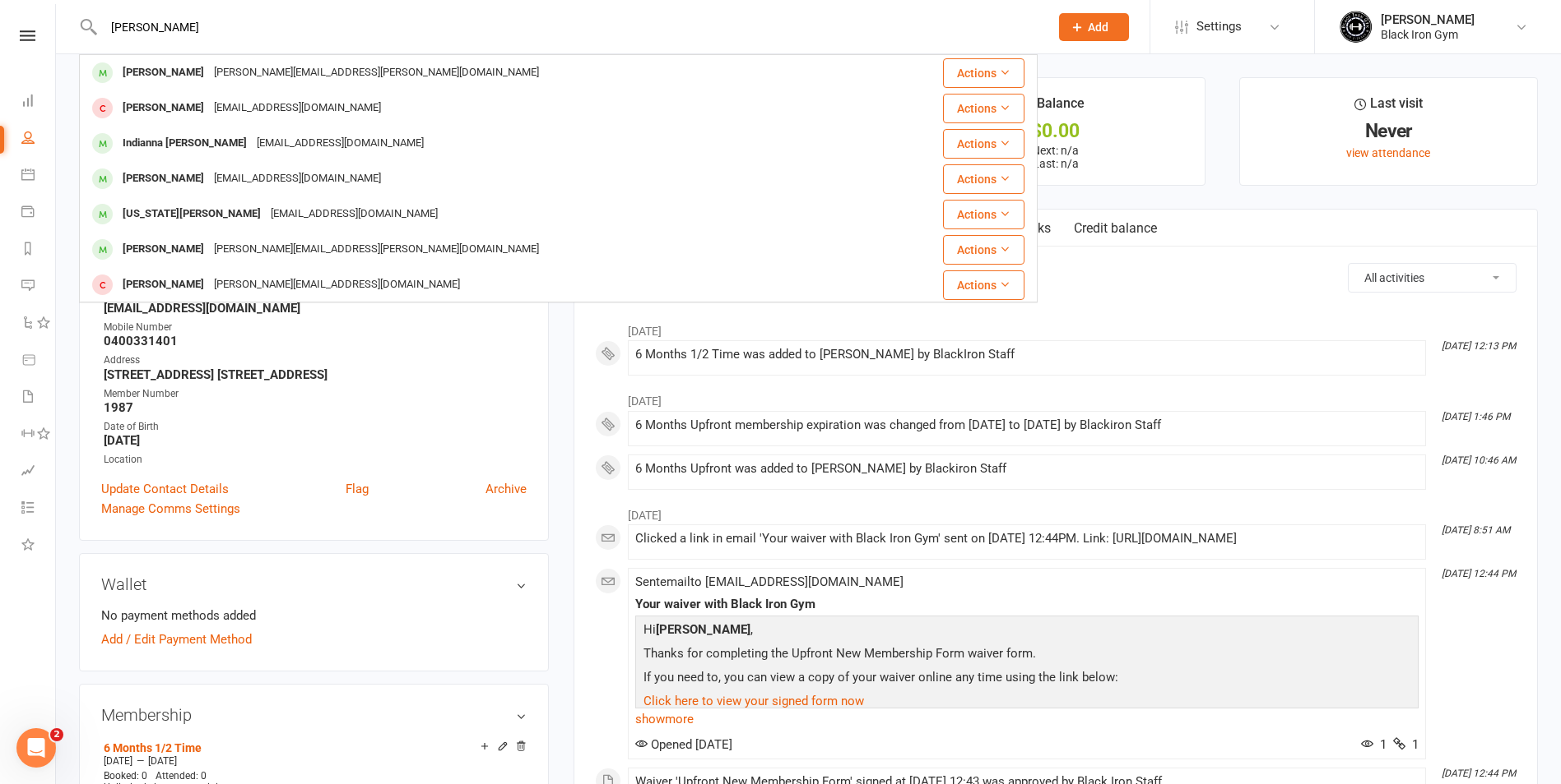
type input "[PERSON_NAME]"
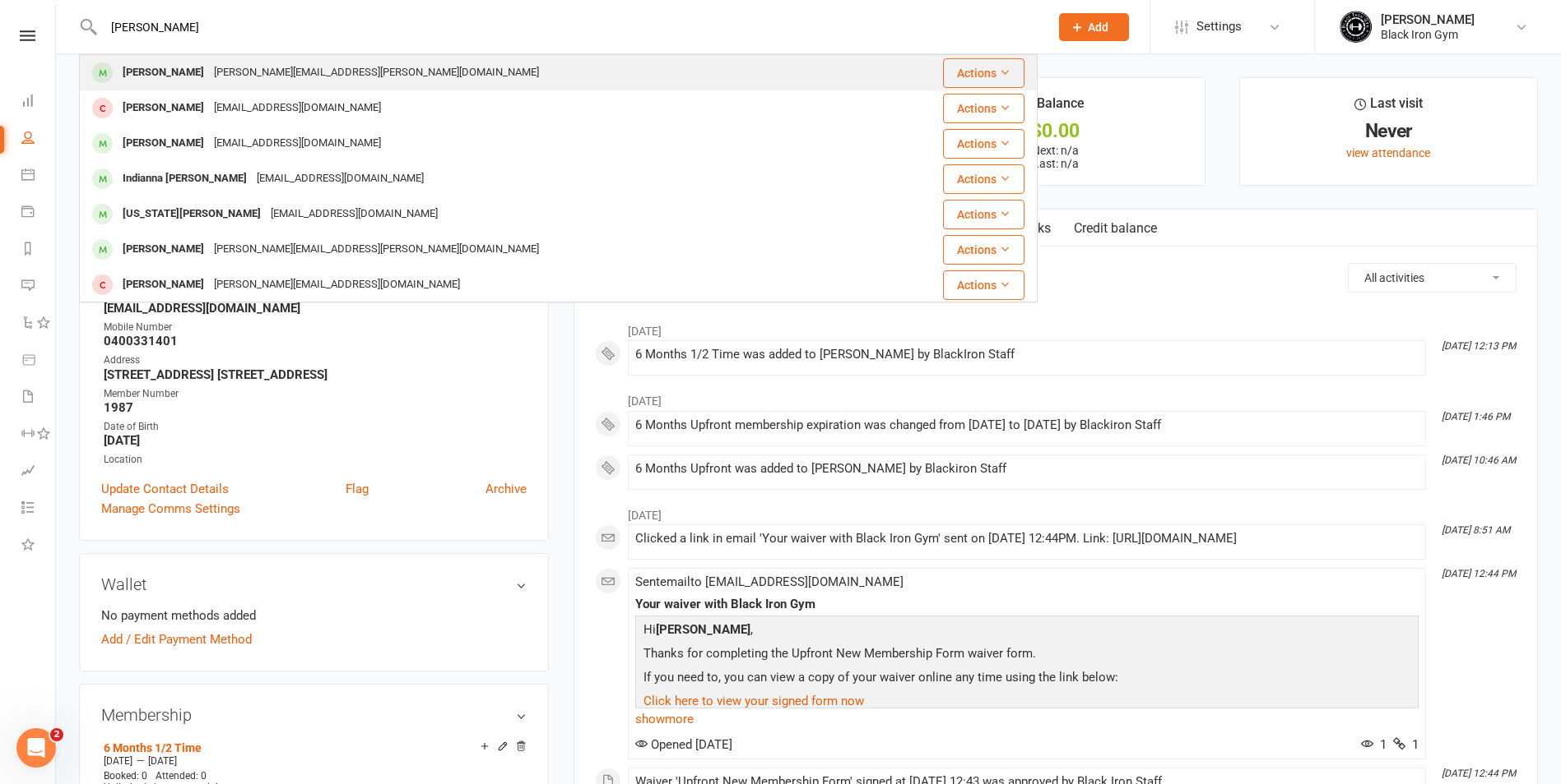
click at [209, 74] on div "[PERSON_NAME][EMAIL_ADDRESS][PERSON_NAME][DOMAIN_NAME]" at bounding box center [376, 72] width 335 height 23
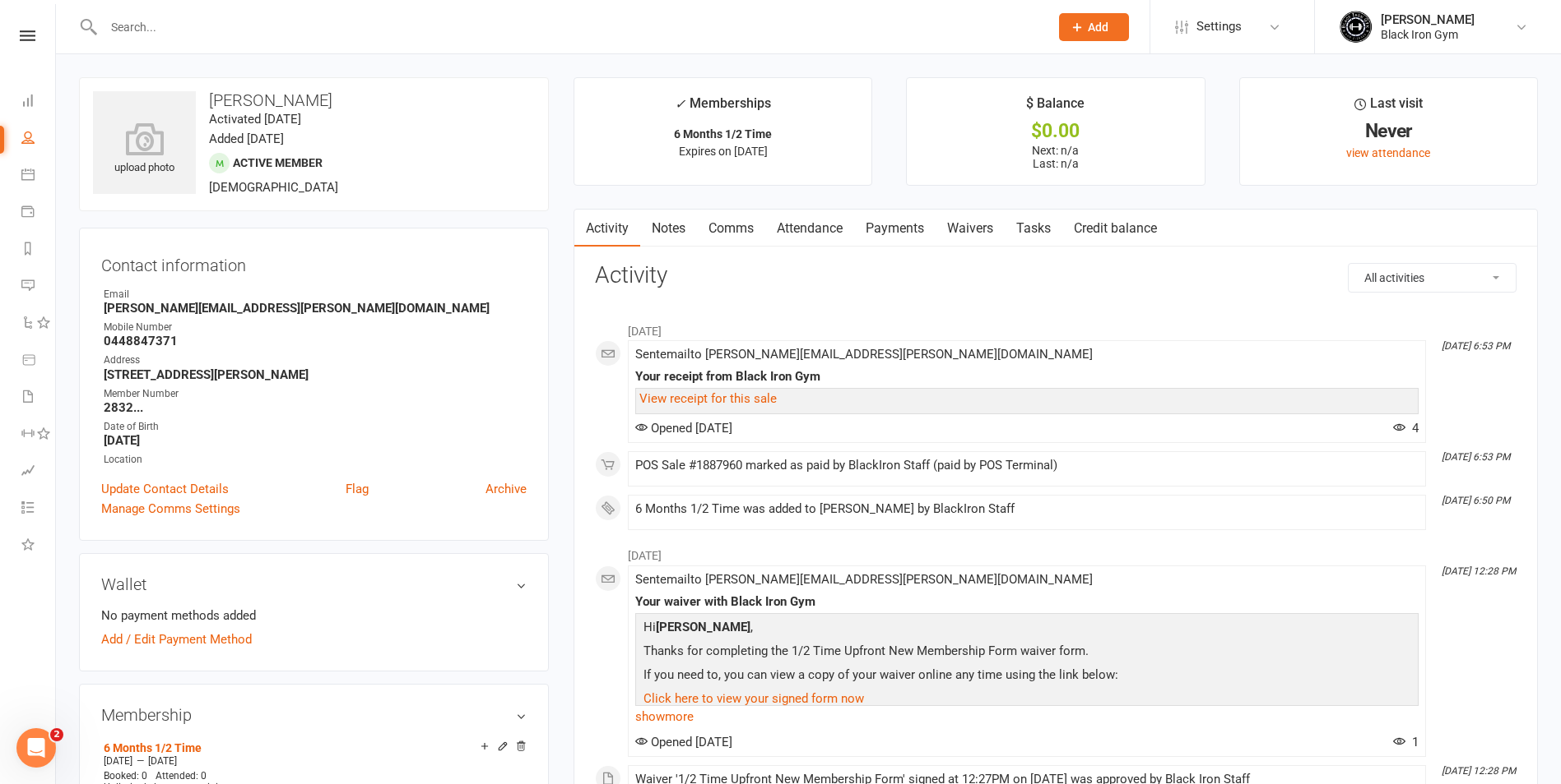
click at [122, 26] on input "text" at bounding box center [569, 27] width 940 height 23
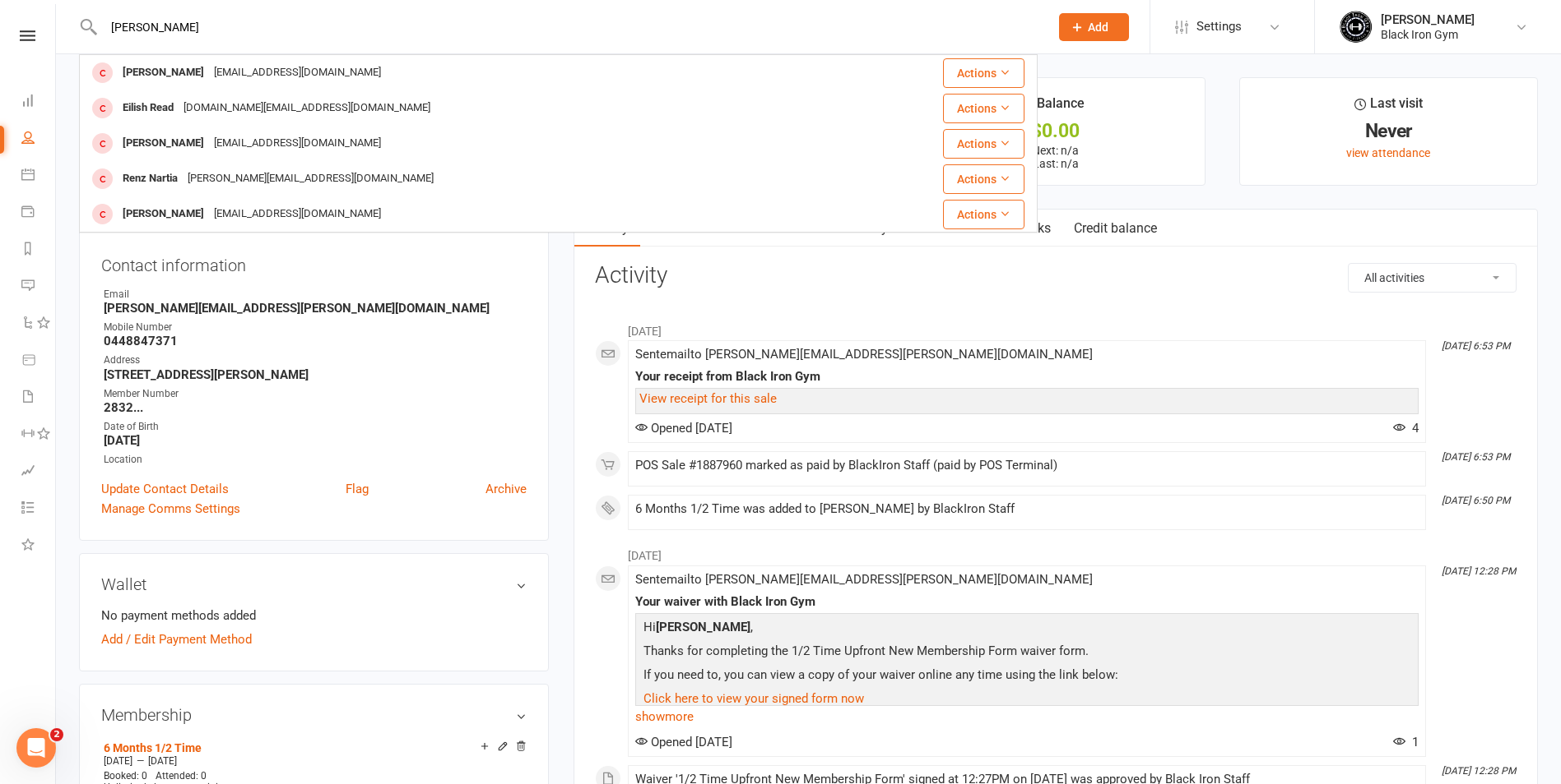
type input "[PERSON_NAME]"
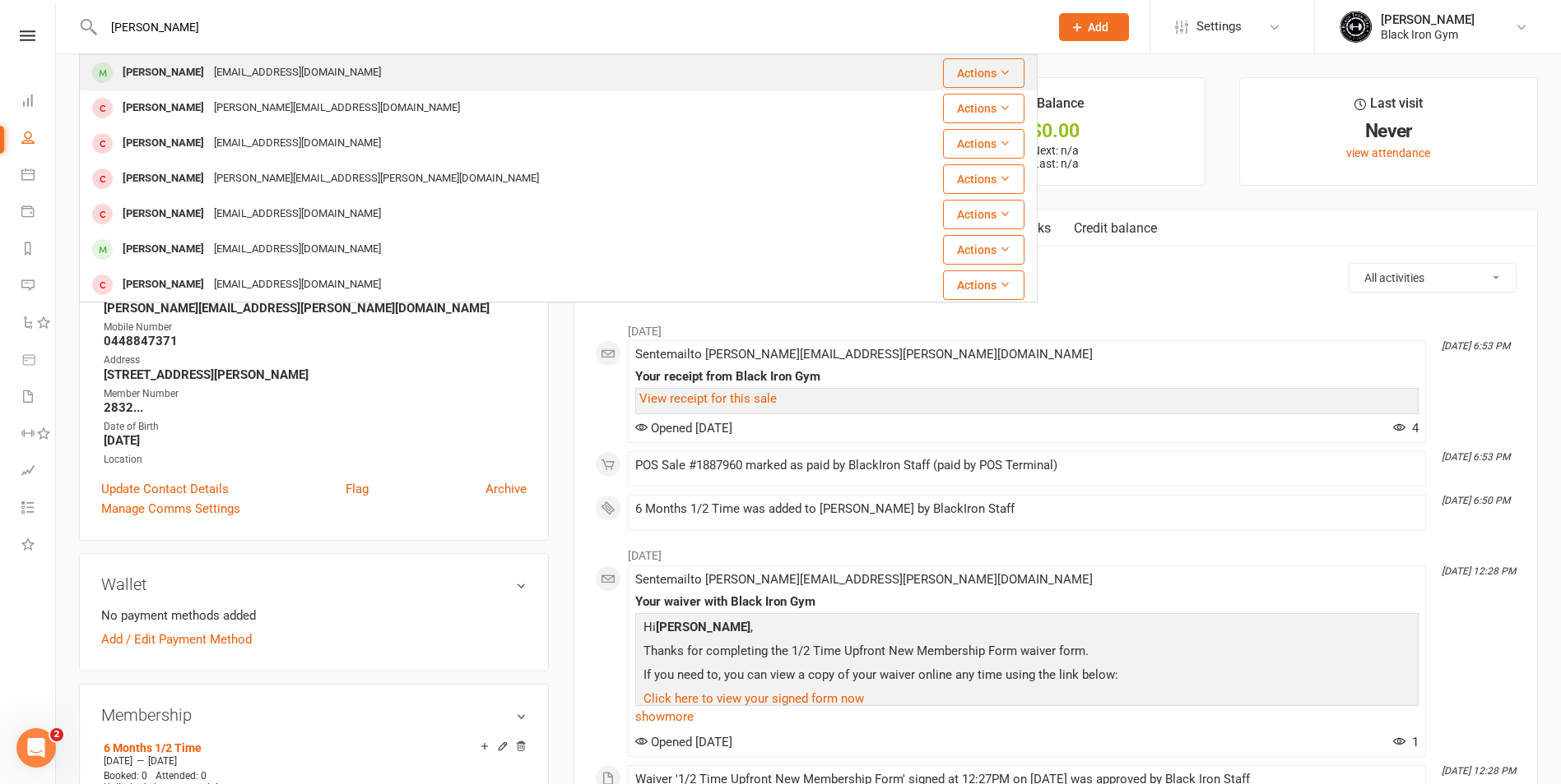
click at [181, 68] on div "[PERSON_NAME]" at bounding box center [162, 72] width 91 height 23
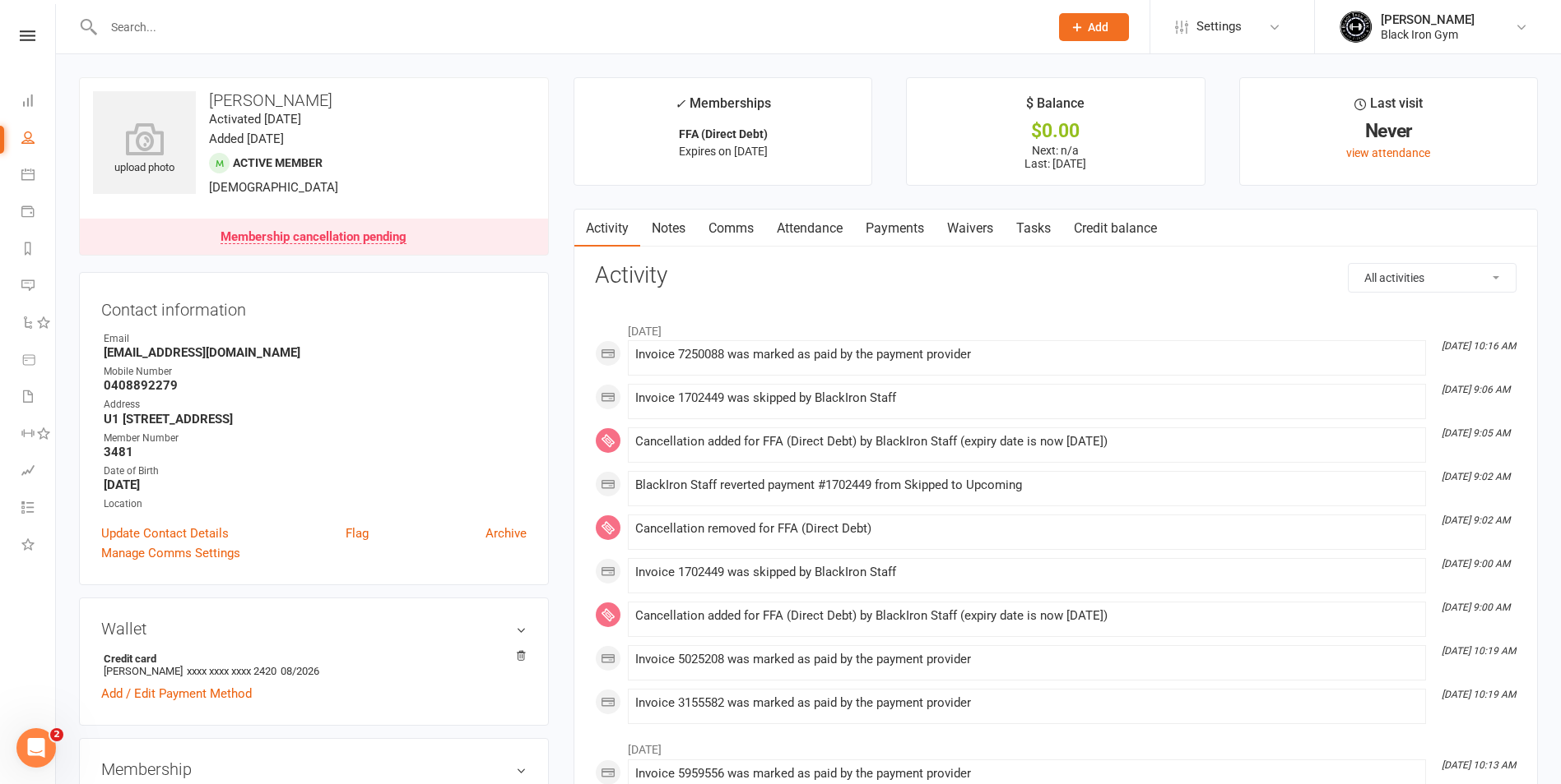
click at [248, 39] on div at bounding box center [558, 26] width 958 height 54
click at [205, 22] on input "text" at bounding box center [569, 27] width 940 height 23
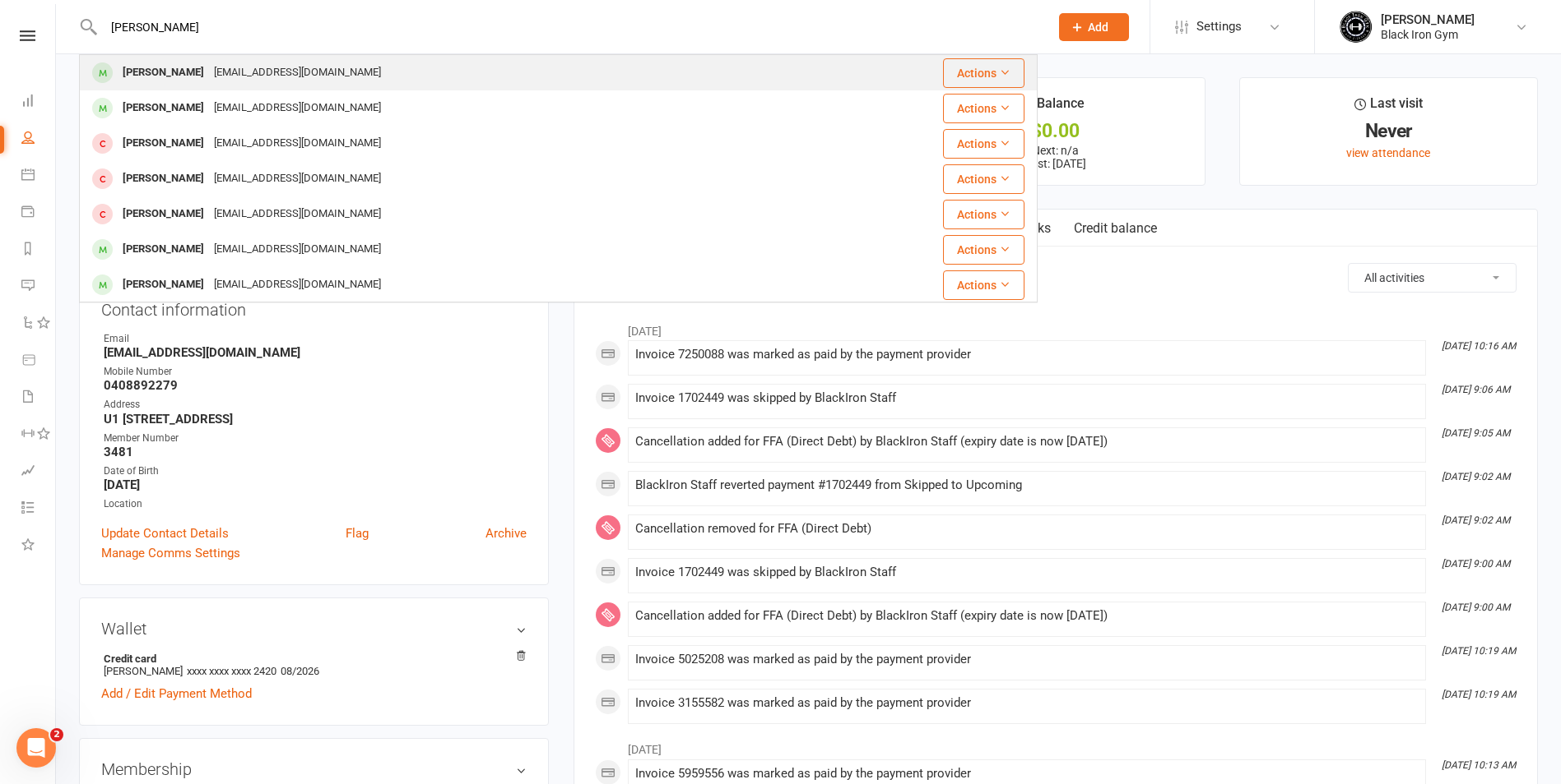
type input "[PERSON_NAME]"
click at [370, 78] on div "[EMAIL_ADDRESS][DOMAIN_NAME]" at bounding box center [297, 72] width 177 height 23
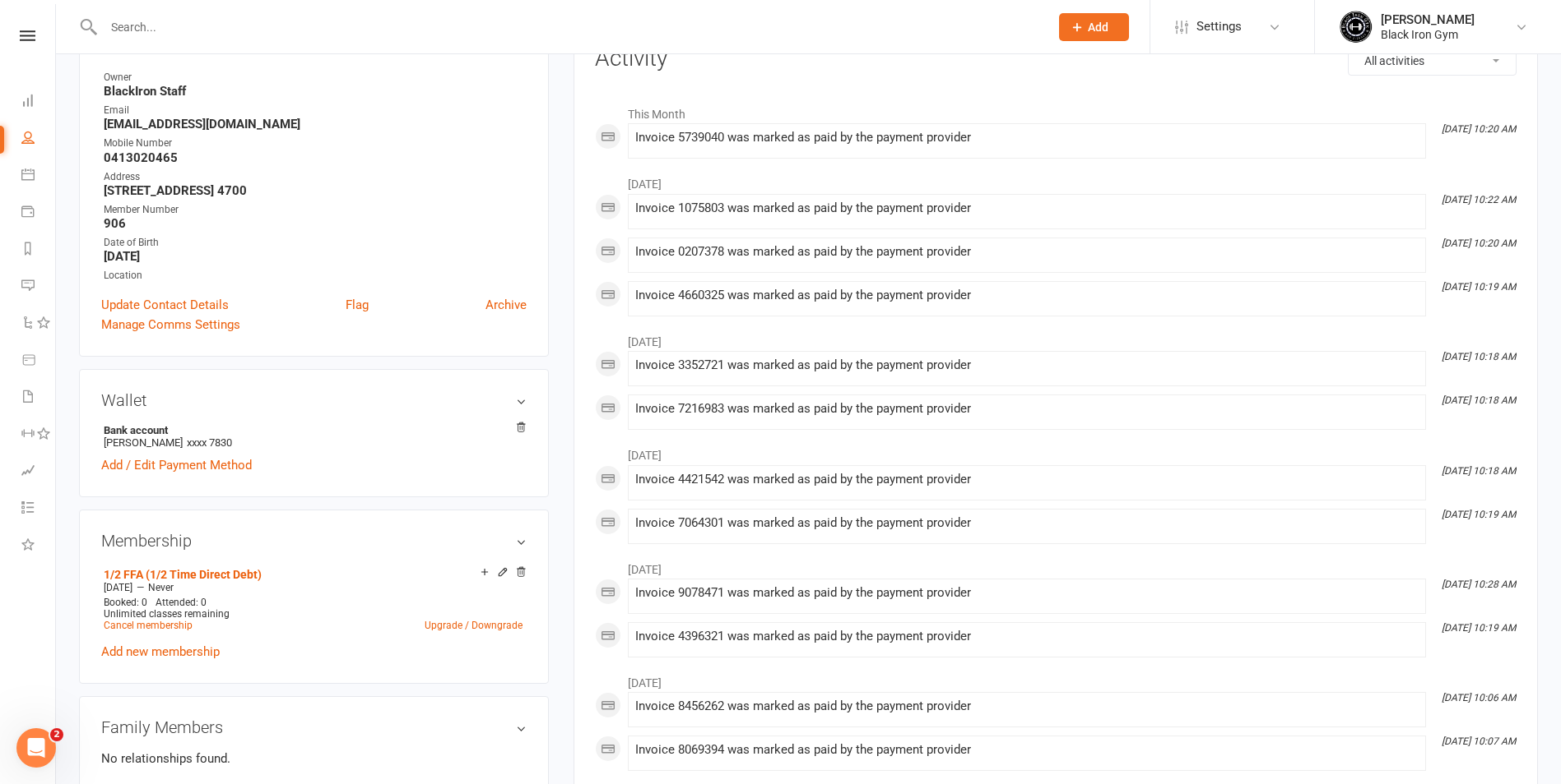
scroll to position [247, 0]
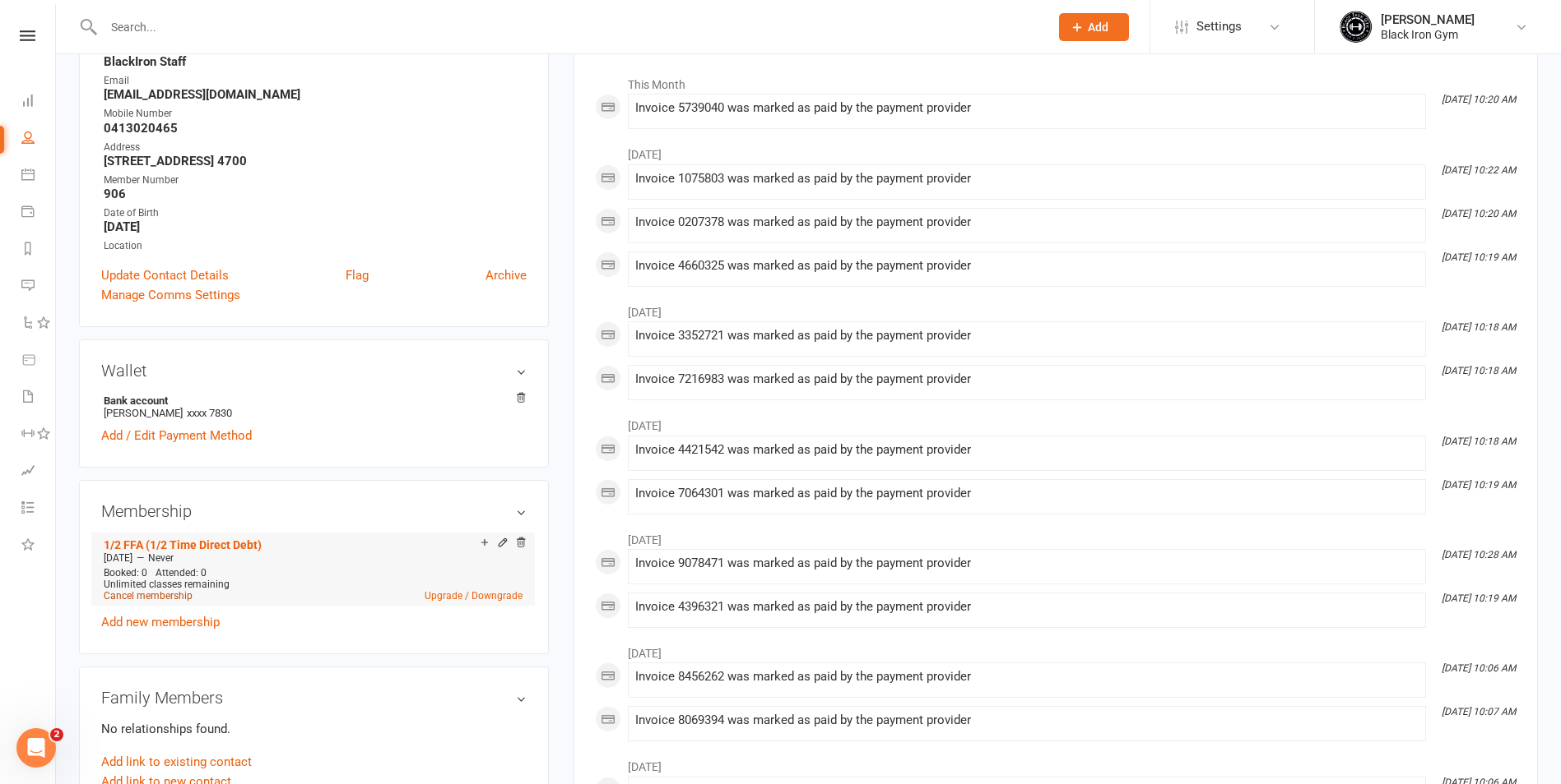
click at [164, 595] on link "Cancel membership" at bounding box center [148, 597] width 89 height 12
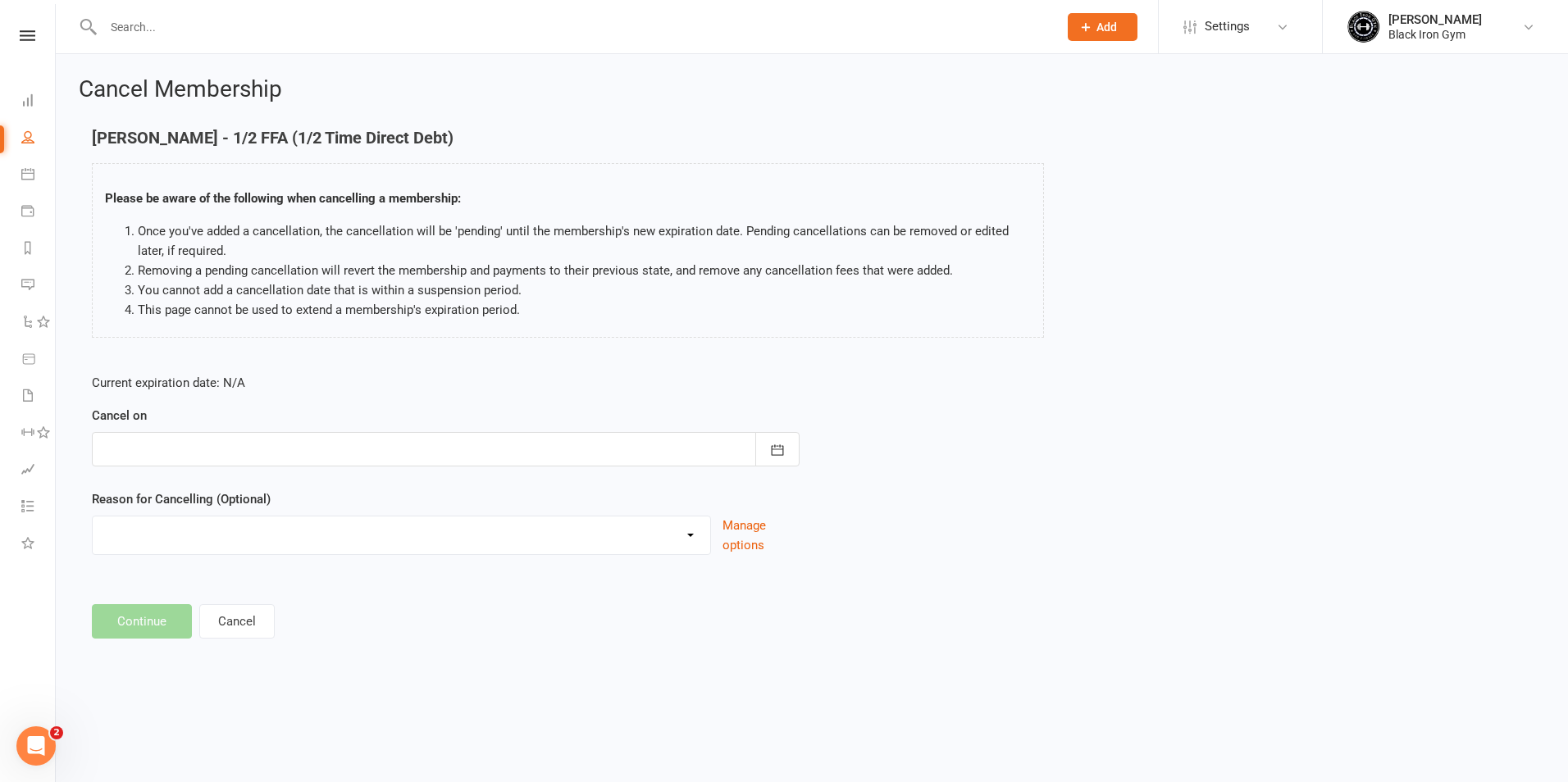
click at [501, 444] on div at bounding box center [445, 449] width 708 height 34
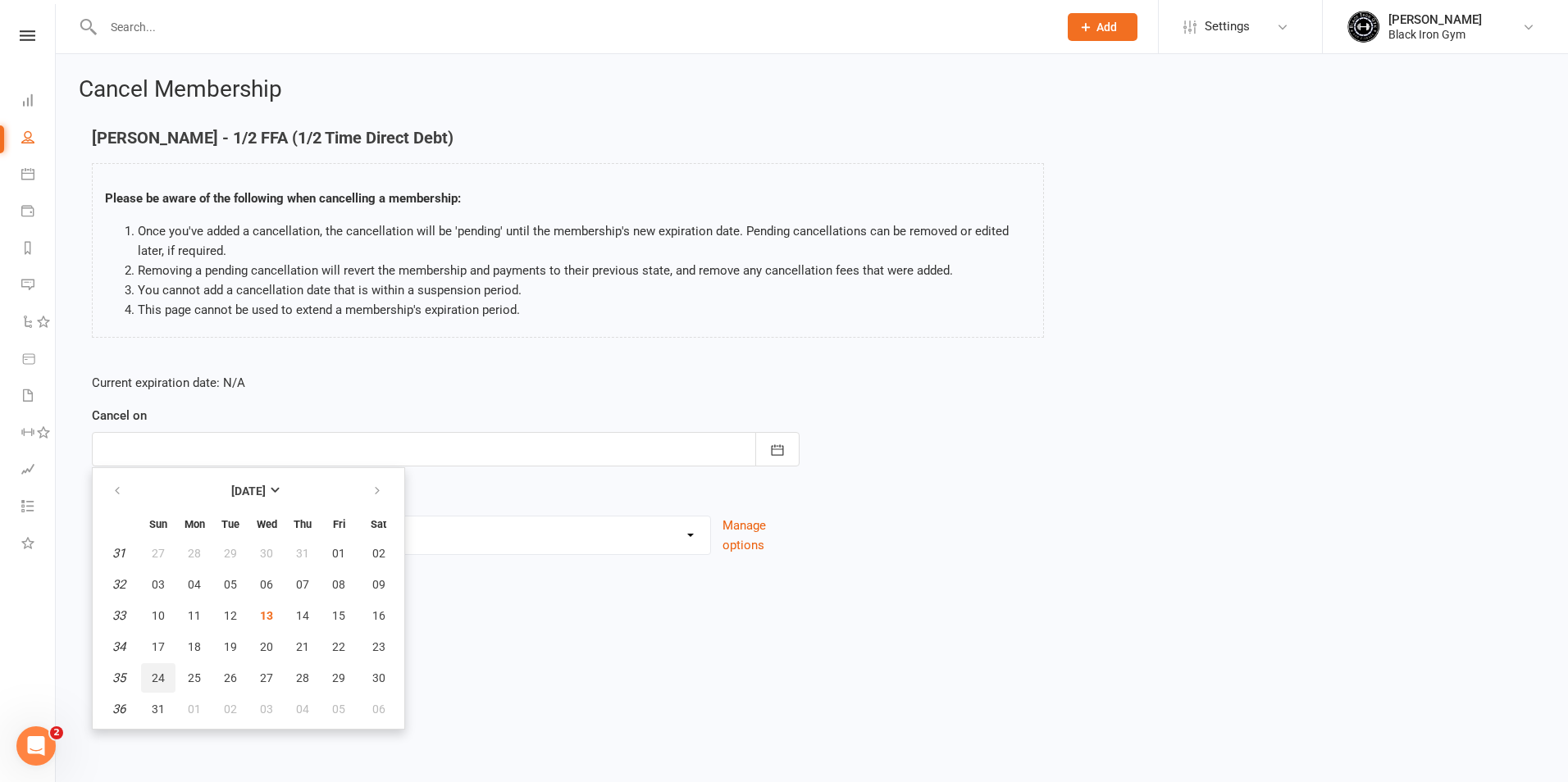
click at [167, 675] on button "24" at bounding box center [158, 678] width 34 height 29
type input "[DATE]"
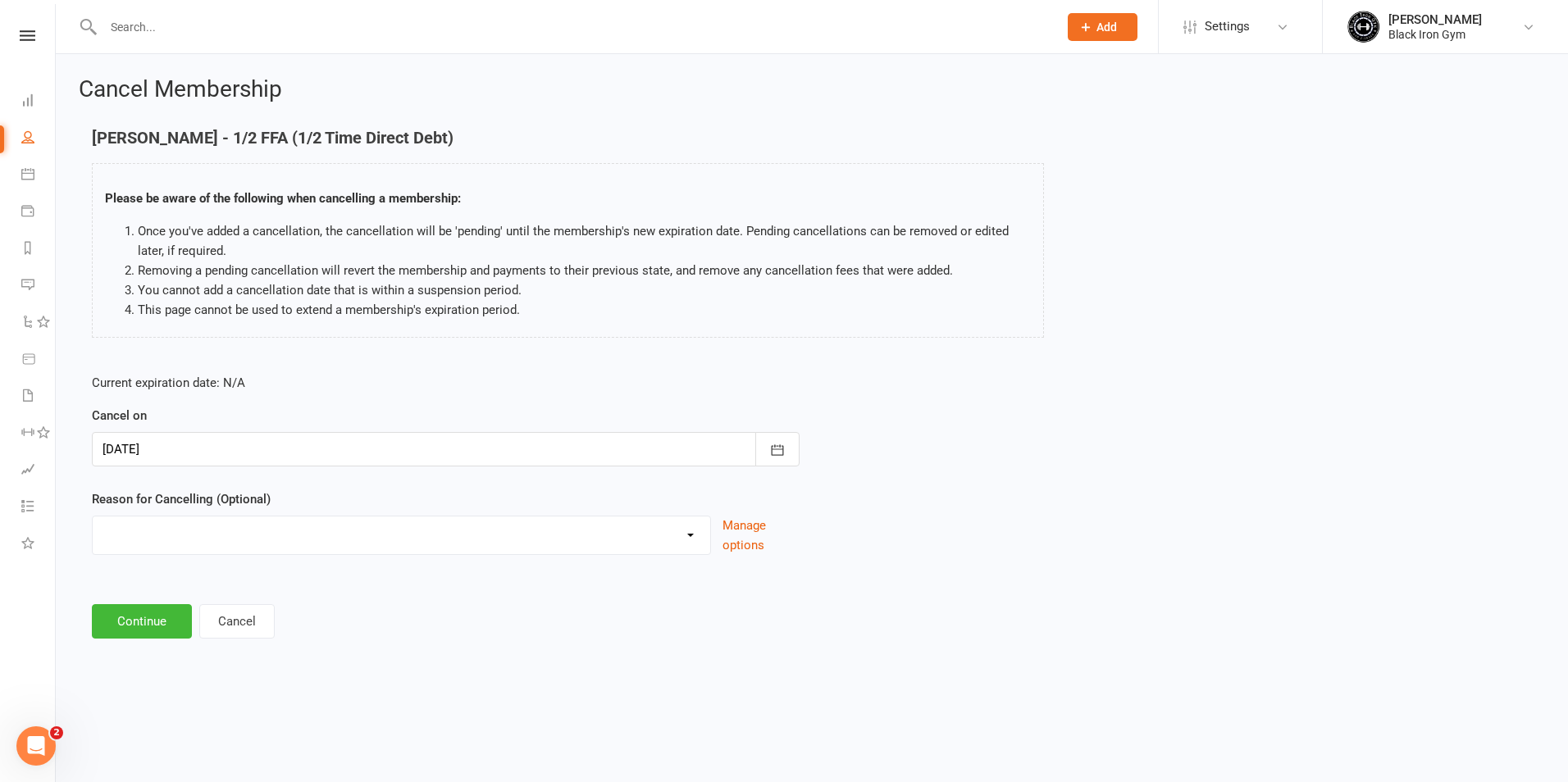
click at [656, 529] on select "CHANGED TO UPFRONT CHANGED TO WHITEHAVEN 12 MONTHS EMAILED EXCESSIVE DEFULTS NO…" at bounding box center [401, 534] width 617 height 33
select select "2"
click at [93, 517] on select "CHANGED TO UPFRONT CHANGED TO WHITEHAVEN 12 MONTHS EMAILED EXCESSIVE DEFULTS NO…" at bounding box center [401, 534] width 617 height 33
click at [132, 627] on button "Continue" at bounding box center [141, 621] width 100 height 34
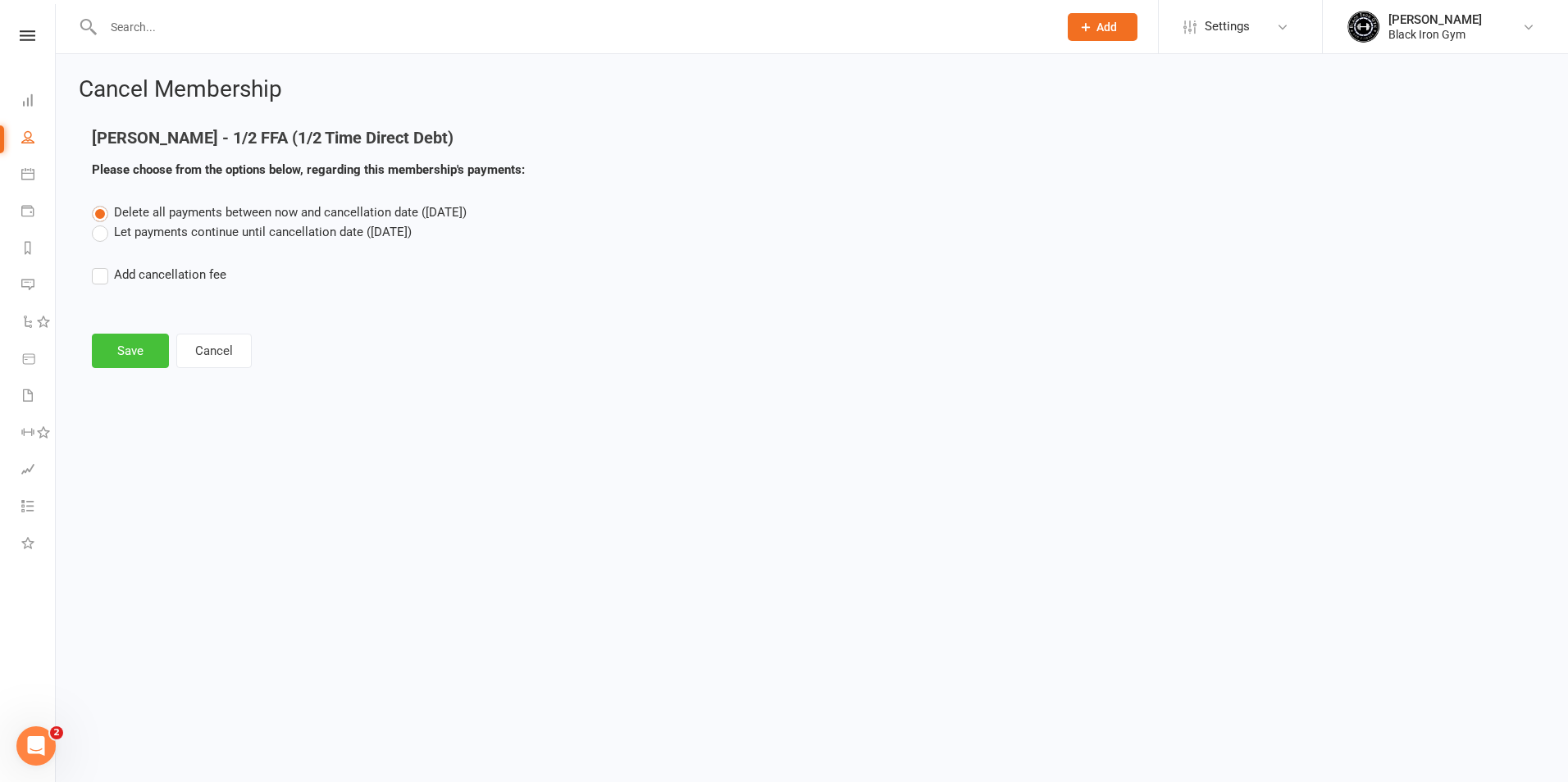
click at [119, 348] on button "Save" at bounding box center [130, 351] width 77 height 34
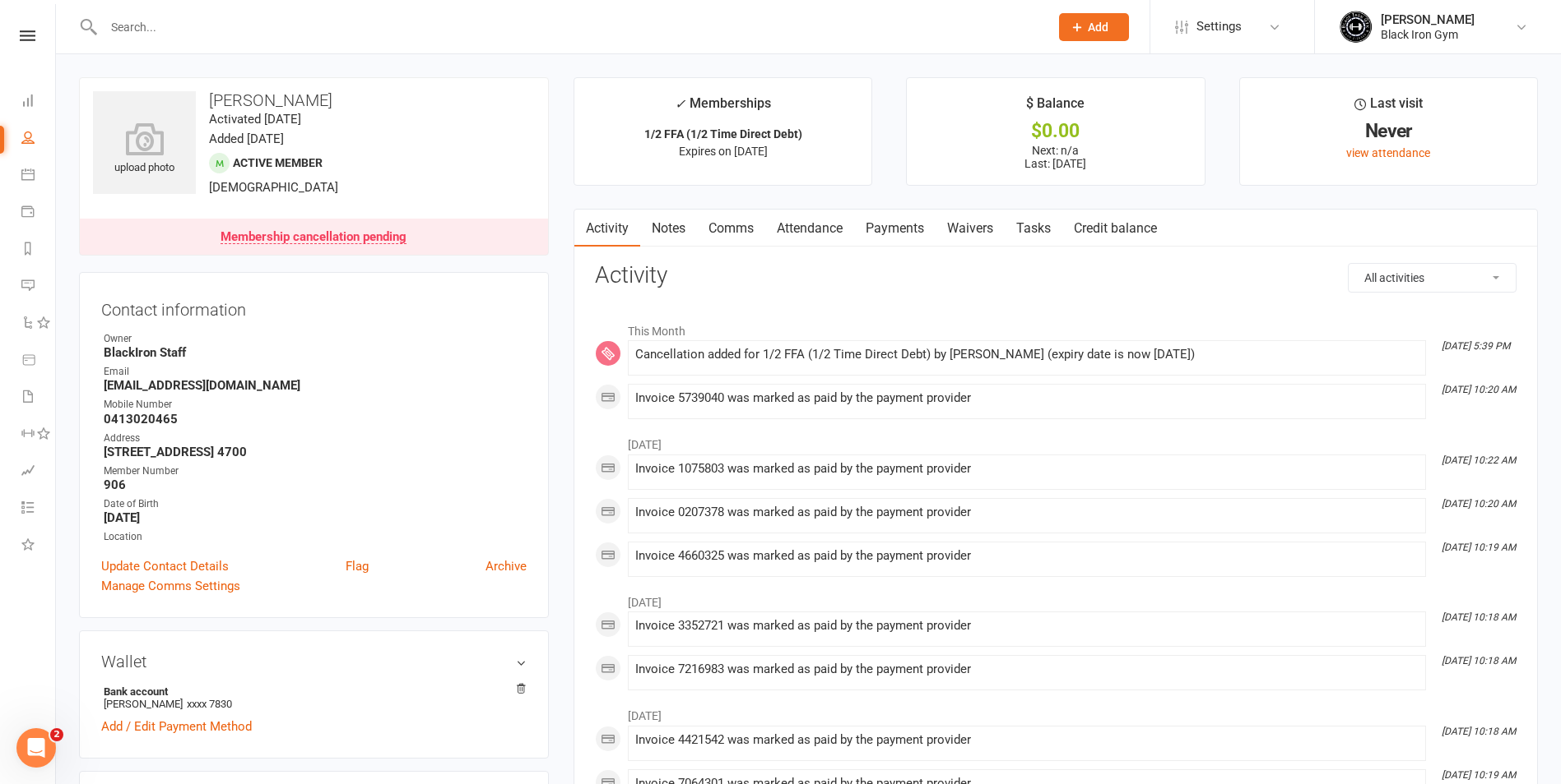
click at [894, 231] on link "Payments" at bounding box center [894, 228] width 81 height 38
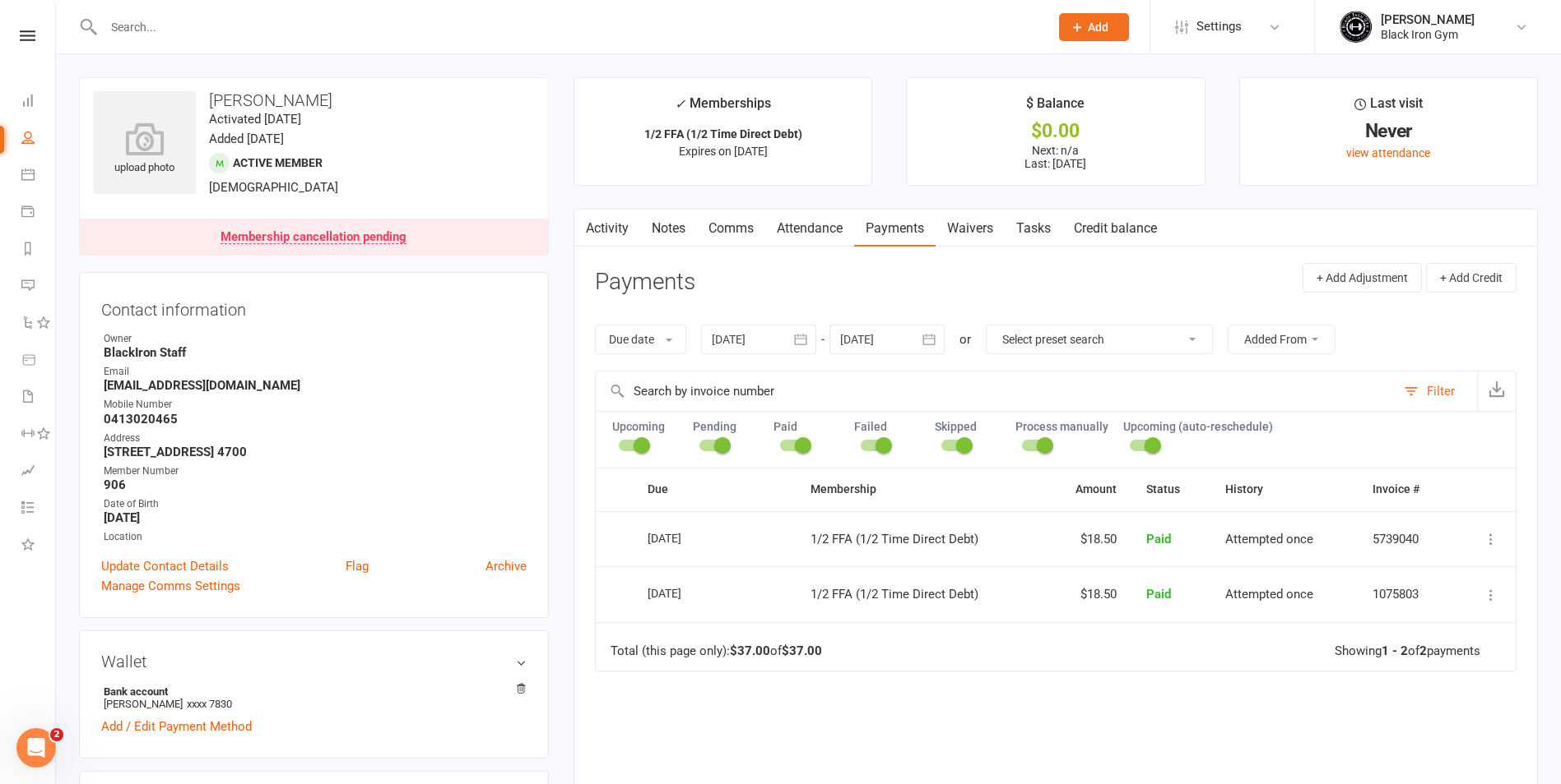
click at [117, 13] on div at bounding box center [558, 26] width 958 height 54
click at [125, 23] on input "text" at bounding box center [569, 27] width 940 height 23
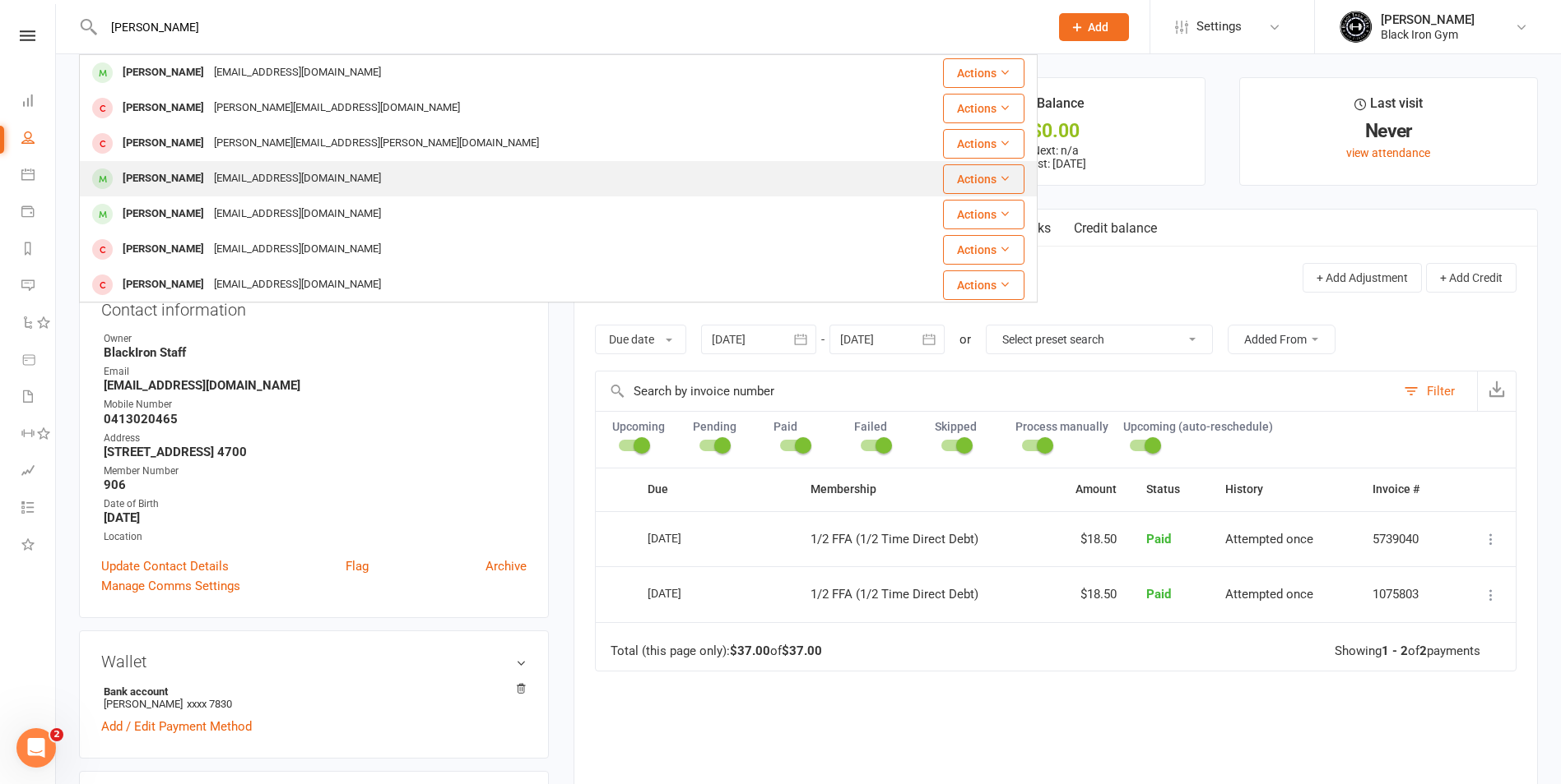
type input "[PERSON_NAME]"
click at [341, 184] on div "[PERSON_NAME] [PERSON_NAME][EMAIL_ADDRESS][DOMAIN_NAME]" at bounding box center [479, 179] width 795 height 34
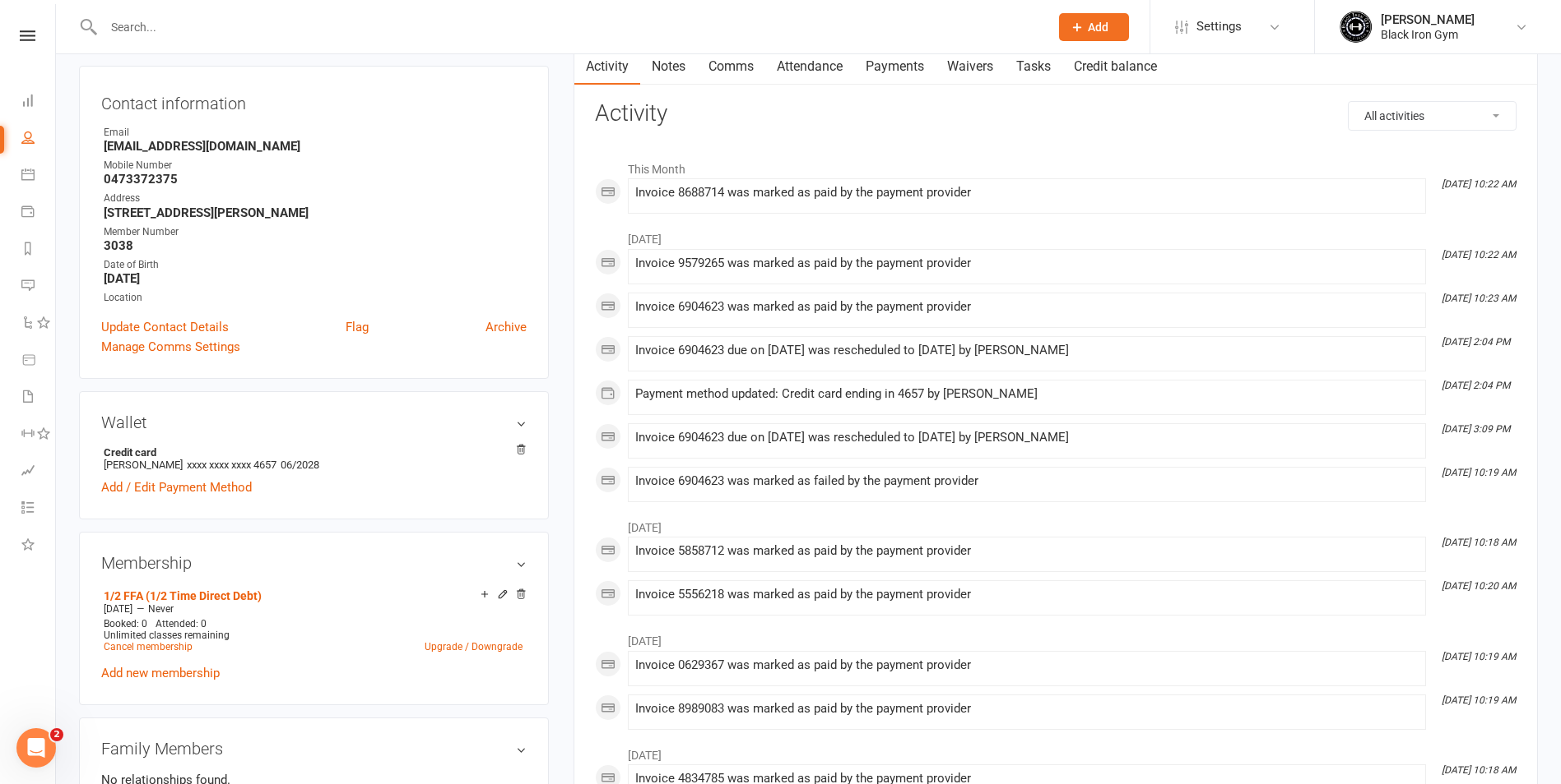
scroll to position [164, 0]
